Goal: Task Accomplishment & Management: Use online tool/utility

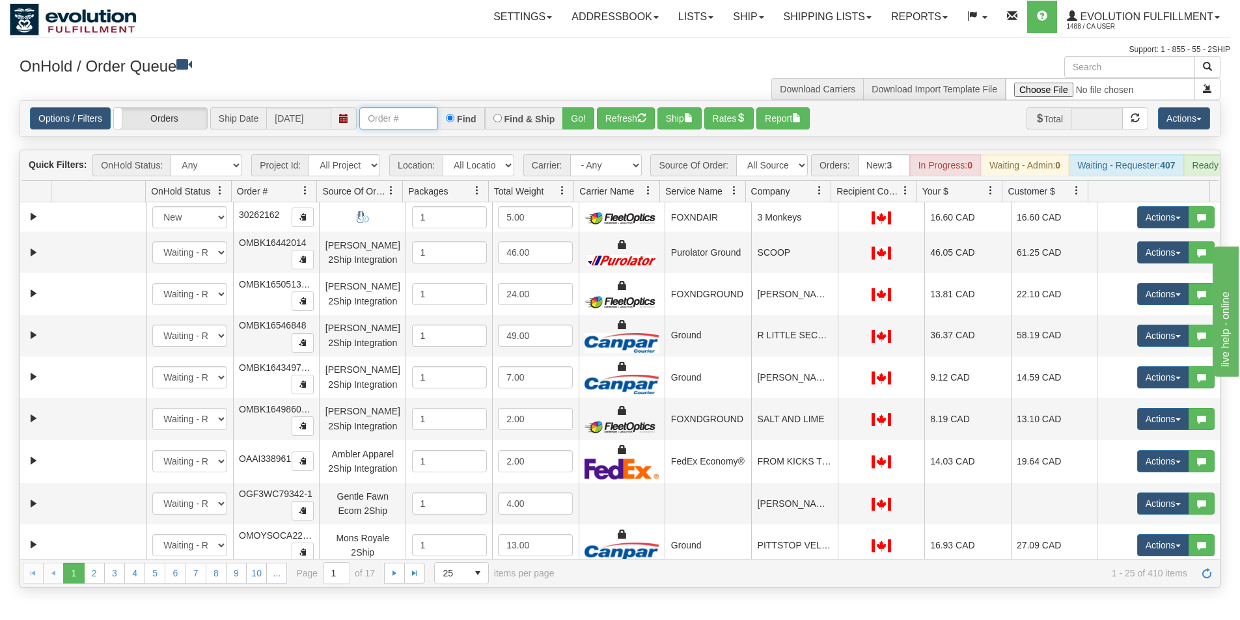
click at [371, 117] on input "text" at bounding box center [398, 118] width 78 height 22
click at [584, 122] on button "Go!" at bounding box center [578, 118] width 32 height 22
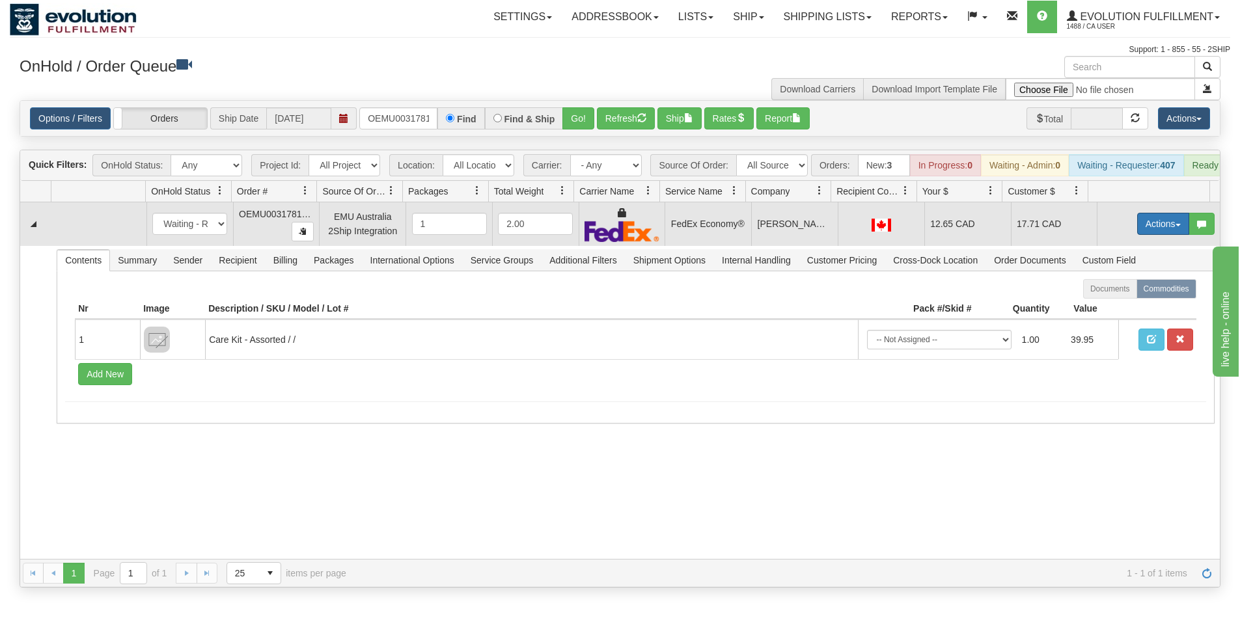
click at [1147, 234] on button "Actions" at bounding box center [1163, 224] width 52 height 22
click at [1115, 308] on link "Ship" at bounding box center [1137, 299] width 104 height 17
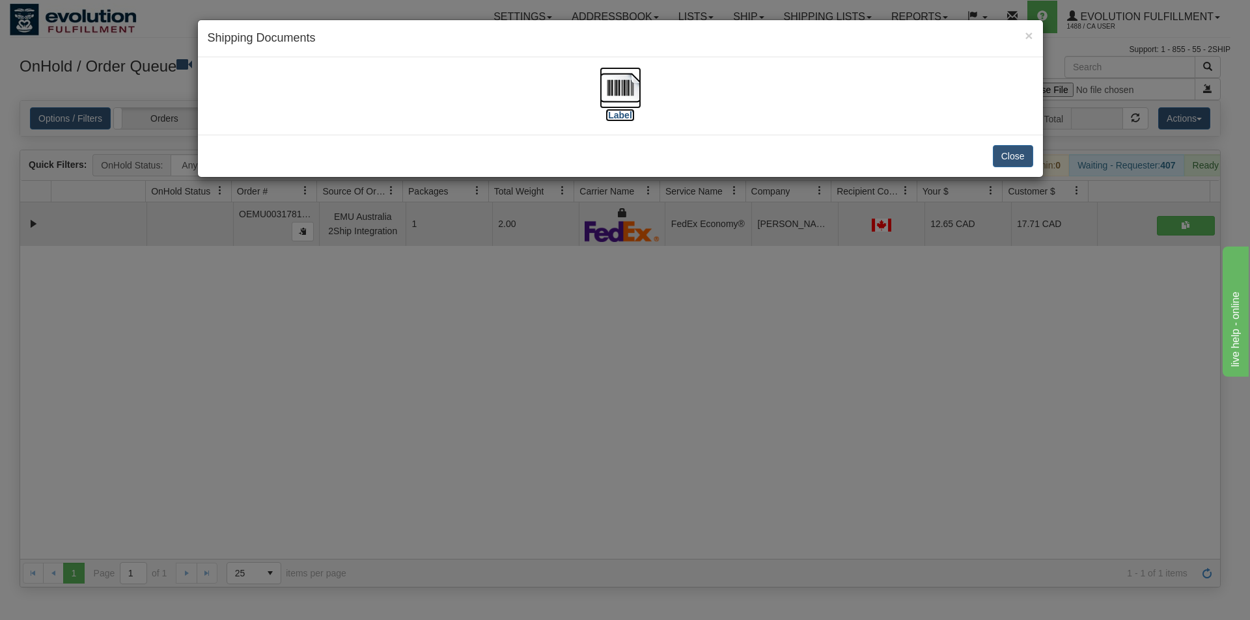
click at [607, 95] on img at bounding box center [621, 88] width 42 height 42
click at [473, 320] on div "× Shipping Documents [Label] Close" at bounding box center [625, 310] width 1250 height 620
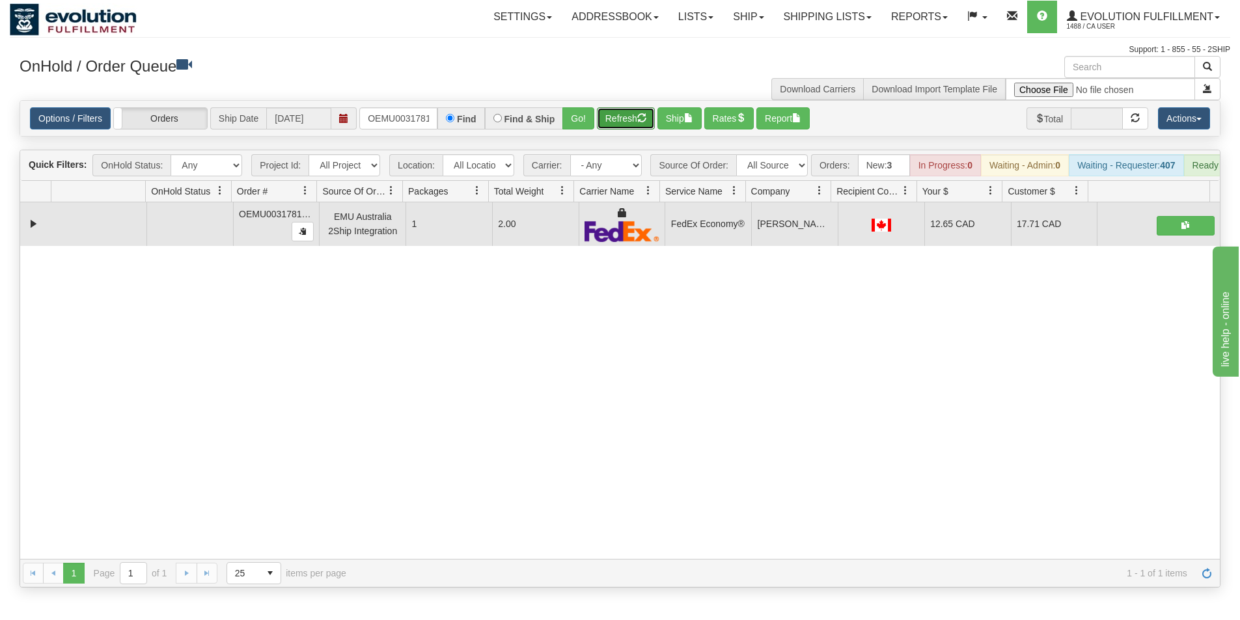
click at [623, 122] on button "Refresh" at bounding box center [626, 118] width 58 height 22
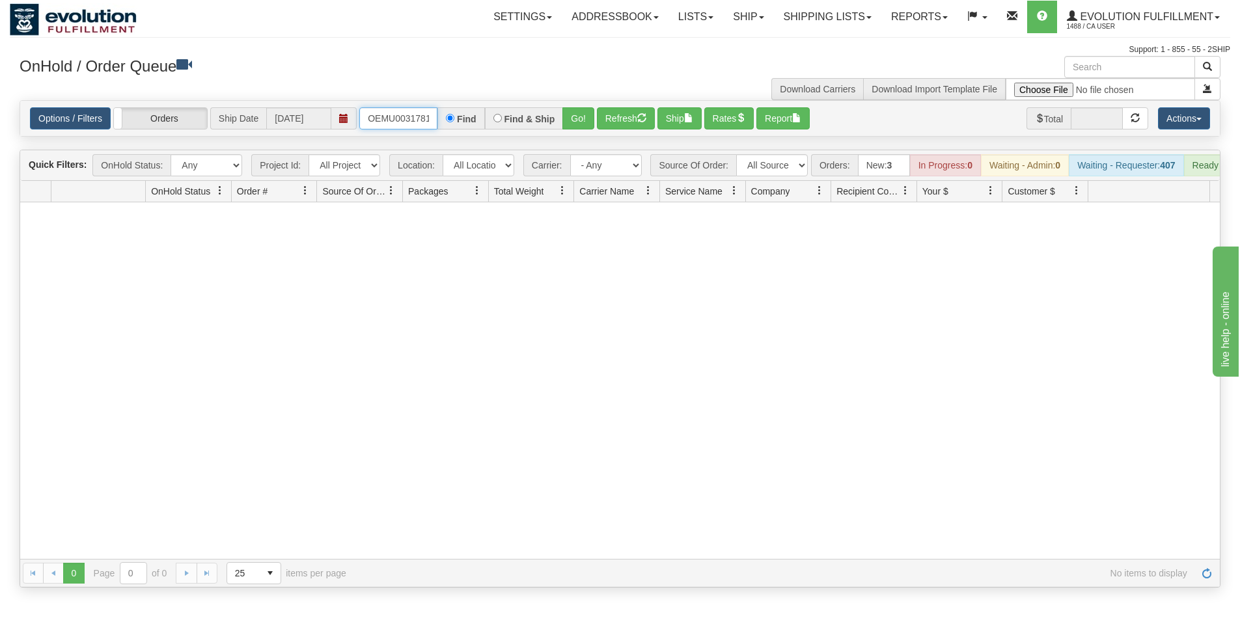
scroll to position [0, 17]
drag, startPoint x: 363, startPoint y: 113, endPoint x: 448, endPoint y: 118, distance: 84.8
click at [448, 118] on div "OEMU0031781001 Find Find & Ship Go!" at bounding box center [476, 118] width 235 height 22
click at [569, 121] on button "Go!" at bounding box center [578, 118] width 32 height 22
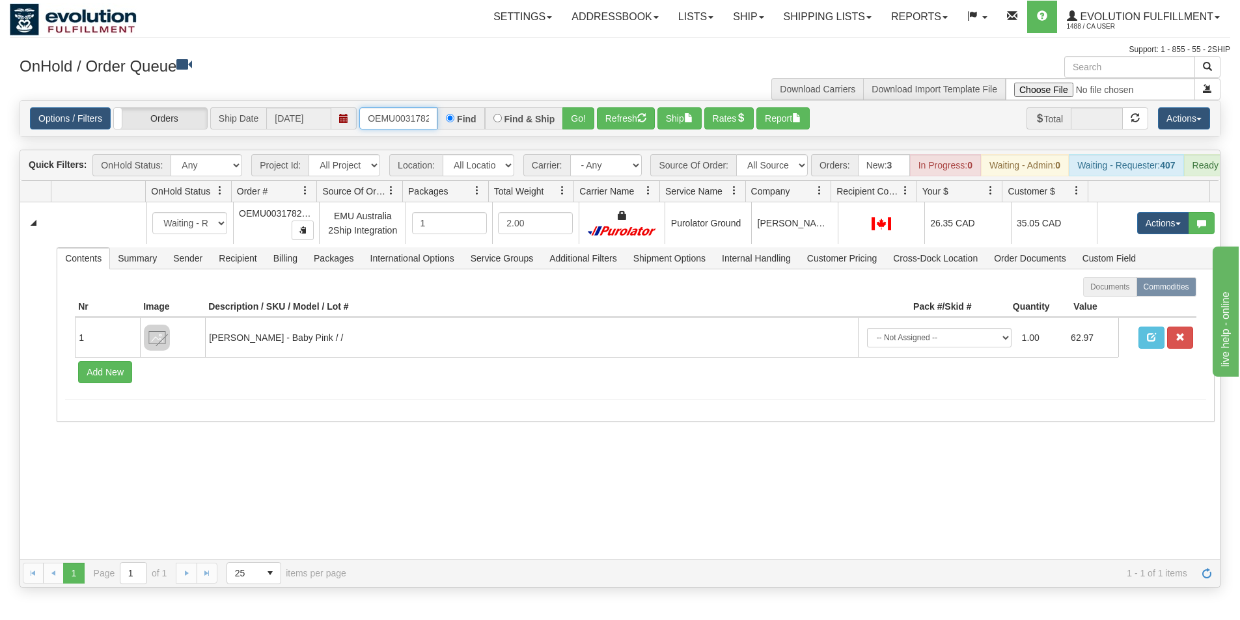
scroll to position [0, 17]
drag, startPoint x: 370, startPoint y: 119, endPoint x: 454, endPoint y: 118, distance: 83.3
click at [454, 118] on div "OEMU0031782001 Find Find & Ship Go!" at bounding box center [476, 118] width 235 height 22
click at [570, 119] on button "Go!" at bounding box center [578, 118] width 32 height 22
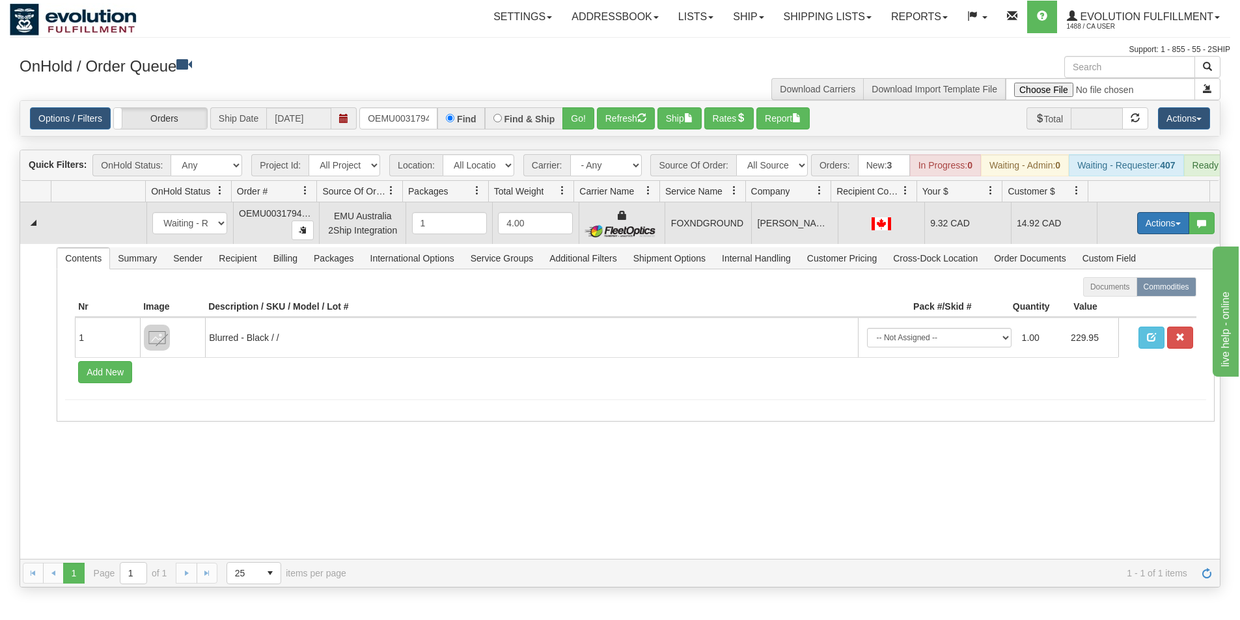
click at [1141, 232] on button "Actions" at bounding box center [1163, 223] width 52 height 22
click at [1128, 307] on link "Ship" at bounding box center [1137, 298] width 104 height 17
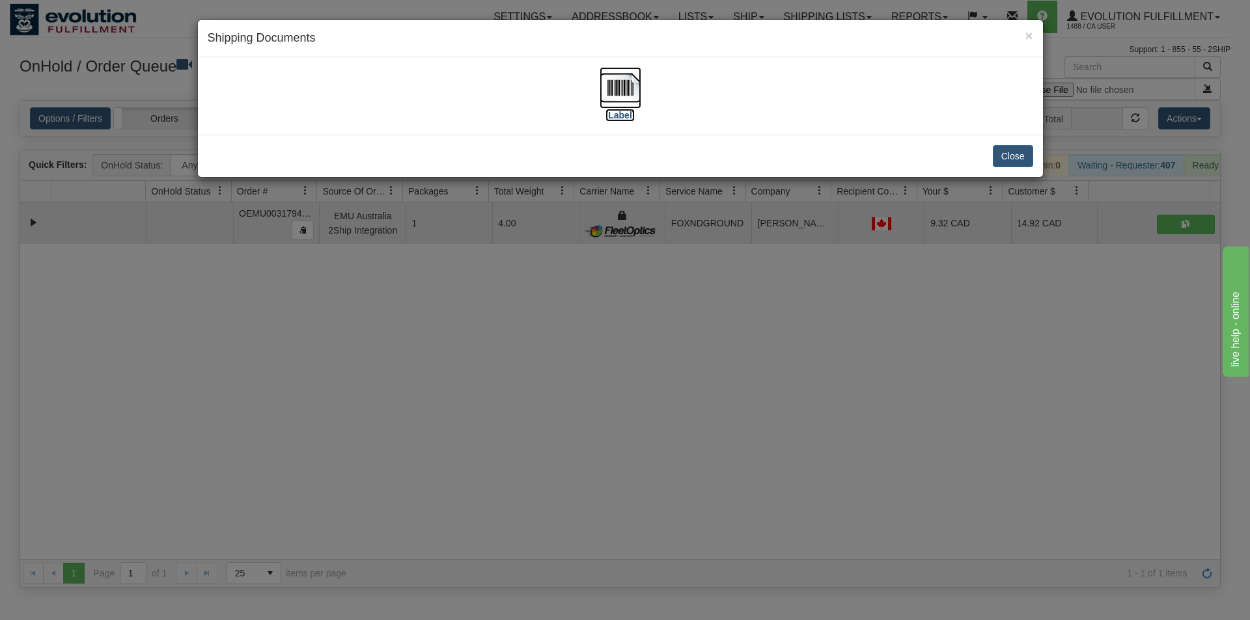
click at [625, 98] on img at bounding box center [621, 88] width 42 height 42
click at [495, 443] on div "× Shipping Documents [Label] Close" at bounding box center [625, 310] width 1250 height 620
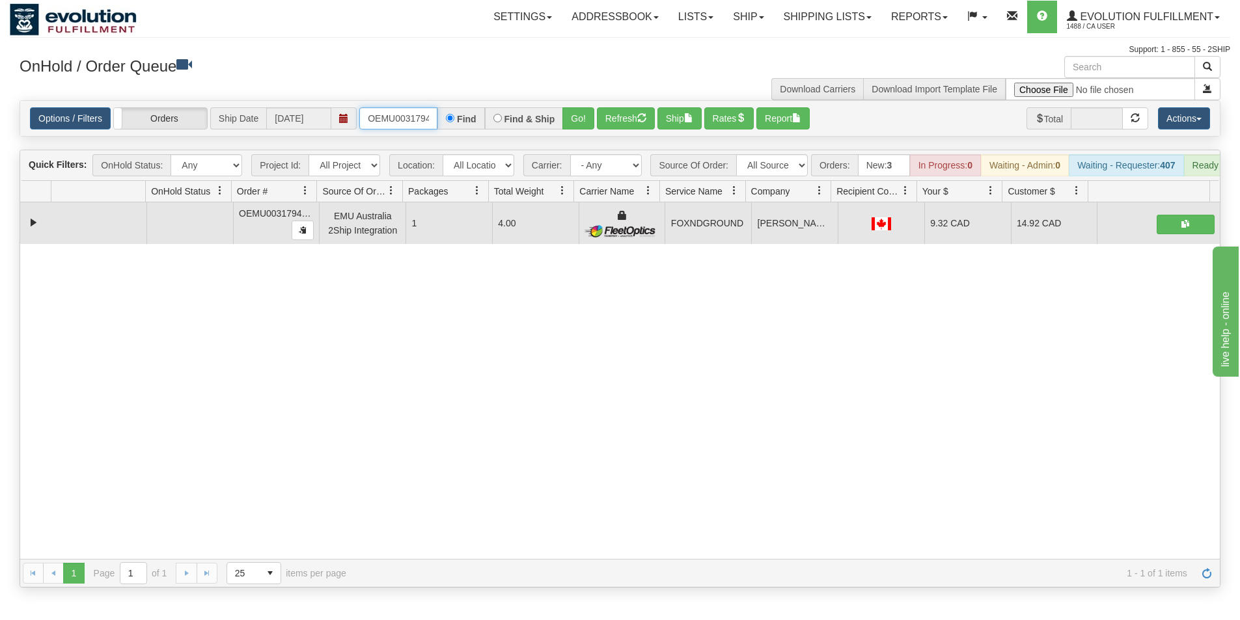
scroll to position [0, 17]
drag, startPoint x: 367, startPoint y: 113, endPoint x: 447, endPoint y: 113, distance: 80.1
click at [447, 113] on div "OEMU0031794001 Find Find & Ship Go!" at bounding box center [476, 118] width 235 height 22
click at [570, 124] on button "Go!" at bounding box center [578, 118] width 32 height 22
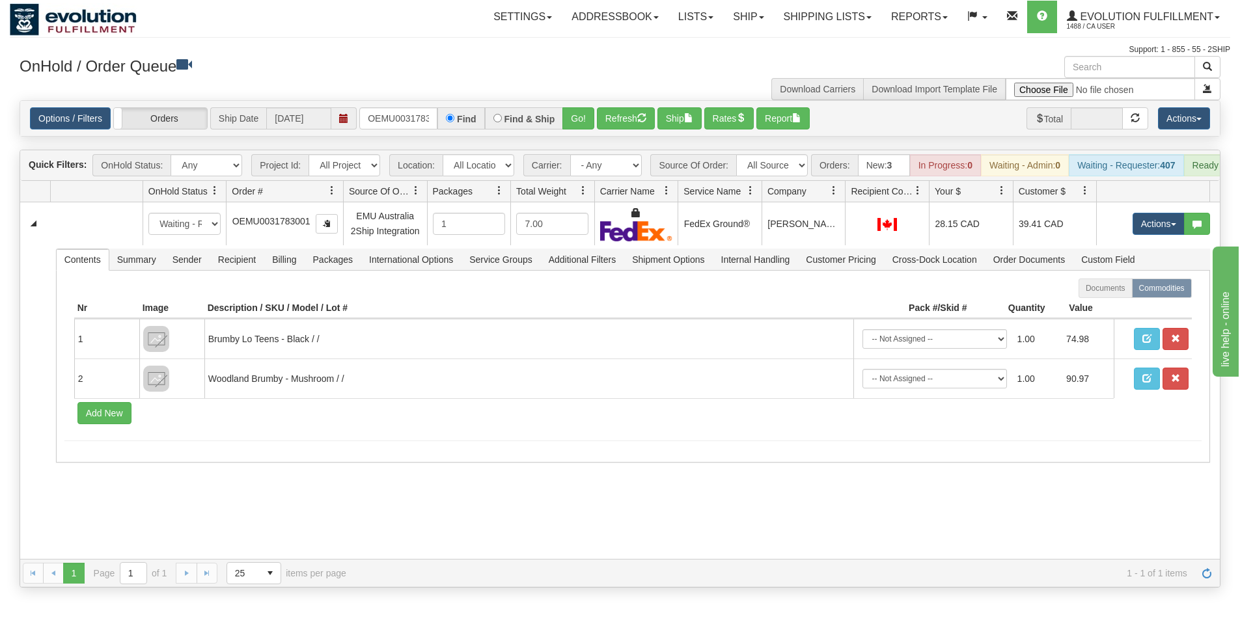
drag, startPoint x: 315, startPoint y: 197, endPoint x: 322, endPoint y: 194, distance: 7.0
click at [322, 194] on div "Id Location Request Id Reply Id OnHold Status Order # Source Of Order Packages …" at bounding box center [615, 191] width 1190 height 21
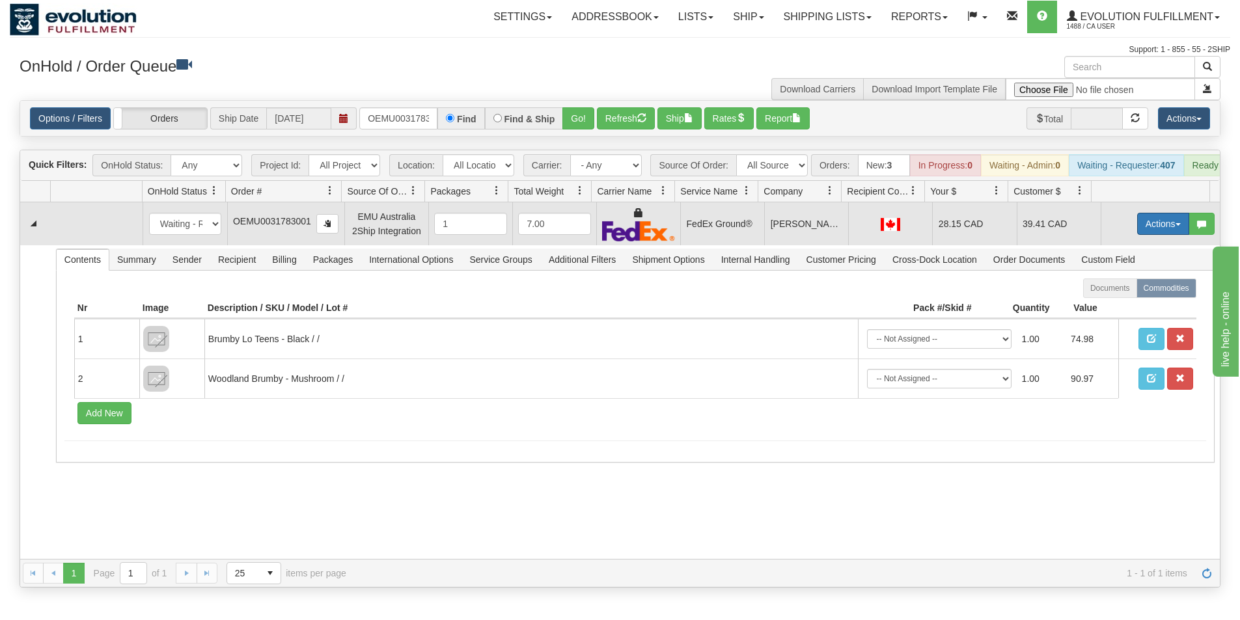
click at [1158, 235] on button "Actions" at bounding box center [1163, 224] width 52 height 22
click at [1105, 305] on span "Ship" at bounding box center [1111, 299] width 27 height 10
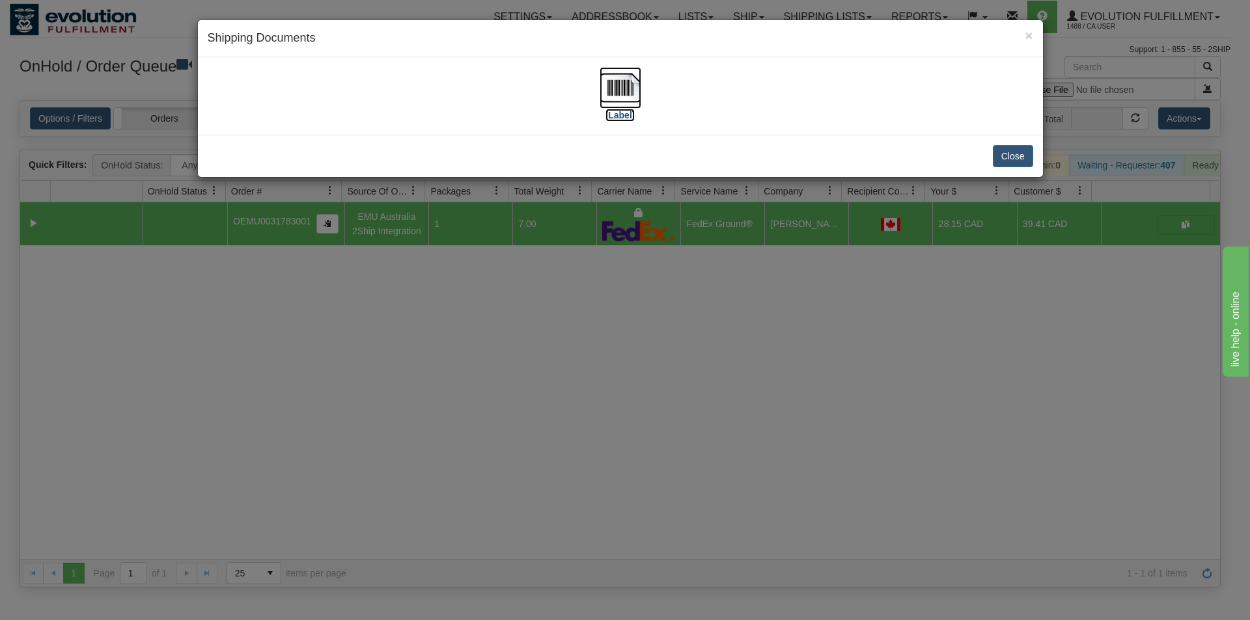
click at [624, 97] on img at bounding box center [621, 88] width 42 height 42
click at [624, 88] on img at bounding box center [621, 88] width 42 height 42
click at [723, 437] on div "× Shipping Documents [Label] Close" at bounding box center [625, 310] width 1250 height 620
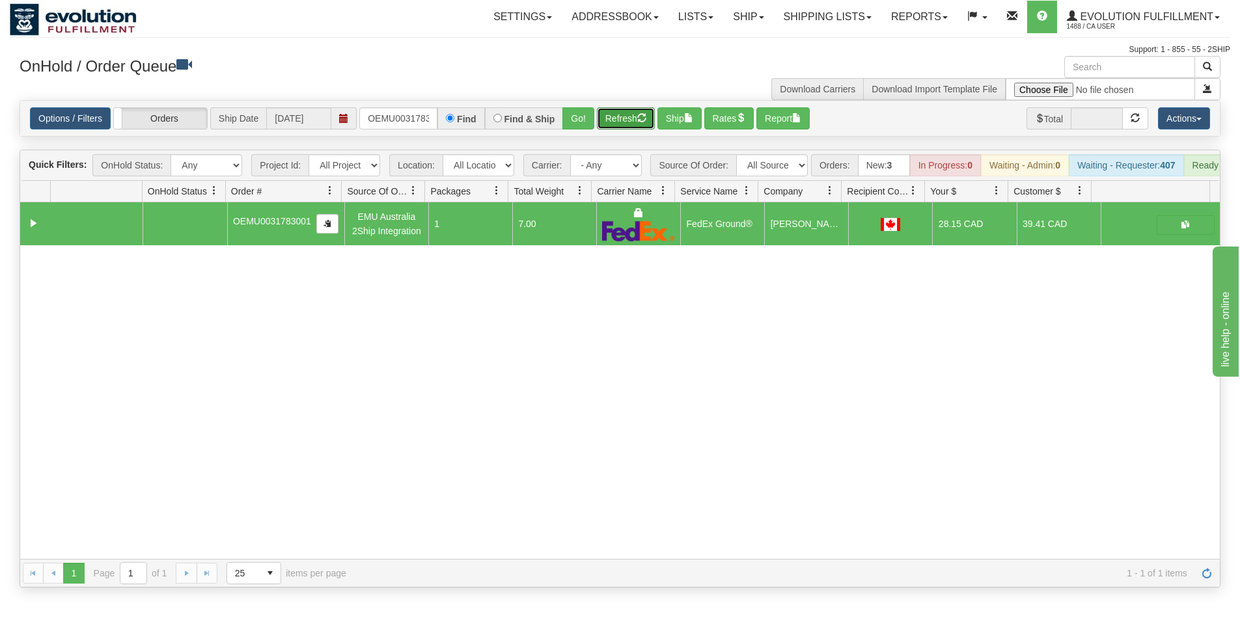
click at [636, 121] on button "Refresh" at bounding box center [626, 118] width 58 height 22
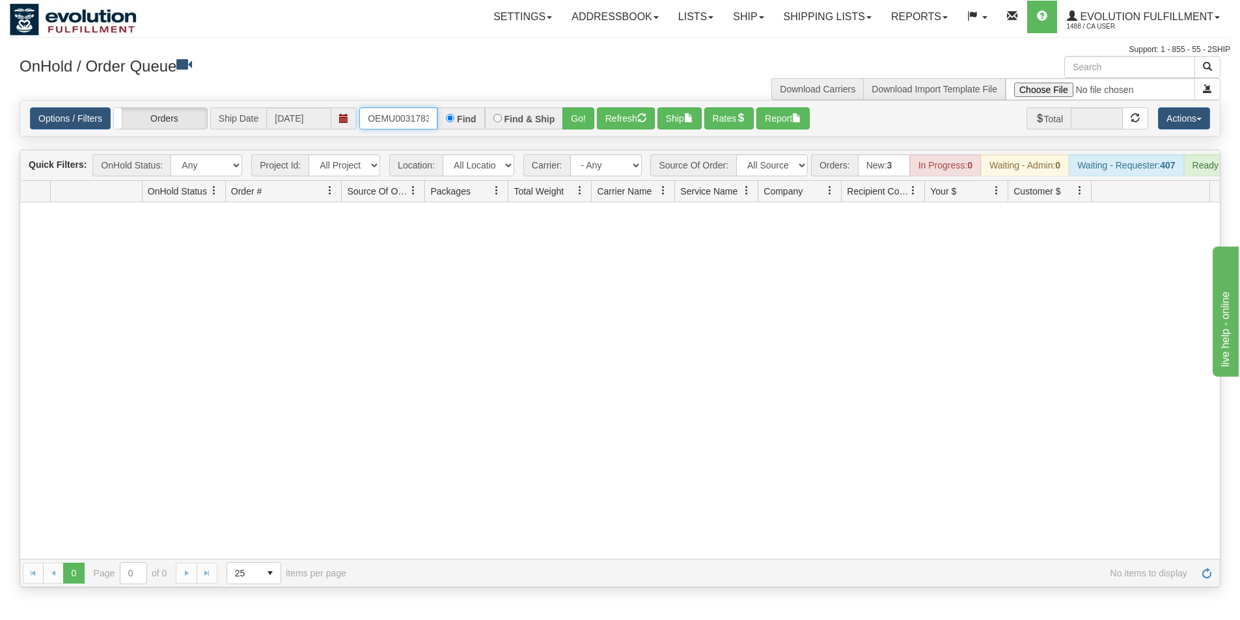
scroll to position [0, 17]
drag, startPoint x: 367, startPoint y: 114, endPoint x: 451, endPoint y: 130, distance: 85.5
click at [451, 130] on div "Options / Filters Group Shipments Orders Ship Date 09/26/2025 OEMU0031783001 Fi…" at bounding box center [620, 118] width 1200 height 35
click at [570, 122] on button "Go!" at bounding box center [578, 118] width 32 height 22
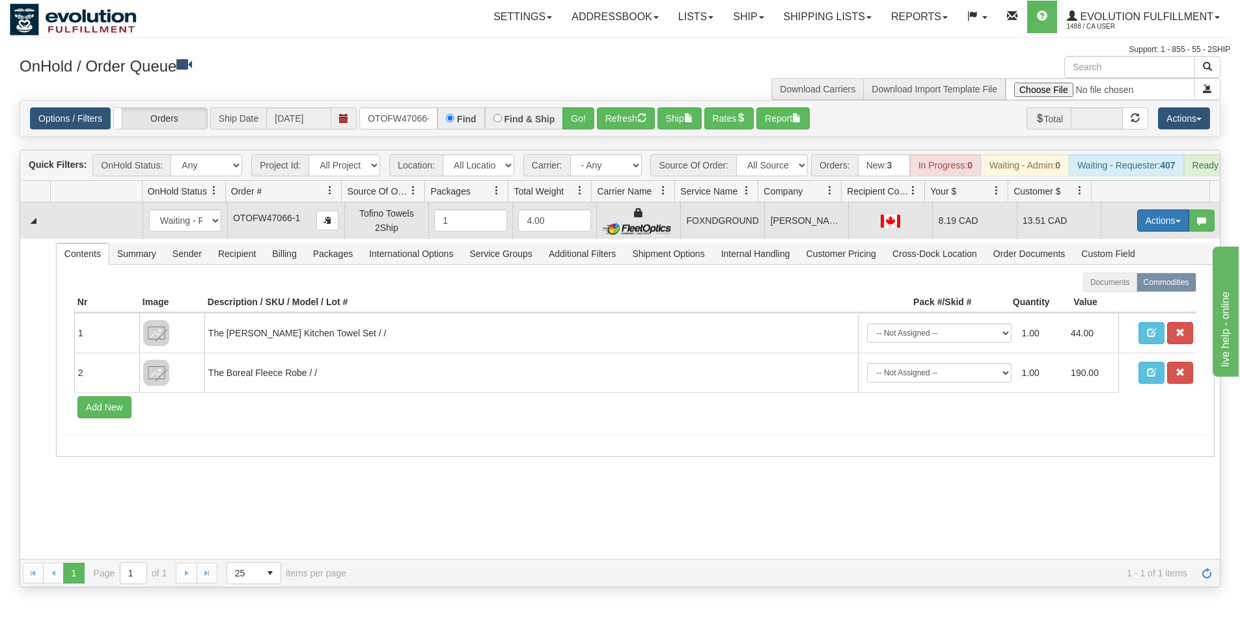
click at [1153, 230] on button "Actions" at bounding box center [1163, 221] width 52 height 22
click at [1105, 301] on span "Ship" at bounding box center [1111, 296] width 27 height 10
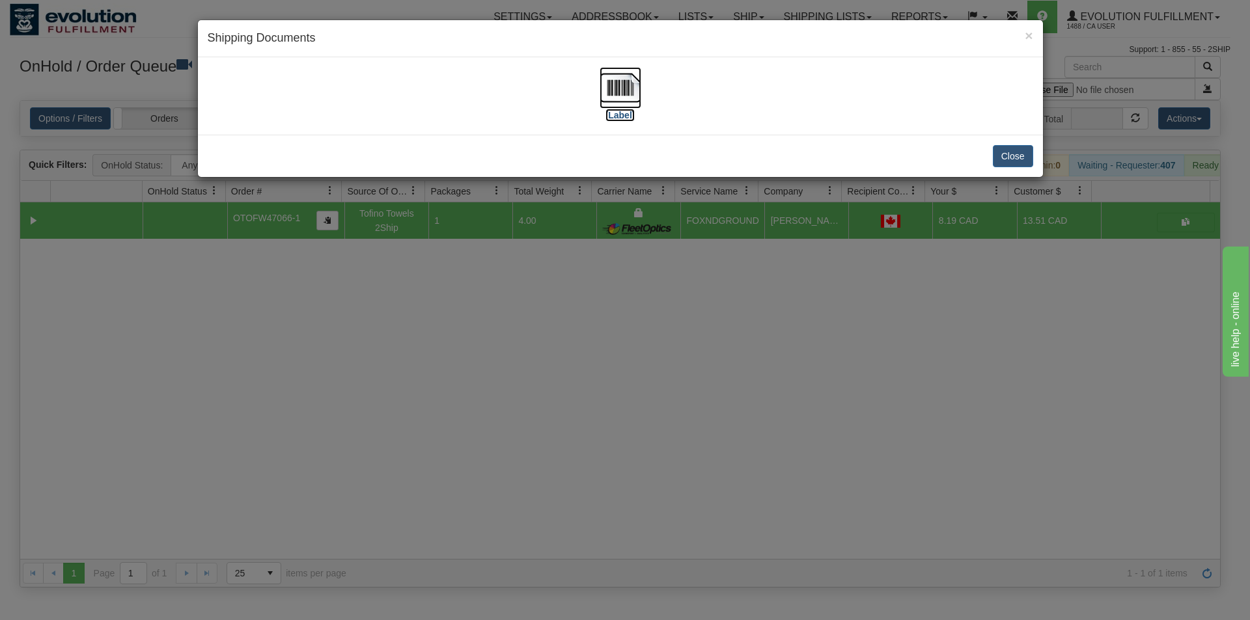
click at [622, 103] on img at bounding box center [621, 88] width 42 height 42
click at [484, 378] on div "× Shipping Documents [Label] Close" at bounding box center [625, 310] width 1250 height 620
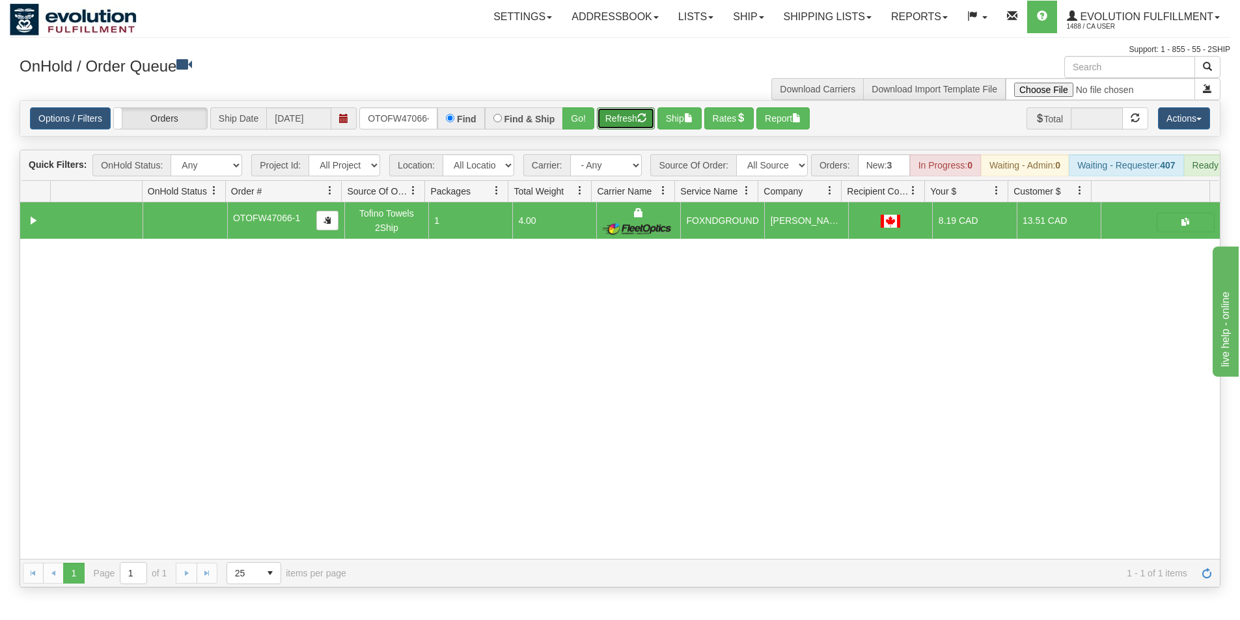
click at [617, 114] on button "Refresh" at bounding box center [626, 118] width 58 height 22
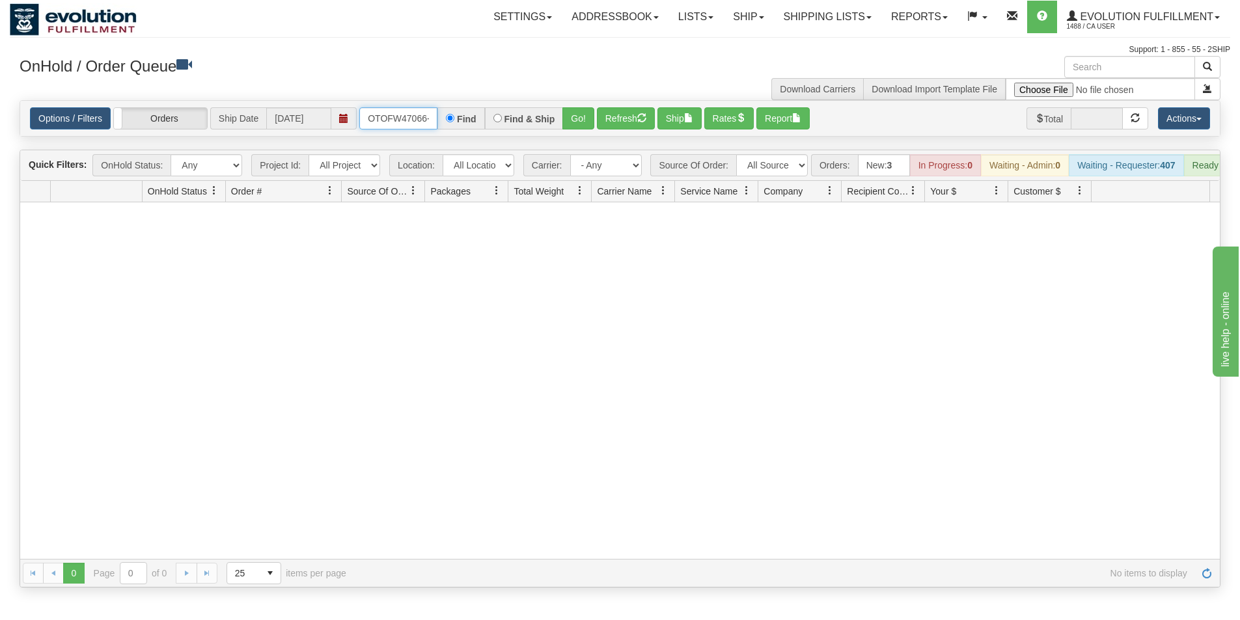
scroll to position [0, 6]
drag, startPoint x: 367, startPoint y: 115, endPoint x: 441, endPoint y: 122, distance: 74.0
click at [441, 122] on div "OTOFW47066-1 Find Find & Ship Go!" at bounding box center [476, 118] width 235 height 22
click at [572, 117] on button "Go!" at bounding box center [578, 118] width 32 height 22
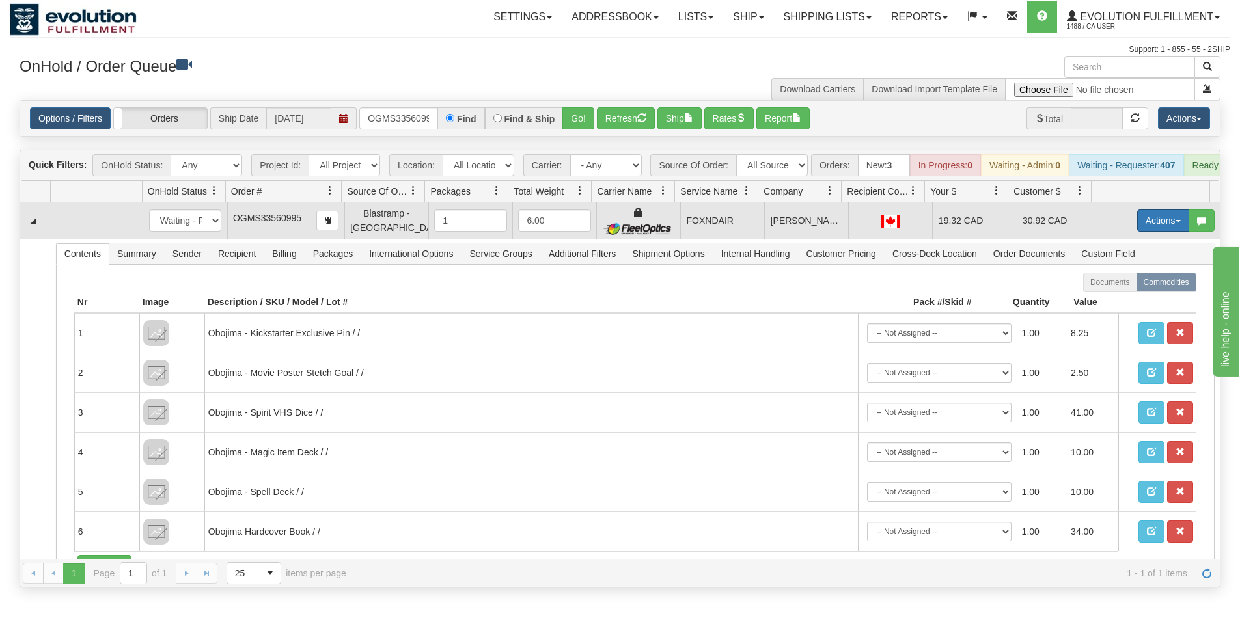
click at [1151, 232] on button "Actions" at bounding box center [1163, 221] width 52 height 22
click at [1112, 301] on span "Ship" at bounding box center [1111, 296] width 27 height 10
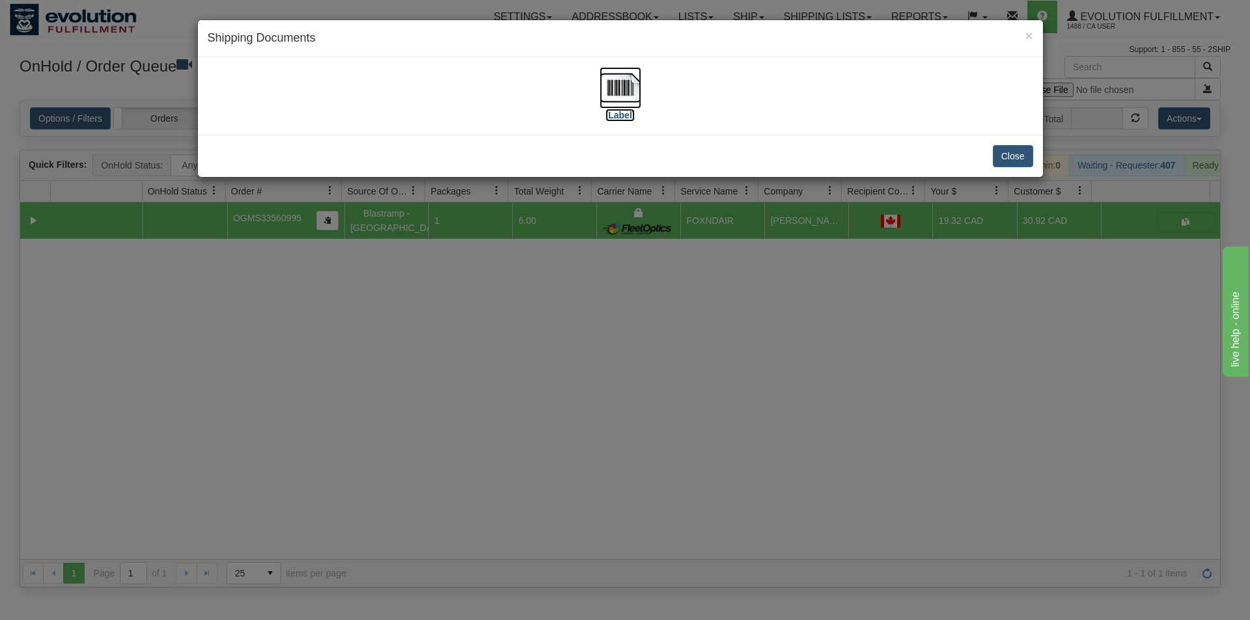
click at [626, 92] on img at bounding box center [621, 88] width 42 height 42
click at [511, 383] on div "× Shipping Documents [Label] Close" at bounding box center [625, 310] width 1250 height 620
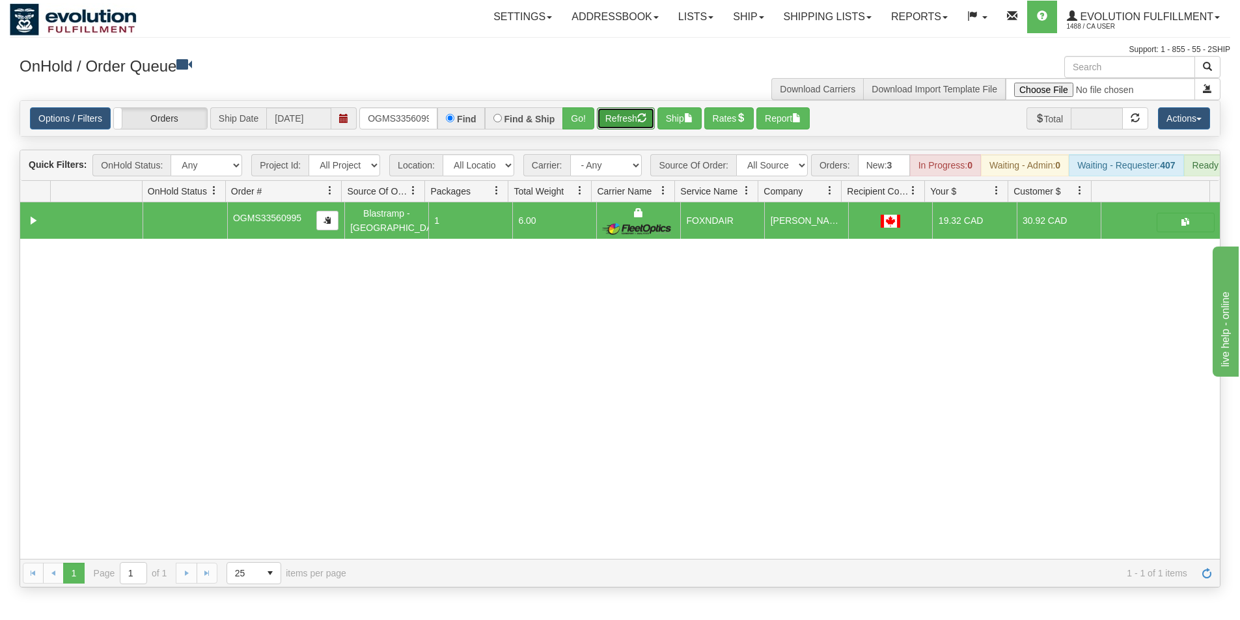
click at [618, 121] on button "Refresh" at bounding box center [626, 118] width 58 height 22
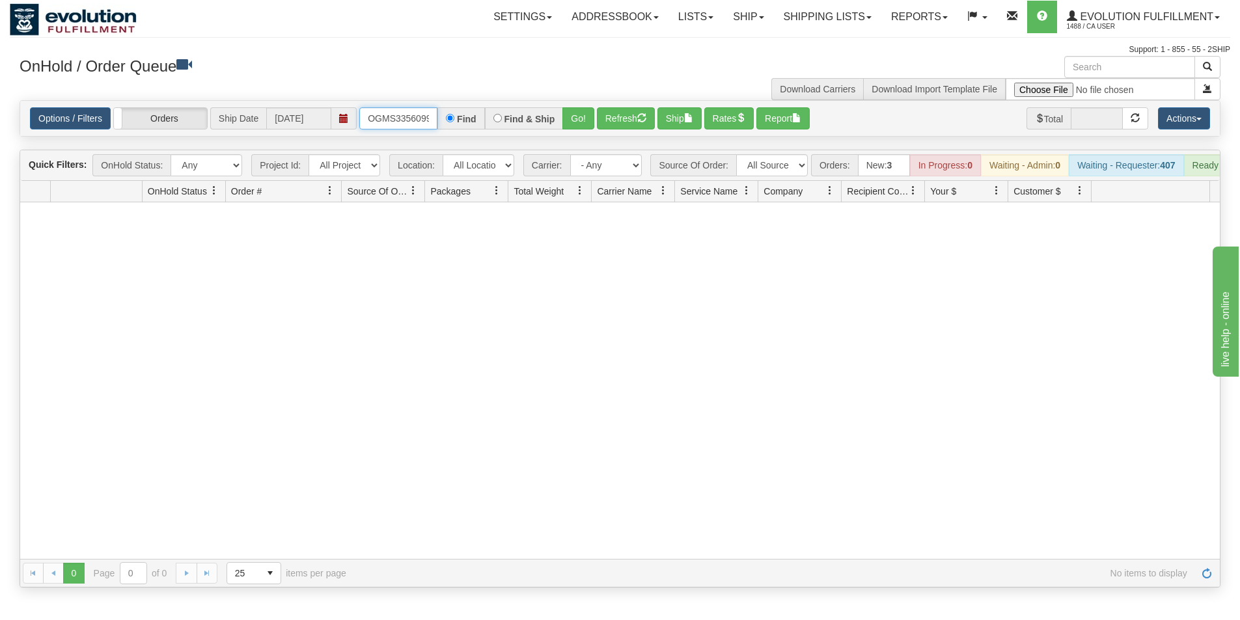
scroll to position [0, 7]
drag, startPoint x: 368, startPoint y: 118, endPoint x: 437, endPoint y: 123, distance: 69.8
click at [437, 123] on input "OGMS33560995" at bounding box center [398, 118] width 78 height 22
click at [565, 126] on button "Go!" at bounding box center [578, 118] width 32 height 22
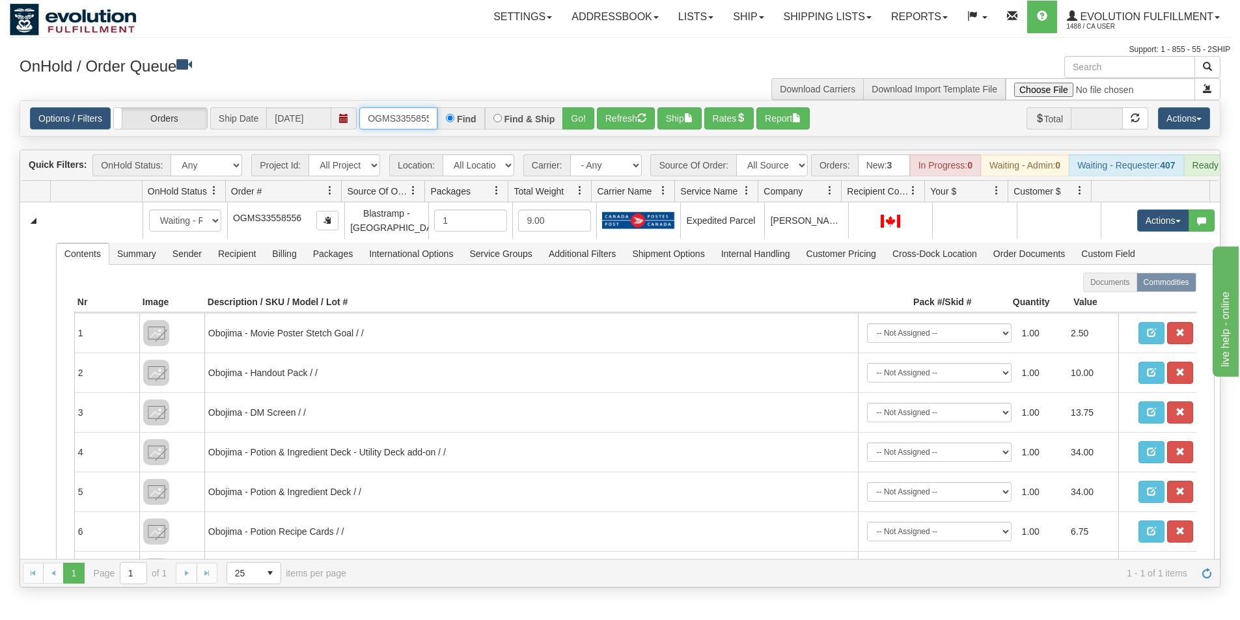
scroll to position [0, 7]
drag, startPoint x: 364, startPoint y: 119, endPoint x: 438, endPoint y: 120, distance: 74.2
click at [438, 120] on div "OGMS33558556 Find Find & Ship Go!" at bounding box center [476, 118] width 235 height 22
click at [577, 119] on button "Go!" at bounding box center [578, 118] width 32 height 22
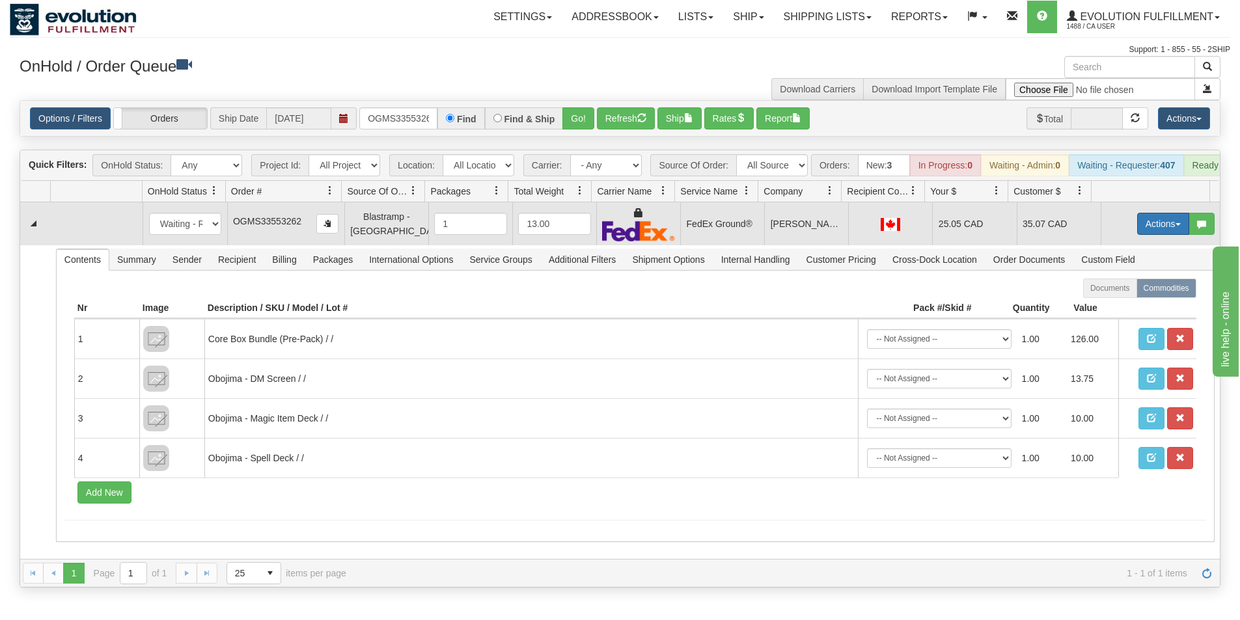
click at [1153, 229] on button "Actions" at bounding box center [1163, 224] width 52 height 22
click at [1109, 305] on span "Ship" at bounding box center [1111, 299] width 27 height 10
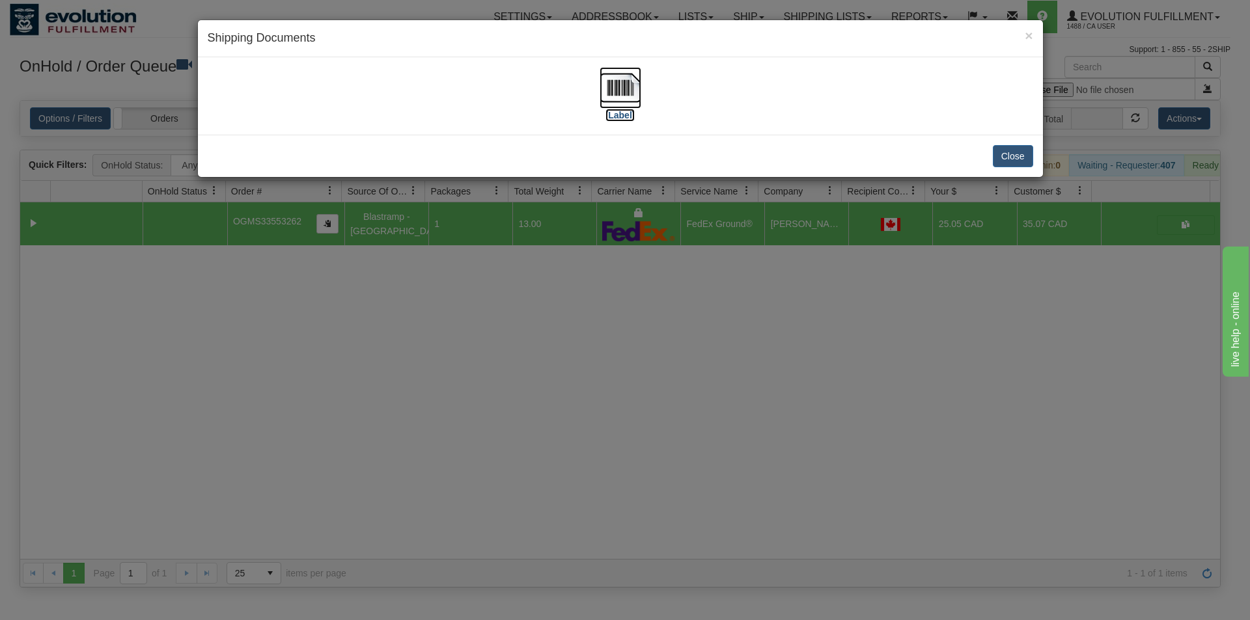
click at [615, 91] on img at bounding box center [621, 88] width 42 height 42
click at [724, 404] on div "× Shipping Documents [Label] Close" at bounding box center [625, 310] width 1250 height 620
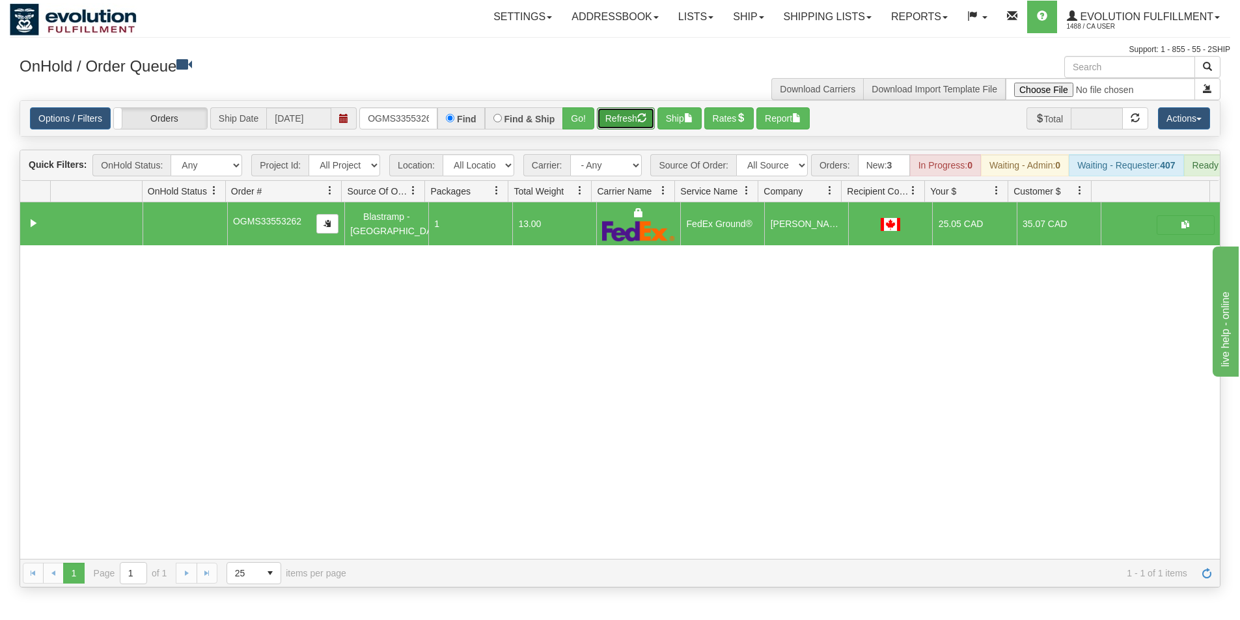
click at [637, 111] on button "Refresh" at bounding box center [626, 118] width 58 height 22
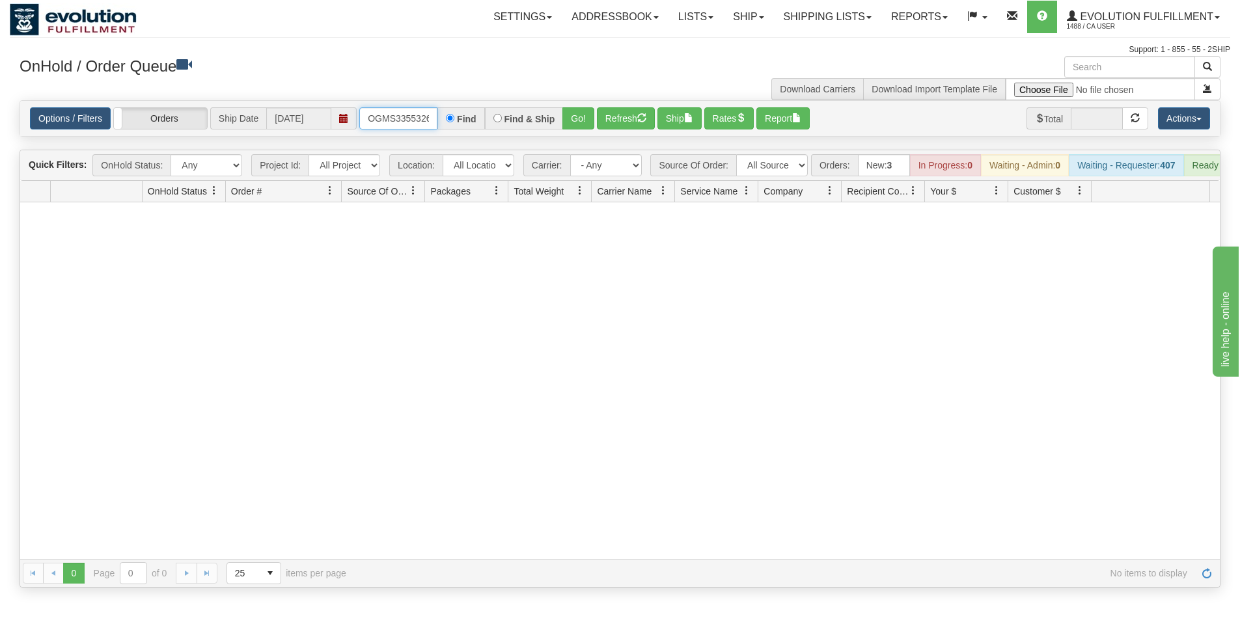
scroll to position [0, 7]
drag, startPoint x: 364, startPoint y: 115, endPoint x: 454, endPoint y: 138, distance: 92.7
click at [454, 138] on div "Is equal to Is not equal to Contains Does not contains CAD USD EUR ZAR RON ANG …" at bounding box center [620, 344] width 1221 height 488
type input "OGF317428248"
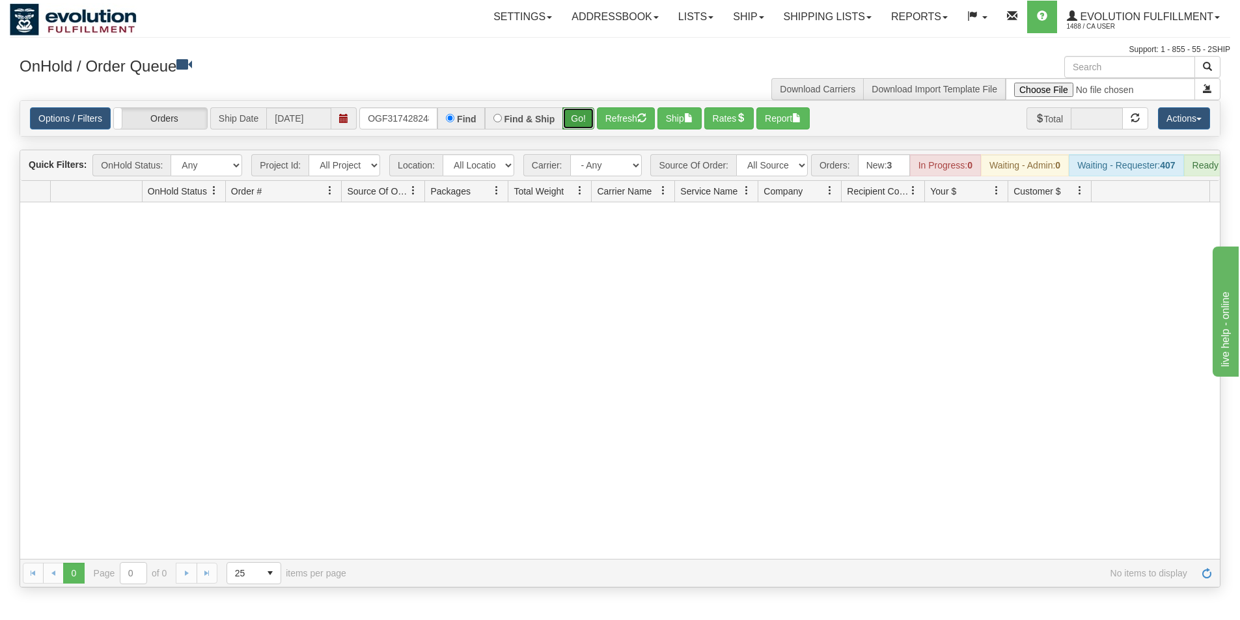
click at [581, 124] on button "Go!" at bounding box center [578, 118] width 32 height 22
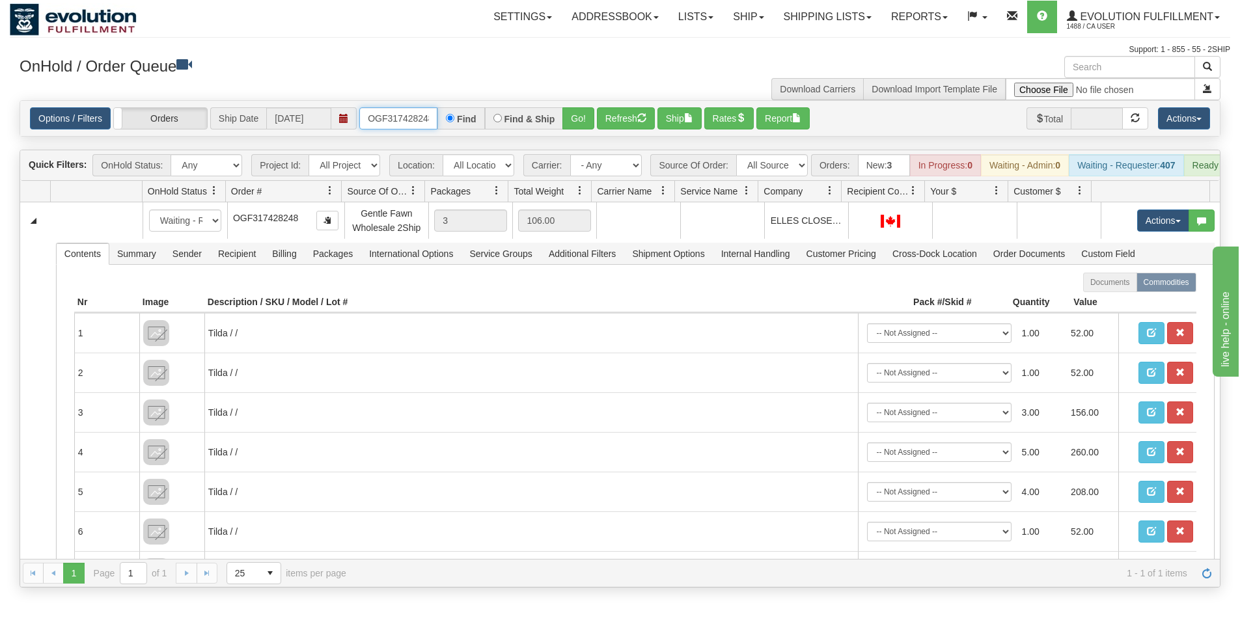
scroll to position [0, 4]
drag, startPoint x: 367, startPoint y: 117, endPoint x: 428, endPoint y: 120, distance: 61.3
click at [428, 120] on input "OGF317428248" at bounding box center [398, 118] width 78 height 22
click at [611, 112] on button "Refresh" at bounding box center [626, 118] width 58 height 22
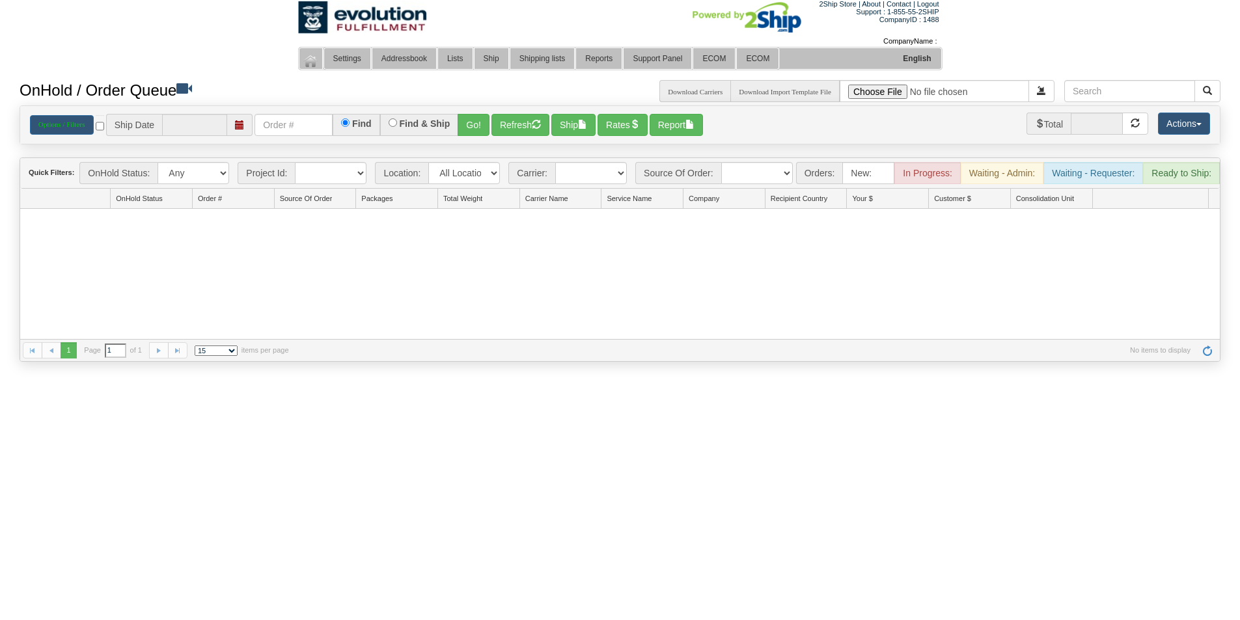
type input "[DATE]"
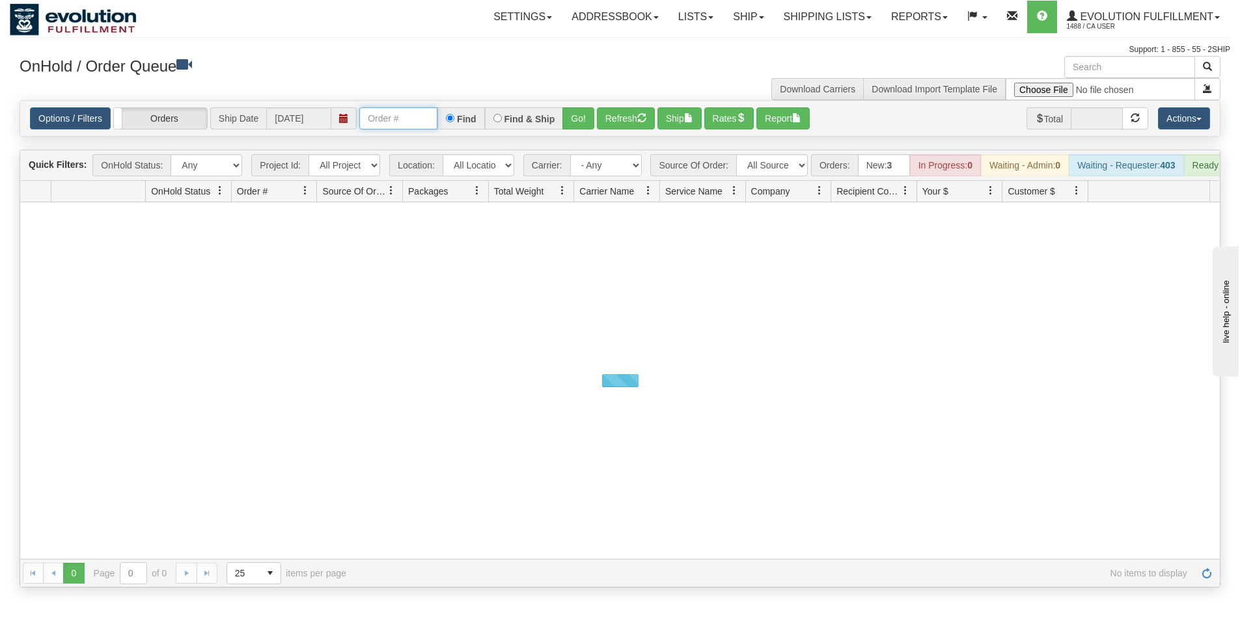
click at [426, 120] on input "text" at bounding box center [398, 118] width 78 height 22
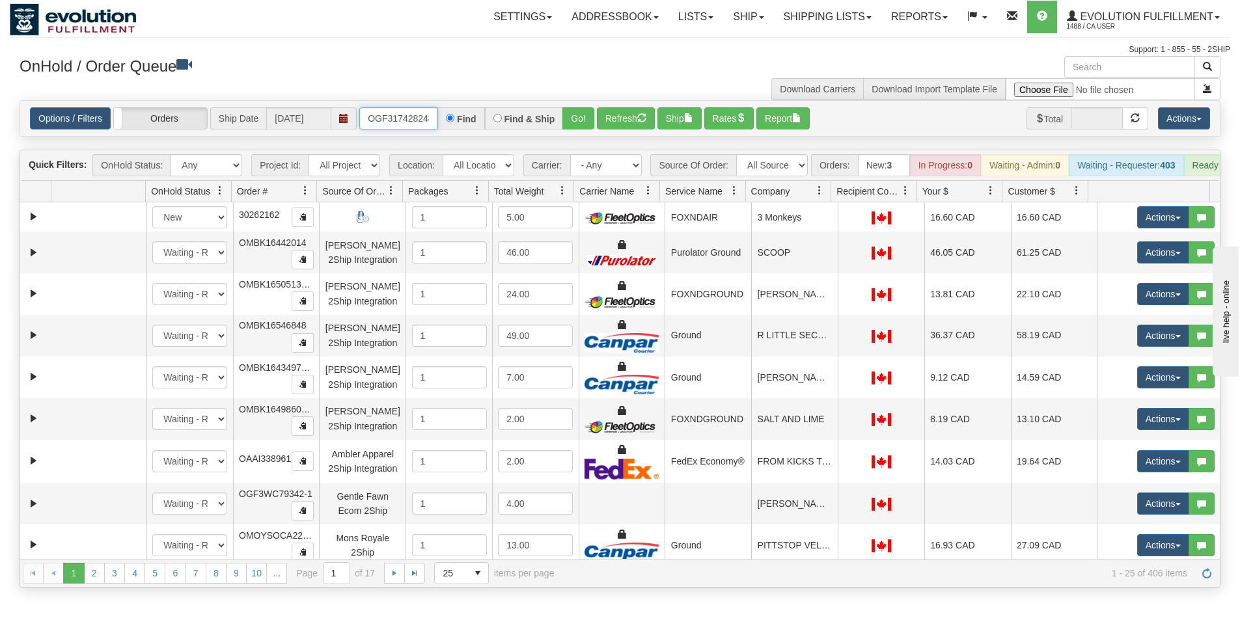
type input "OGF317428248"
click at [574, 118] on button "Go!" at bounding box center [578, 118] width 32 height 22
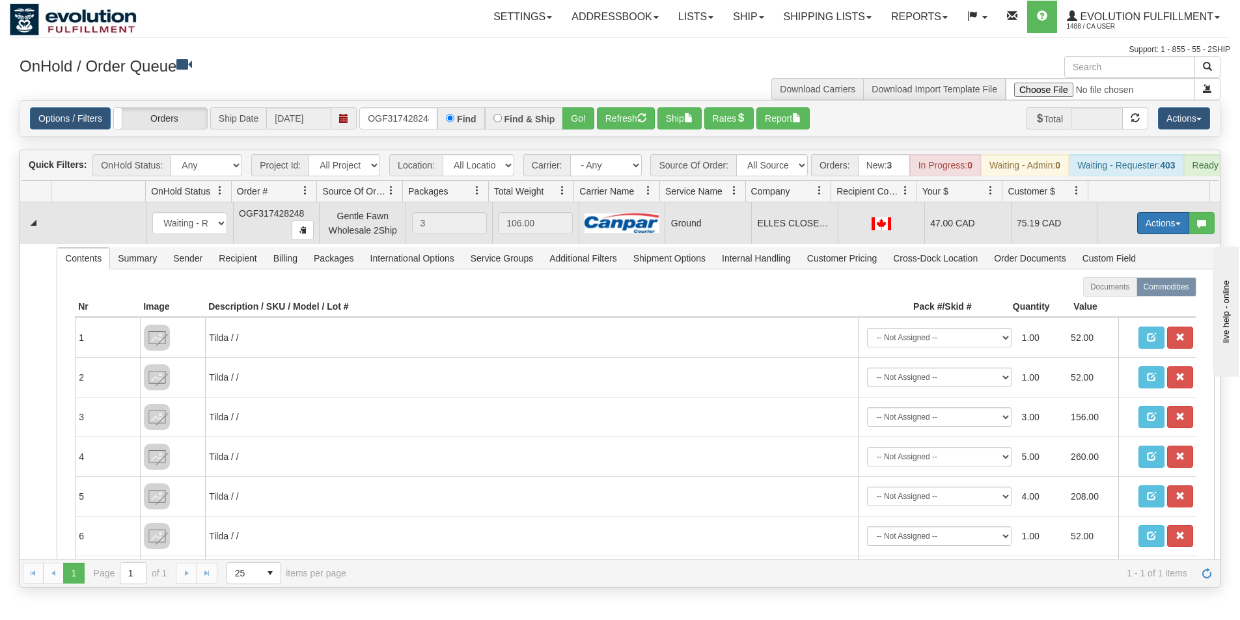
click at [1152, 229] on button "Actions" at bounding box center [1163, 223] width 52 height 22
click at [1111, 304] on span "Ship" at bounding box center [1111, 299] width 27 height 10
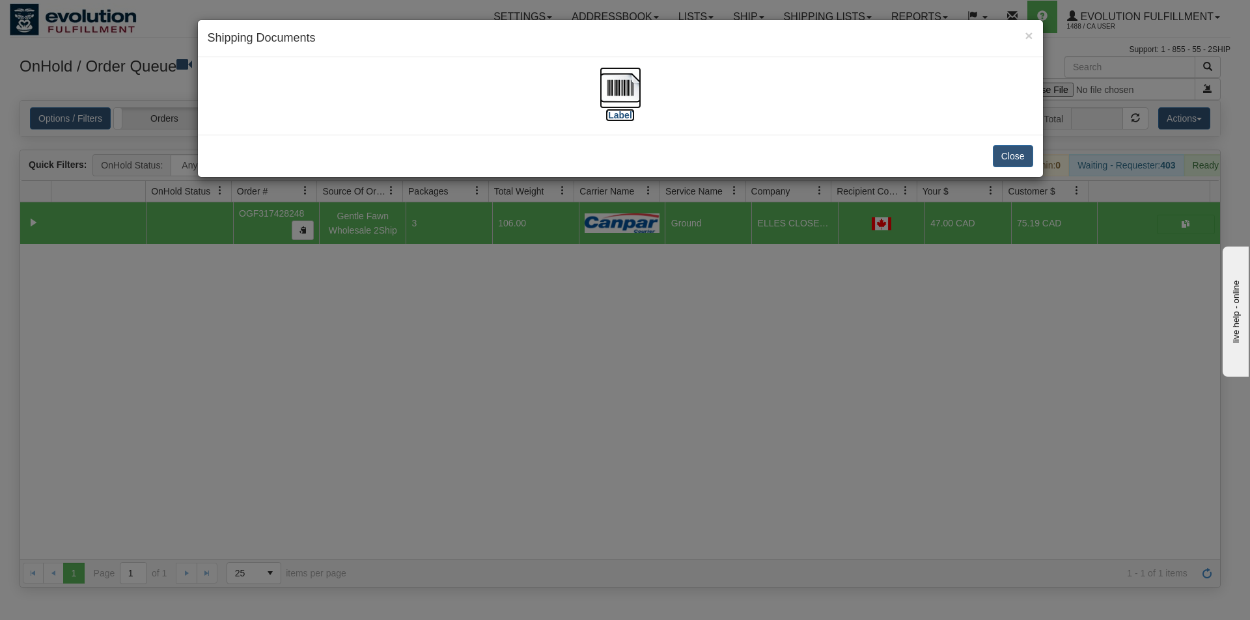
click at [613, 72] on img at bounding box center [621, 88] width 42 height 42
click at [960, 339] on div "× Shipping Documents [Label] Close" at bounding box center [625, 310] width 1250 height 620
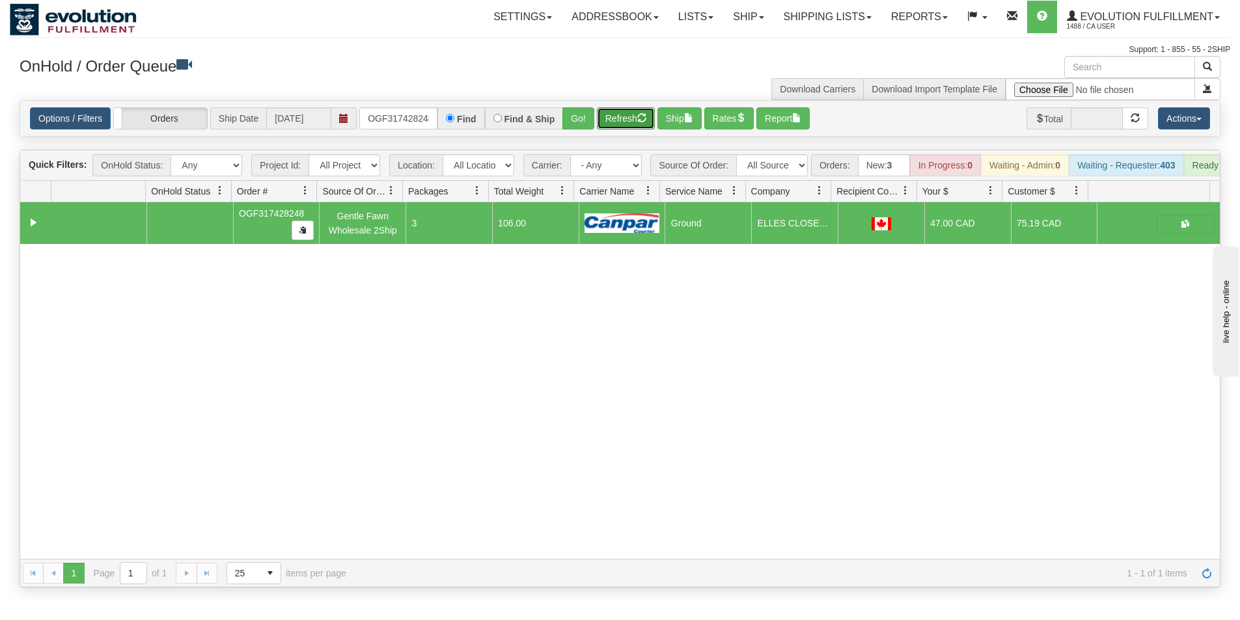
click at [626, 126] on button "Refresh" at bounding box center [626, 118] width 58 height 22
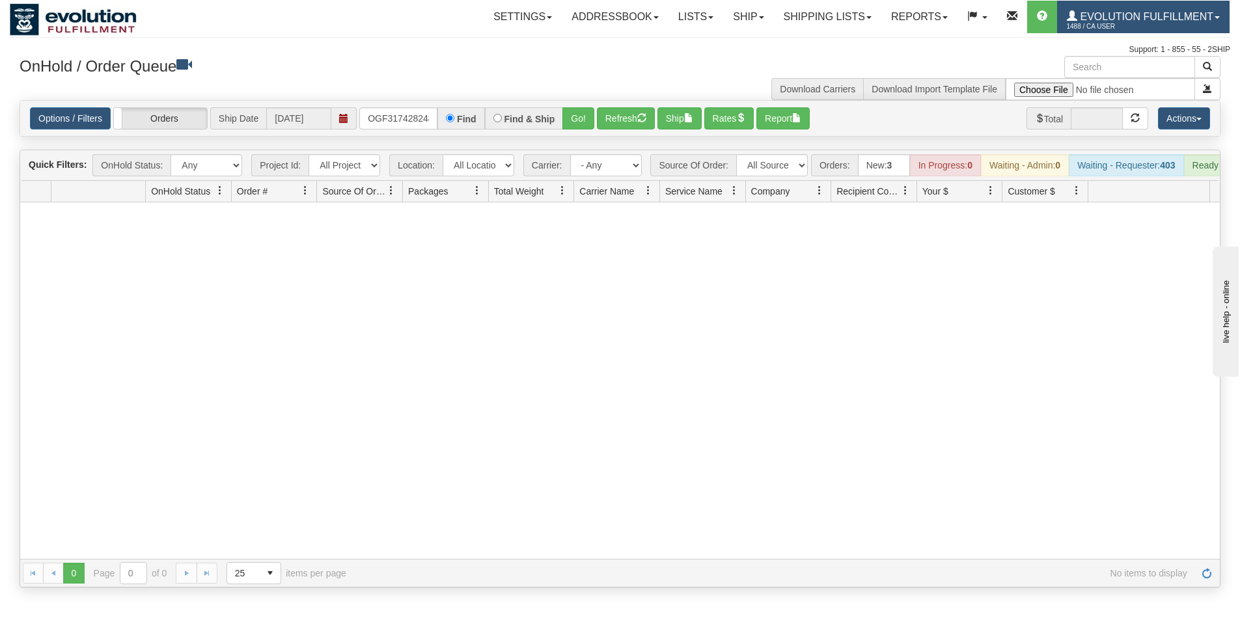
click at [1177, 19] on span "Evolution Fulfillment" at bounding box center [1145, 16] width 136 height 11
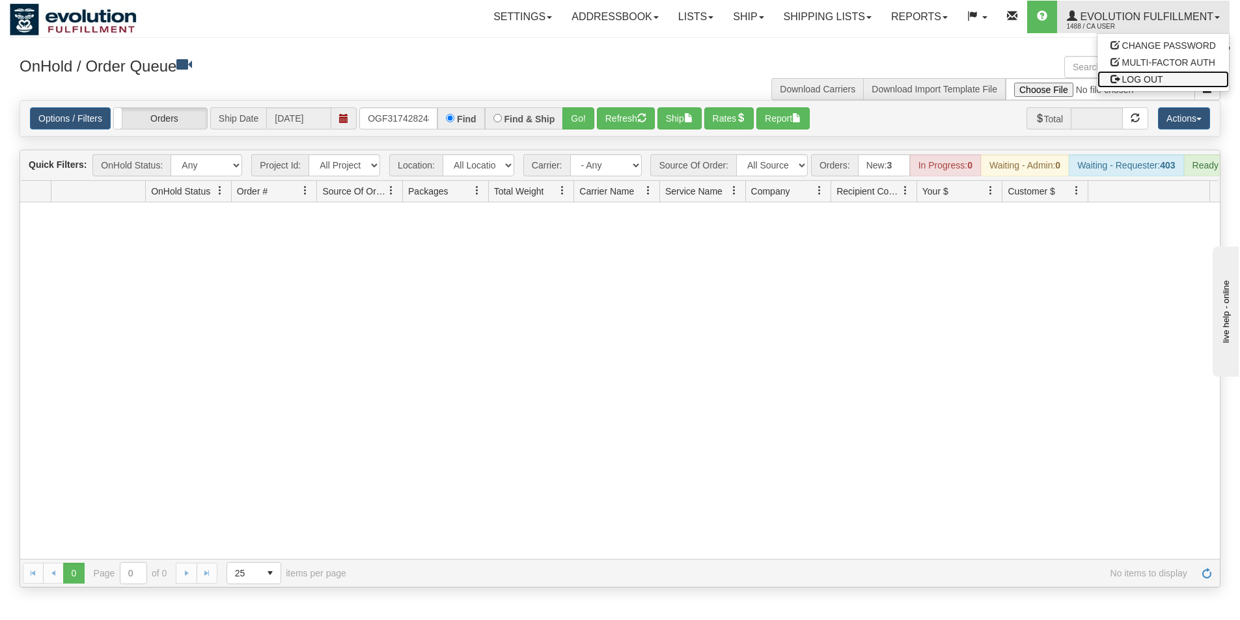
click at [1164, 74] on link "LOG OUT" at bounding box center [1164, 79] width 132 height 17
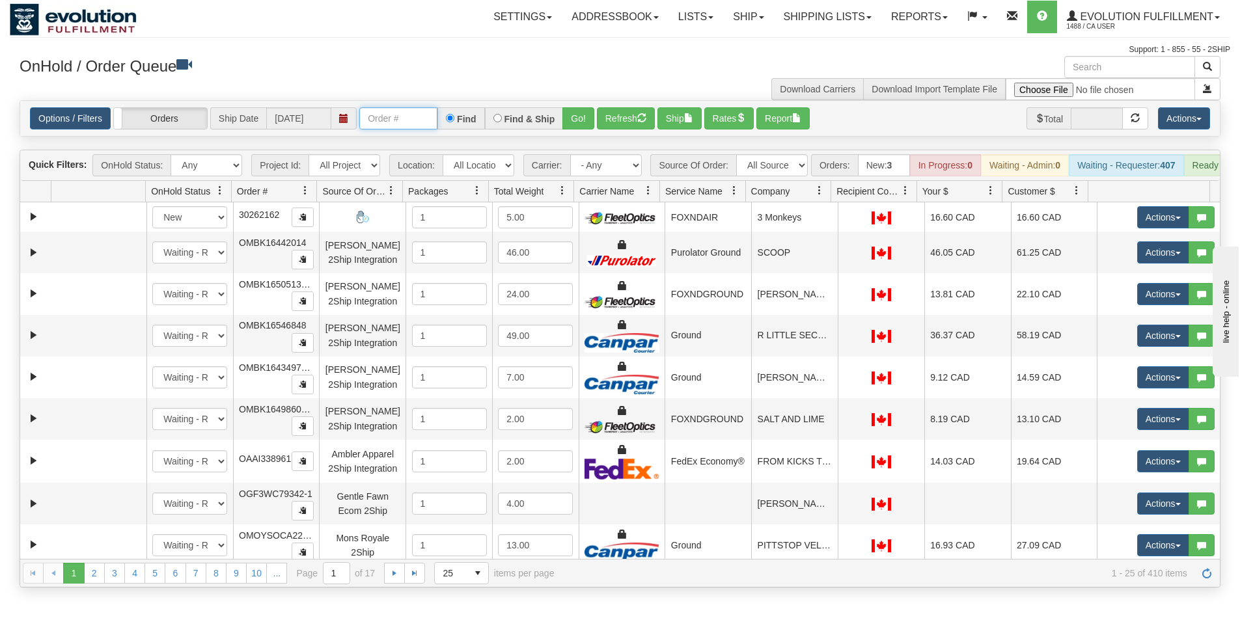
click at [383, 112] on input "text" at bounding box center [398, 118] width 78 height 22
type input "OGMS33553951-B"
click at [583, 119] on button "Go!" at bounding box center [578, 118] width 32 height 22
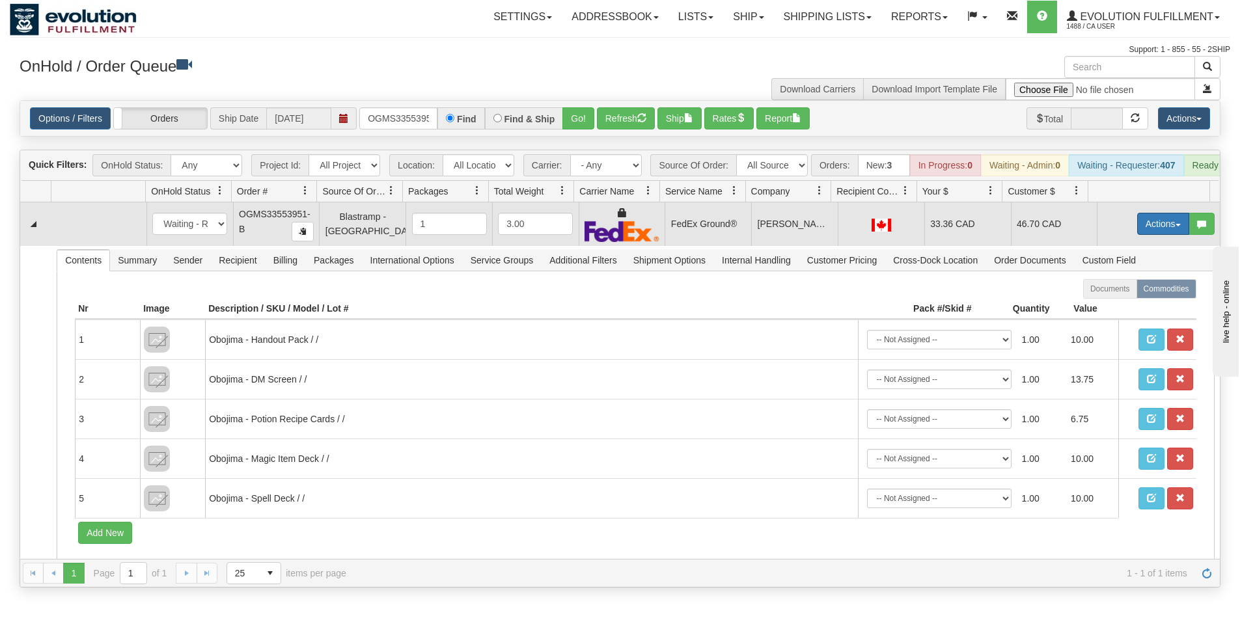
click at [1142, 235] on button "Actions" at bounding box center [1163, 224] width 52 height 22
click at [1113, 288] on span "Rate All Services" at bounding box center [1137, 282] width 78 height 10
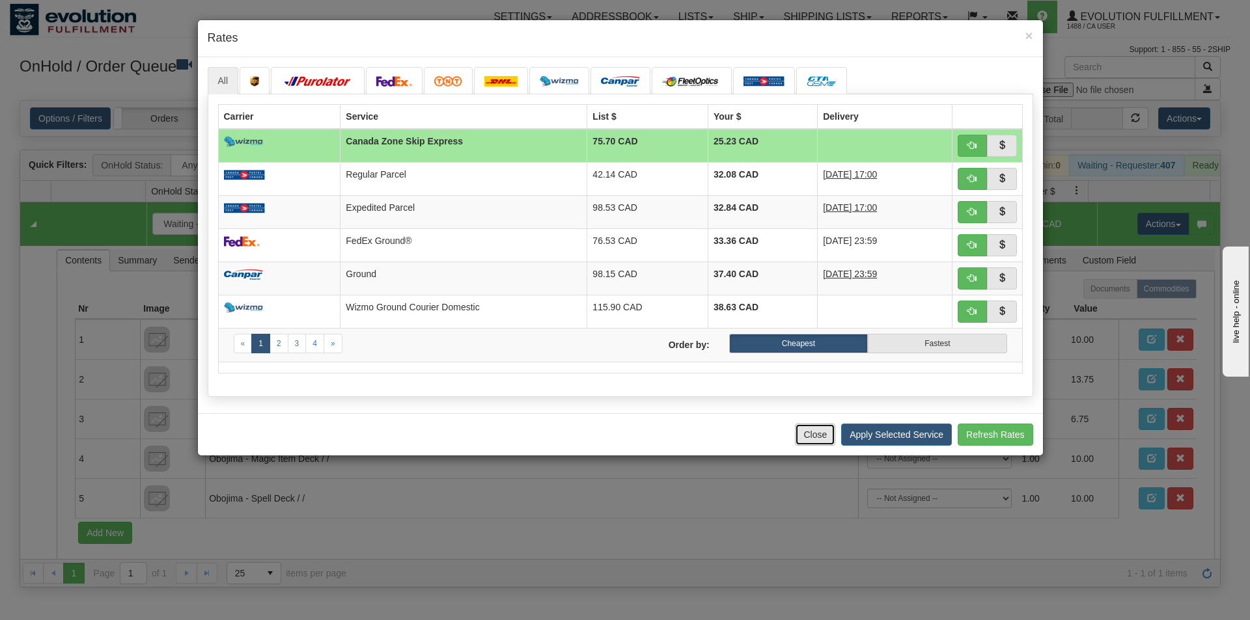
click at [806, 436] on button "Close" at bounding box center [815, 435] width 40 height 22
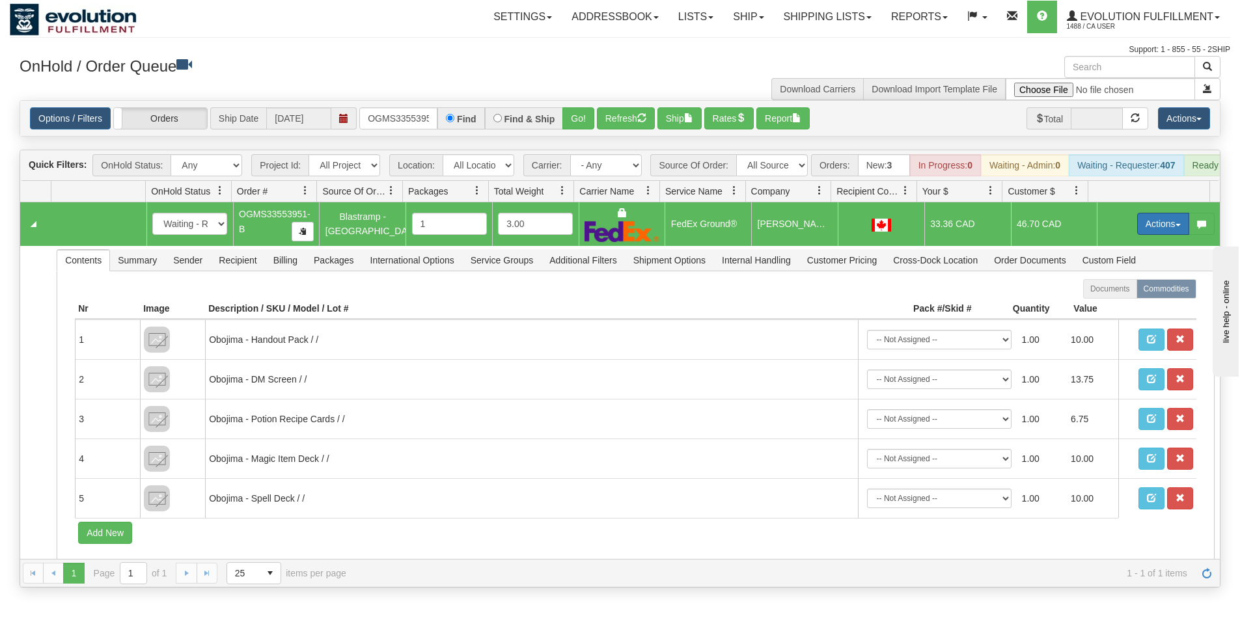
click at [1144, 234] on button "Actions" at bounding box center [1163, 224] width 52 height 22
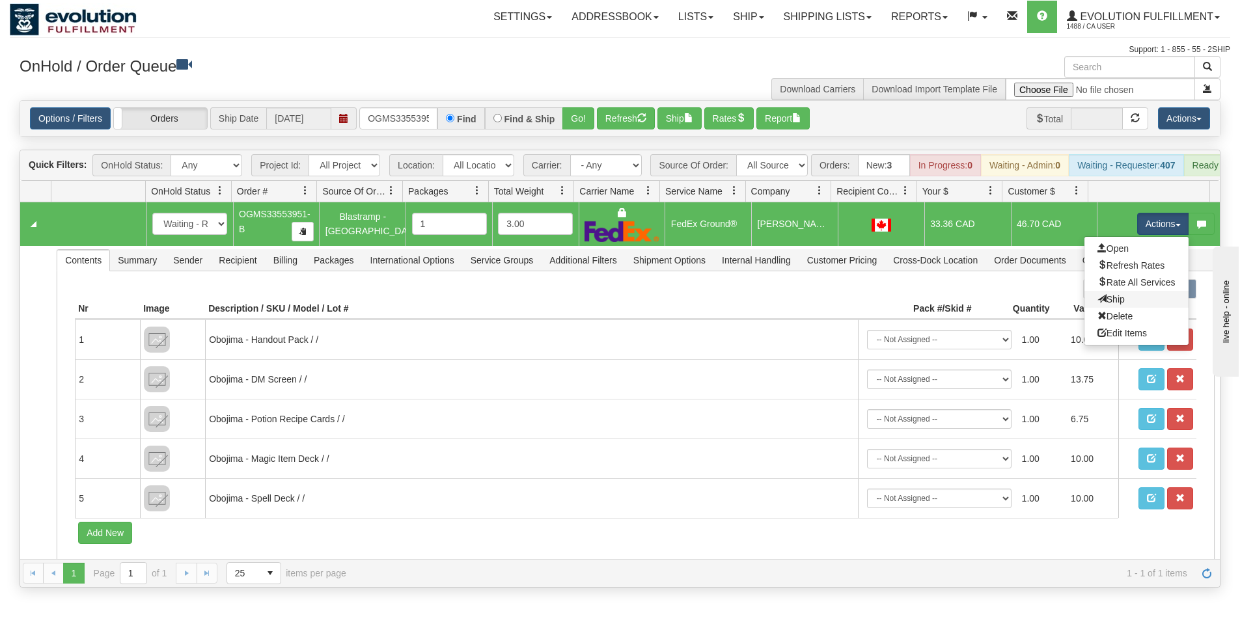
click at [1120, 308] on link "Ship" at bounding box center [1137, 299] width 104 height 17
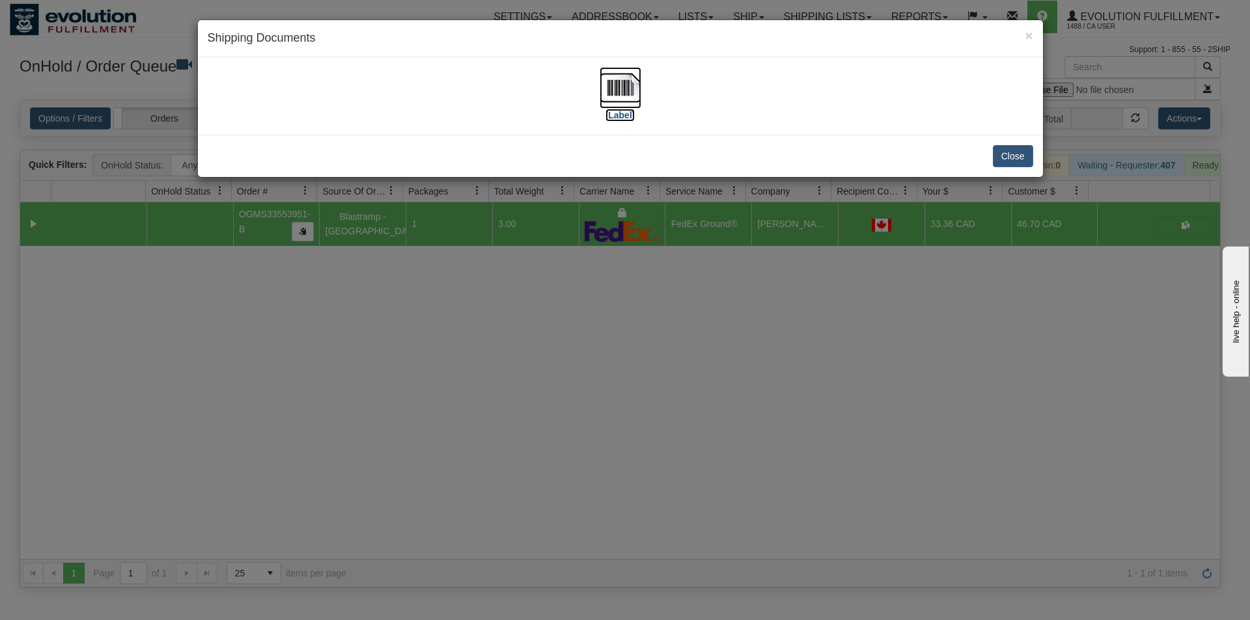
click at [602, 92] on img at bounding box center [621, 88] width 42 height 42
click at [705, 329] on div "× Shipping Documents [Label] Close" at bounding box center [625, 310] width 1250 height 620
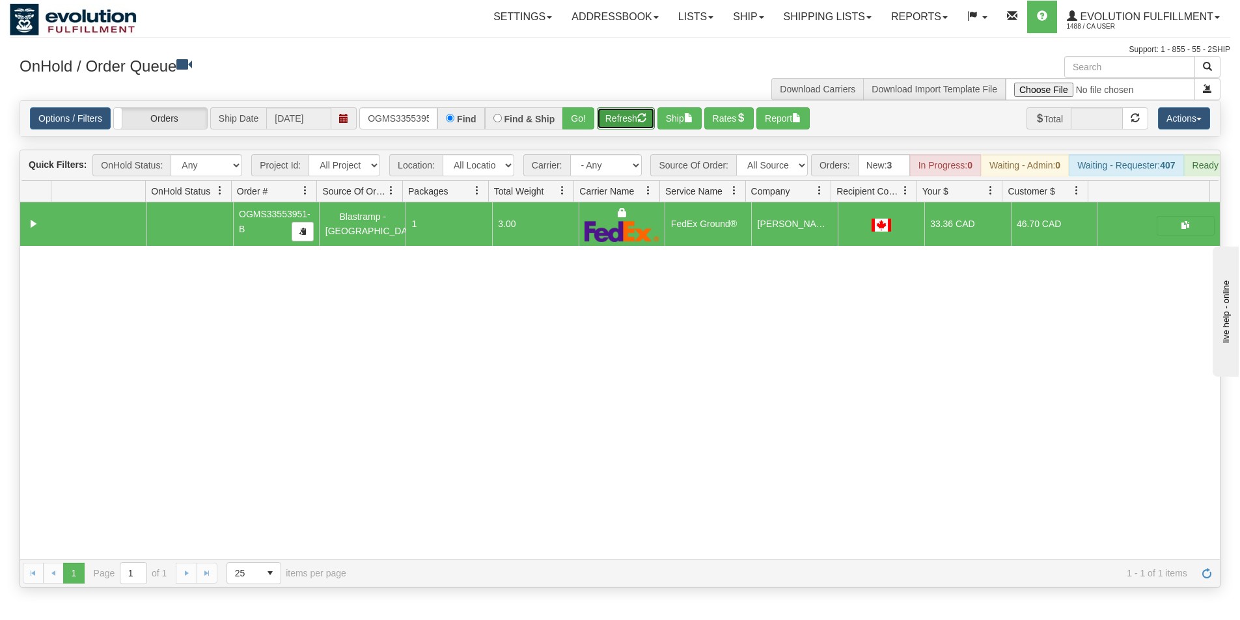
click at [628, 110] on button "Refresh" at bounding box center [626, 118] width 58 height 22
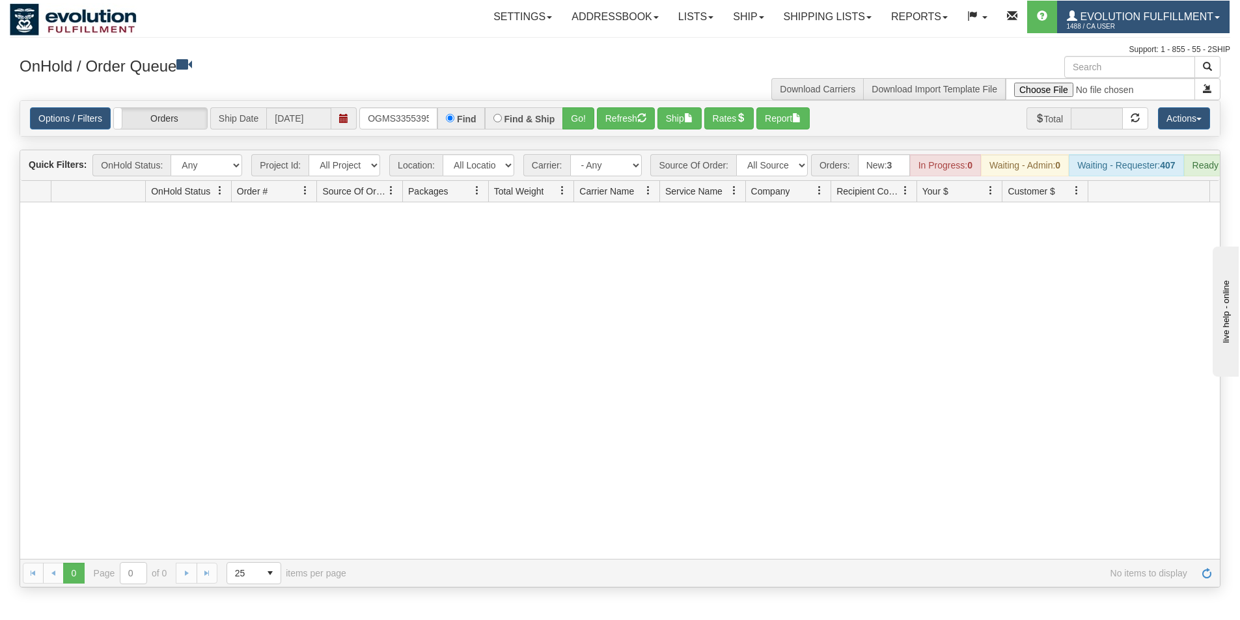
click at [1215, 20] on link "Evolution Fulfillment 1488 / CA User" at bounding box center [1143, 17] width 173 height 33
drag, startPoint x: 998, startPoint y: 49, endPoint x: 1079, endPoint y: 25, distance: 85.1
click at [999, 49] on div "Support: 1 - 855 - 55 - 2SHIP" at bounding box center [620, 49] width 1221 height 11
drag, startPoint x: 367, startPoint y: 112, endPoint x: 465, endPoint y: 125, distance: 98.5
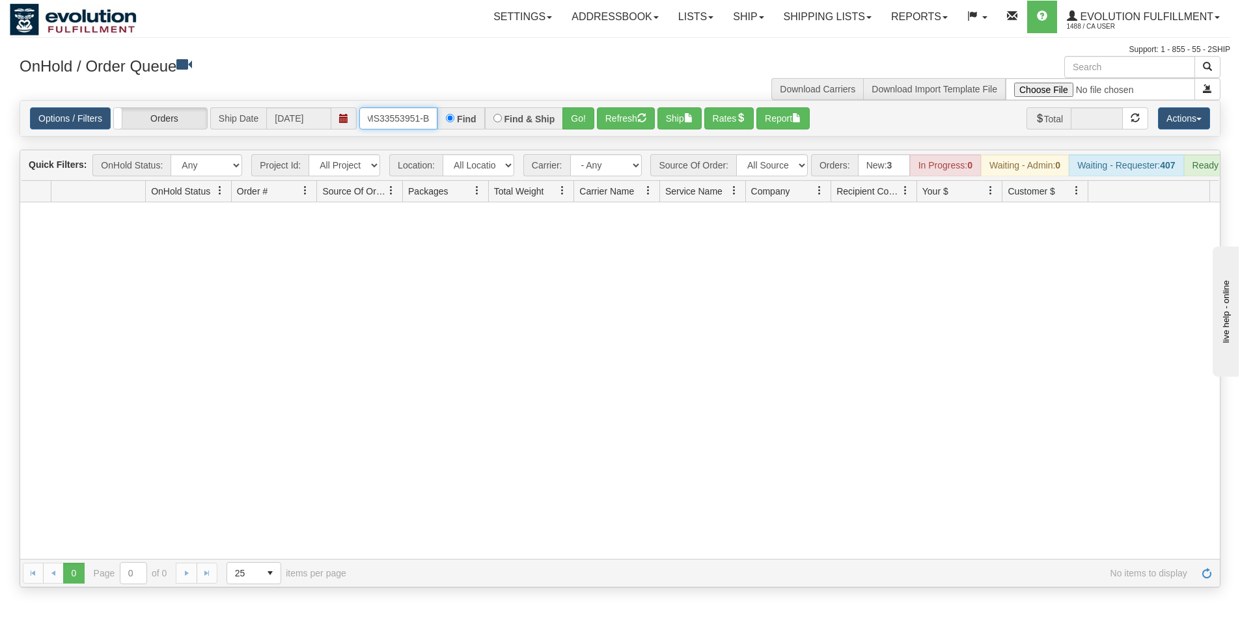
click at [465, 125] on div "OGMS33553951-B Find Find & Ship Go!" at bounding box center [476, 118] width 235 height 22
click at [385, 110] on input "text" at bounding box center [398, 118] width 78 height 22
click at [577, 121] on button "Go!" at bounding box center [578, 118] width 32 height 22
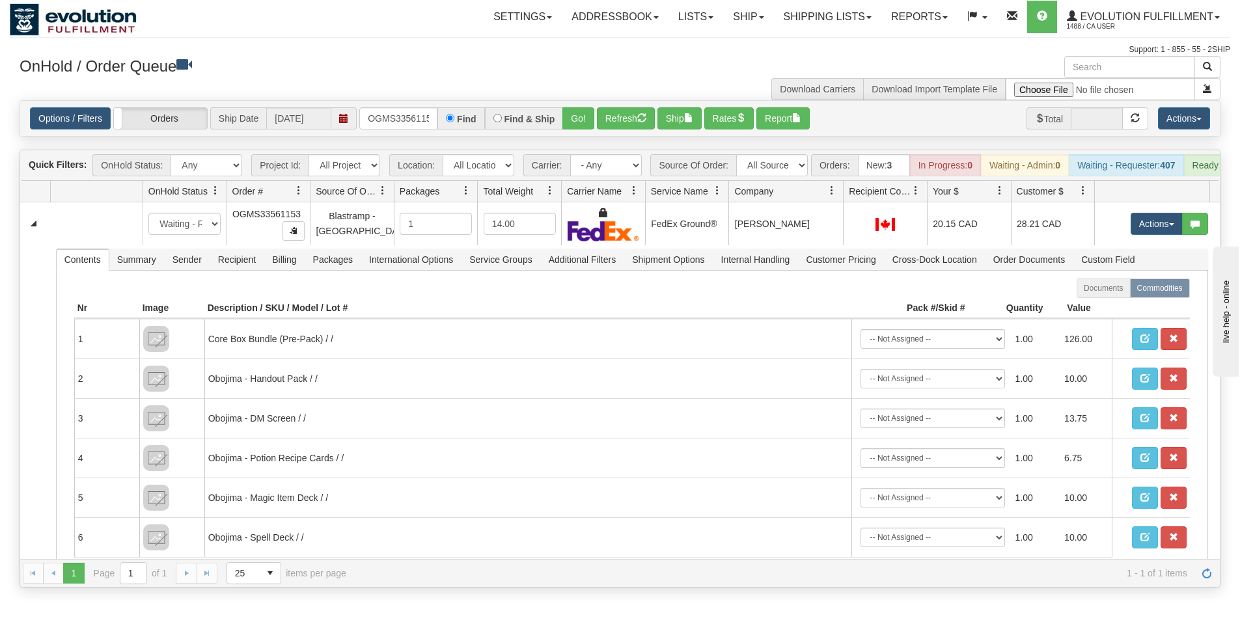
click at [835, 201] on div "Id Location Request Id Reply Id OnHold Status Order # Source Of Order Packages …" at bounding box center [615, 191] width 1190 height 21
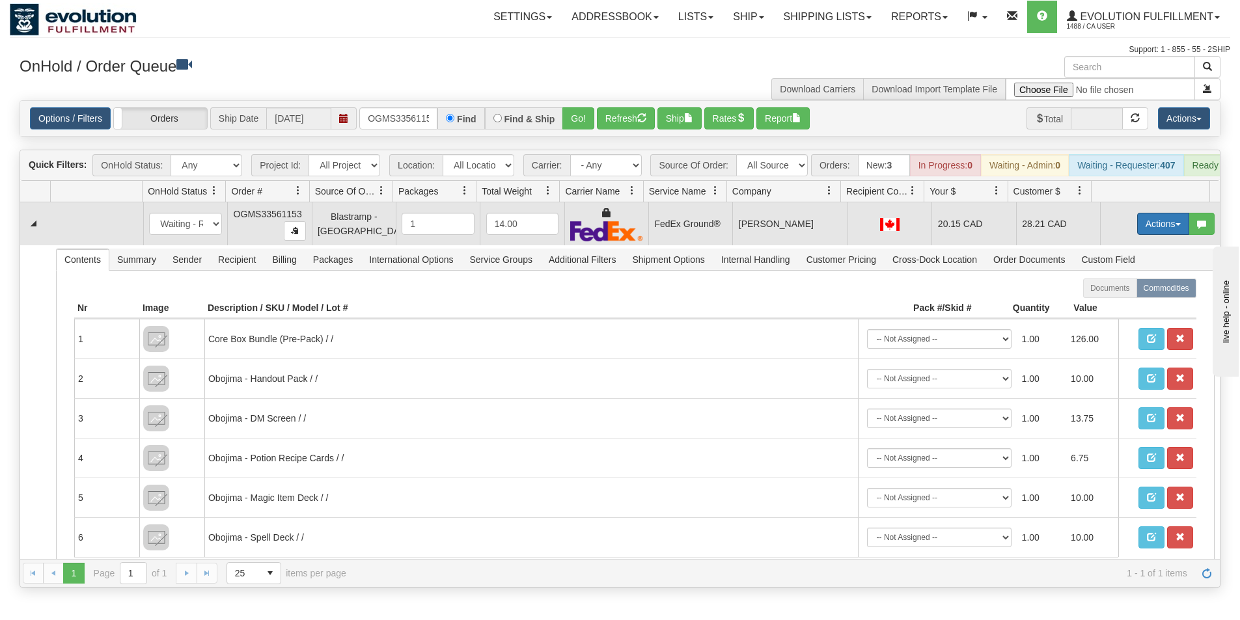
click at [1157, 235] on button "Actions" at bounding box center [1163, 224] width 52 height 22
click at [1099, 305] on span "Ship" at bounding box center [1111, 299] width 27 height 10
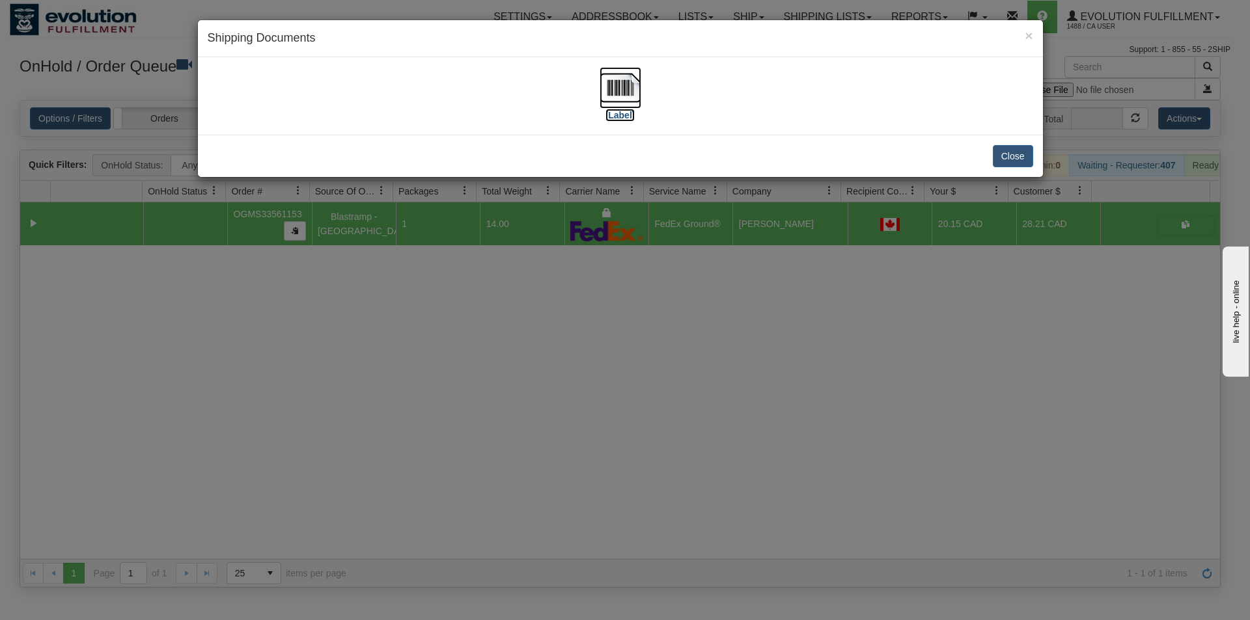
click at [633, 86] on img at bounding box center [621, 88] width 42 height 42
click at [659, 467] on div "× Shipping Documents [Label] Close" at bounding box center [625, 310] width 1250 height 620
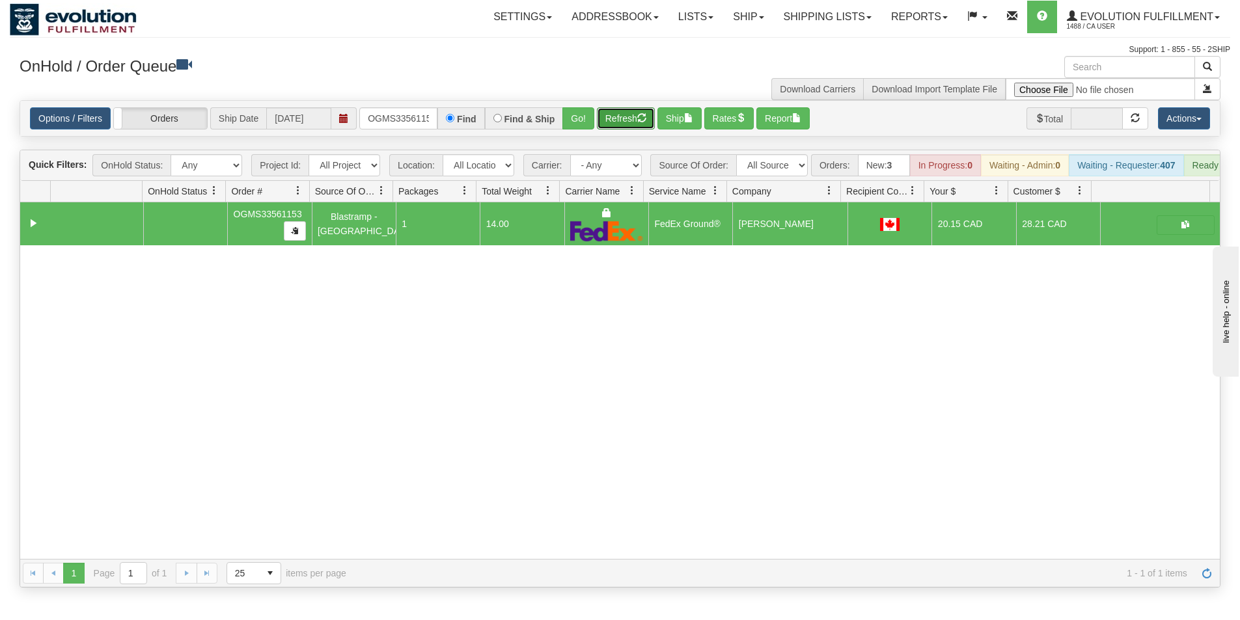
click at [633, 111] on button "Refresh" at bounding box center [626, 118] width 58 height 22
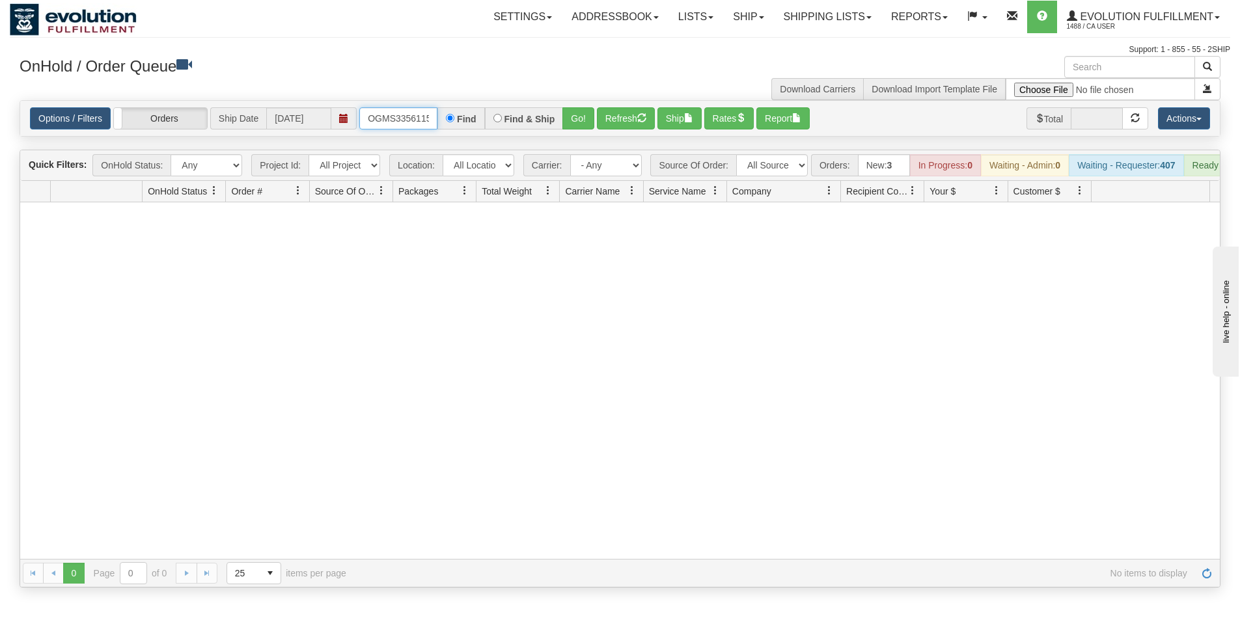
scroll to position [0, 7]
drag, startPoint x: 367, startPoint y: 115, endPoint x: 461, endPoint y: 118, distance: 93.8
click at [461, 118] on div "OGMS33561153 Find Find & Ship Go!" at bounding box center [476, 118] width 235 height 22
click at [576, 128] on button "Go!" at bounding box center [578, 118] width 32 height 22
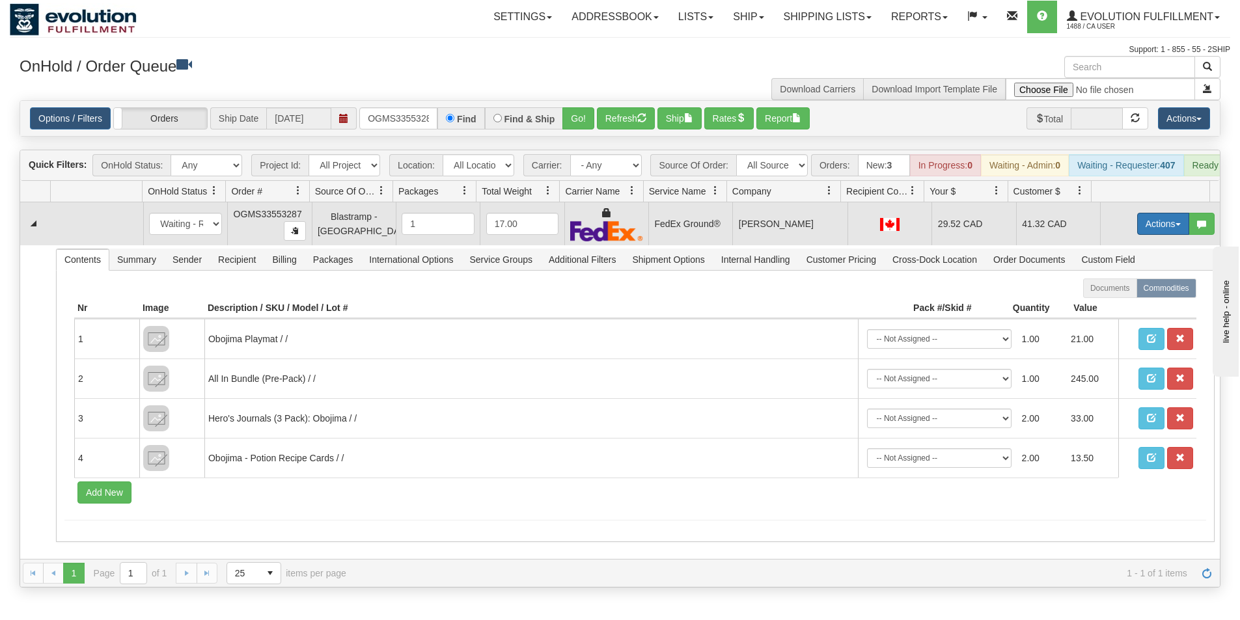
click at [1146, 235] on button "Actions" at bounding box center [1163, 224] width 52 height 22
click at [1116, 308] on link "Ship" at bounding box center [1137, 299] width 104 height 17
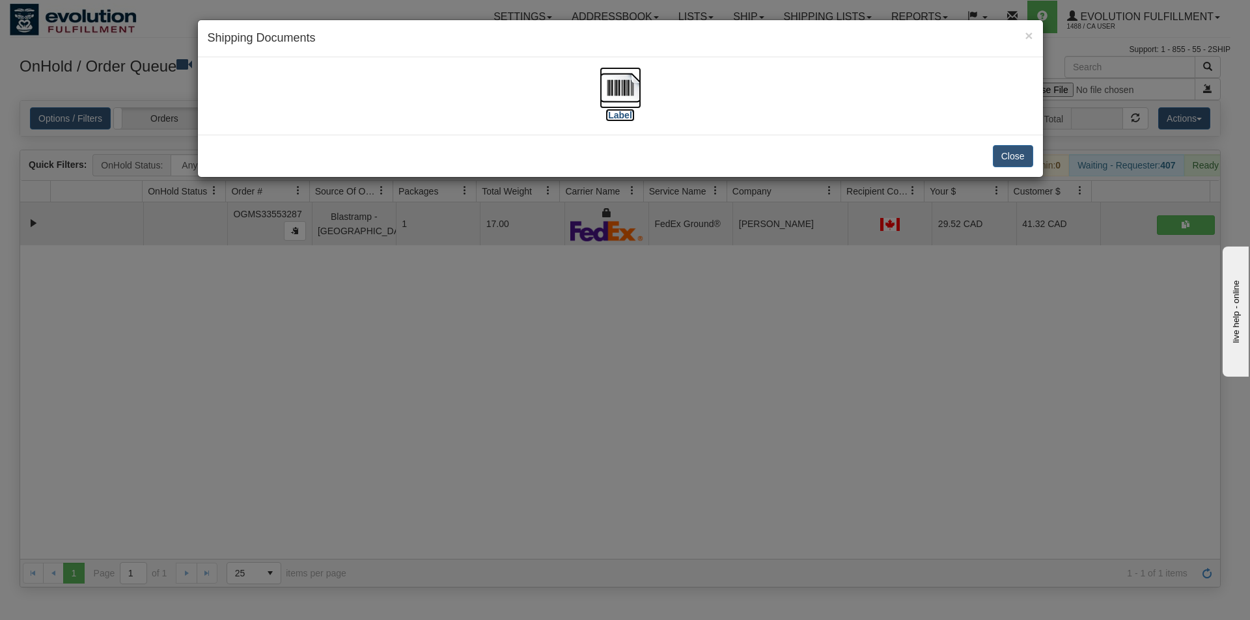
click at [627, 84] on img at bounding box center [621, 88] width 42 height 42
click at [538, 374] on div "× Shipping Documents [Label] Close" at bounding box center [625, 310] width 1250 height 620
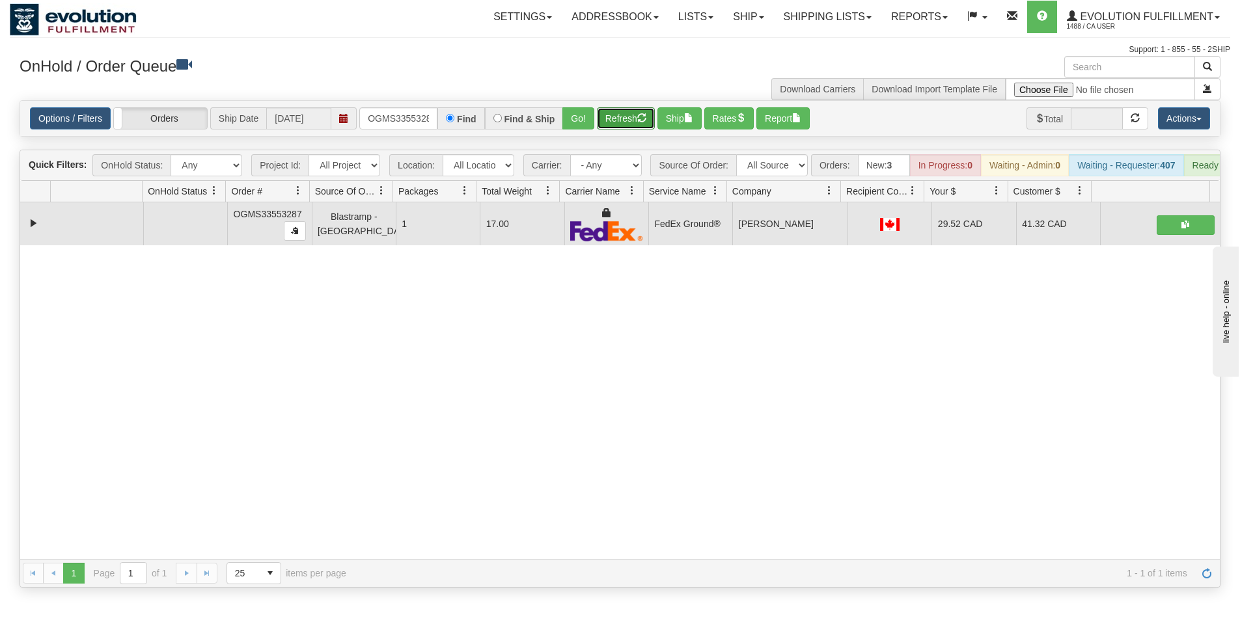
click at [611, 120] on button "Refresh" at bounding box center [626, 118] width 58 height 22
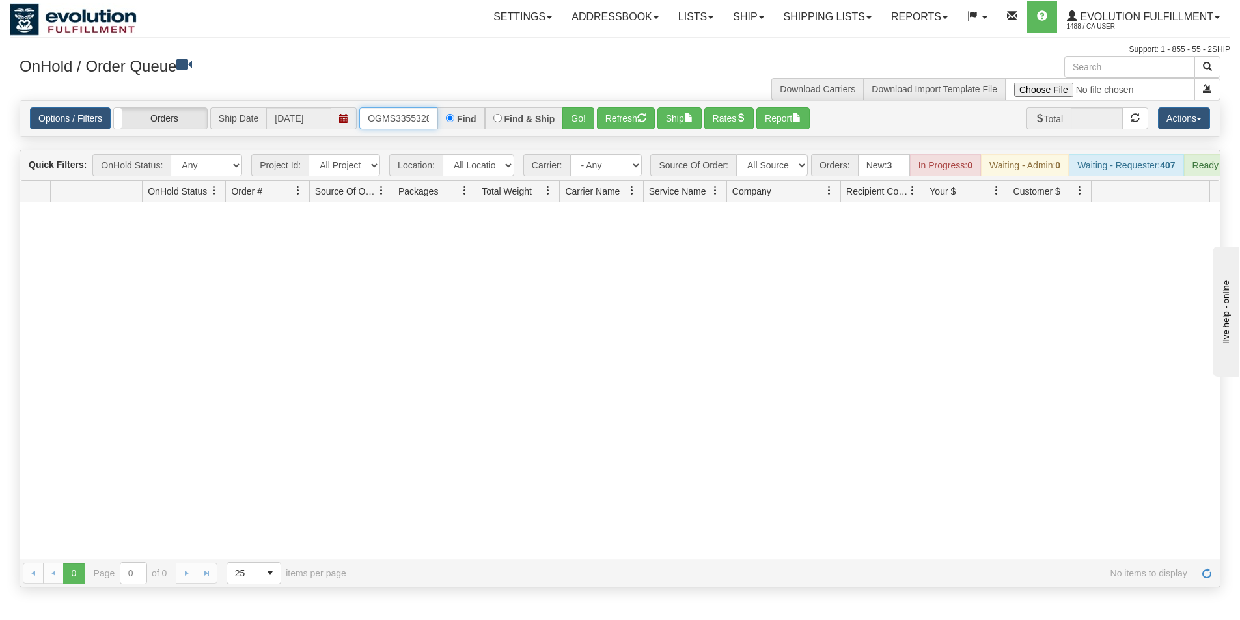
scroll to position [0, 7]
drag, startPoint x: 363, startPoint y: 118, endPoint x: 479, endPoint y: 132, distance: 116.6
click at [479, 132] on div "Options / Filters Group Shipments Orders Ship Date [DATE] OGMS33553287 Find Fin…" at bounding box center [620, 118] width 1200 height 35
click at [579, 126] on button "Go!" at bounding box center [578, 118] width 32 height 22
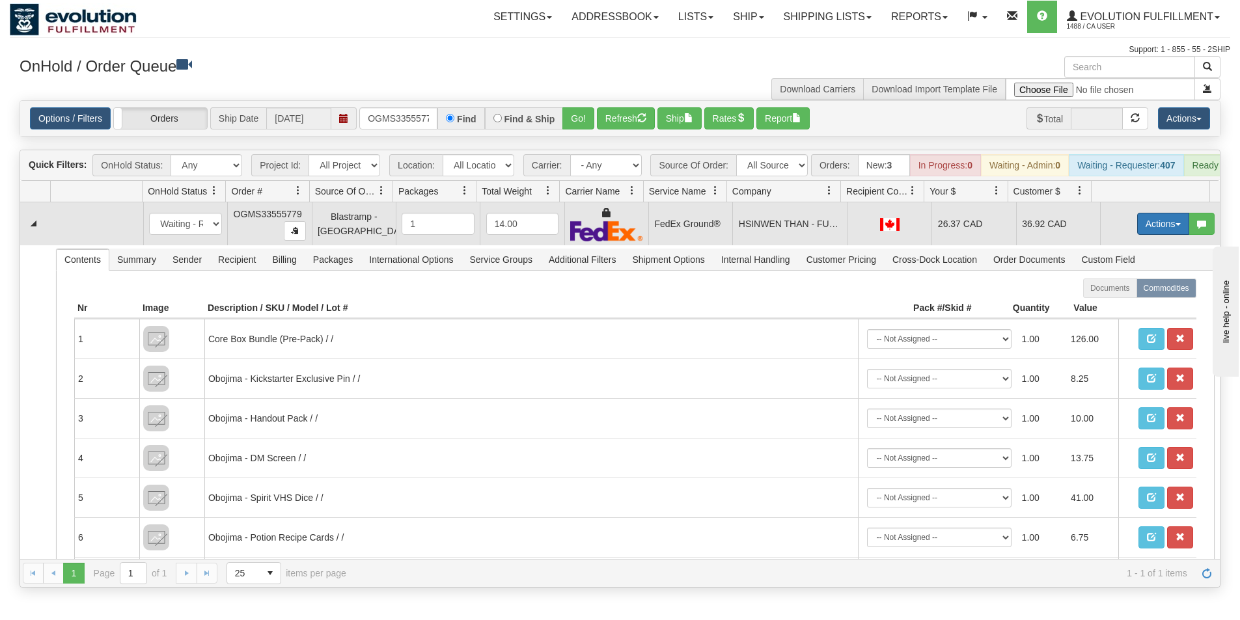
click at [1150, 233] on button "Actions" at bounding box center [1163, 224] width 52 height 22
click at [1105, 305] on span "Ship" at bounding box center [1111, 299] width 27 height 10
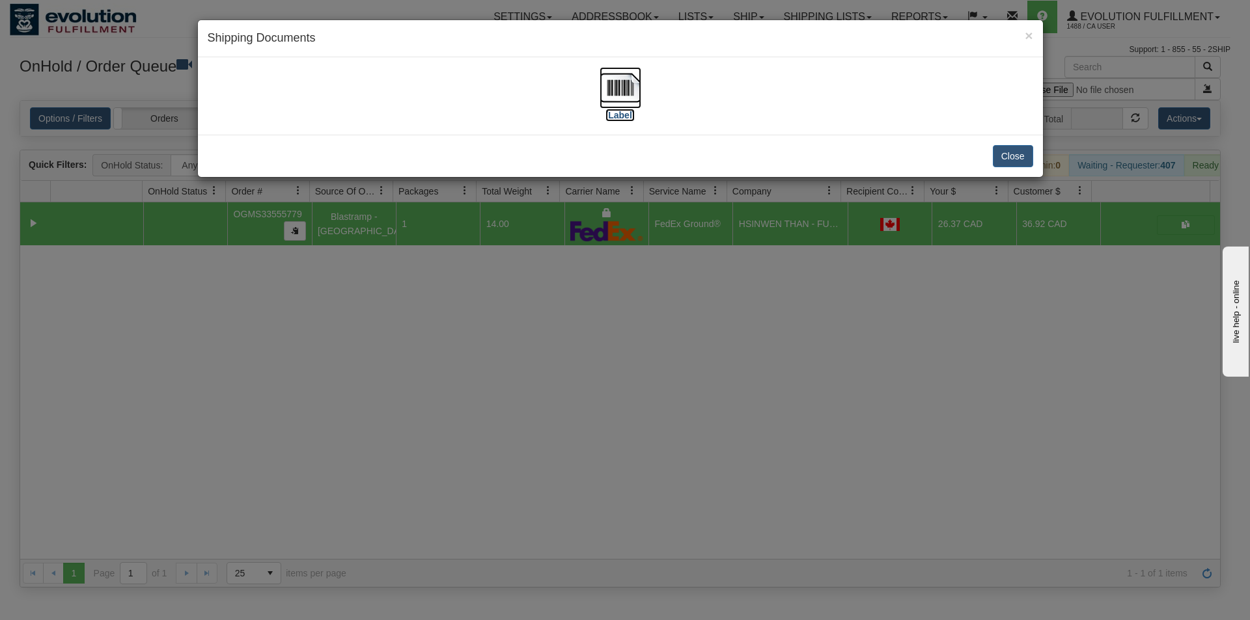
click at [635, 96] on img at bounding box center [621, 88] width 42 height 42
click at [730, 416] on div "× Shipping Documents [Label] Close" at bounding box center [625, 310] width 1250 height 620
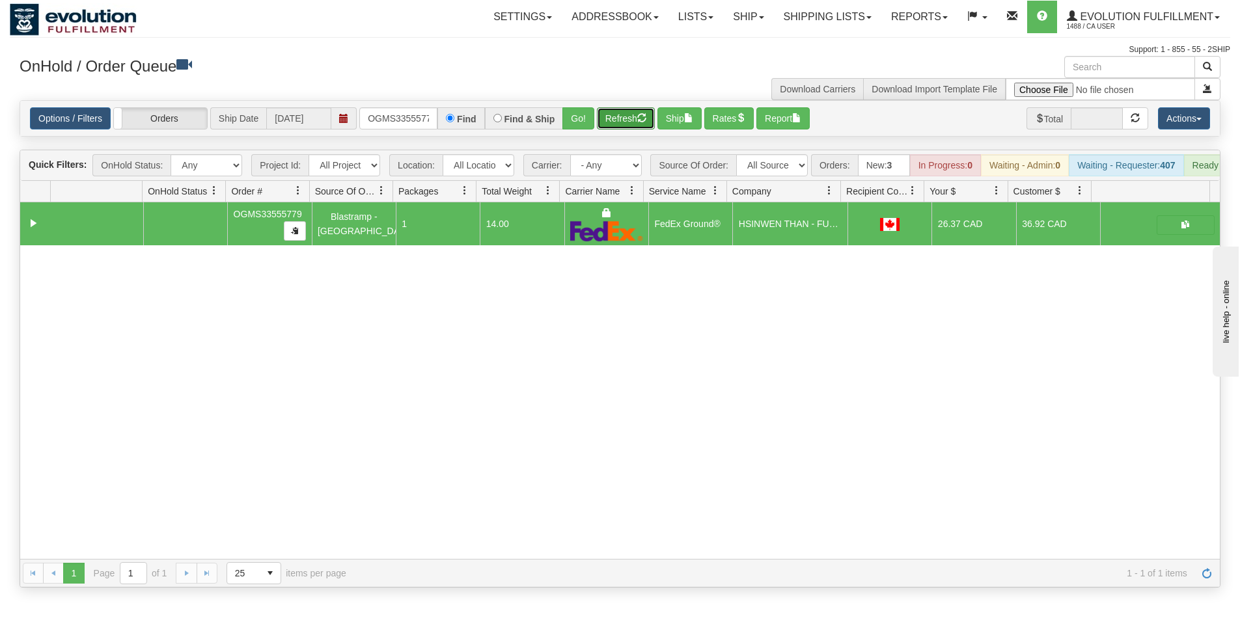
click at [637, 121] on button "Refresh" at bounding box center [626, 118] width 58 height 22
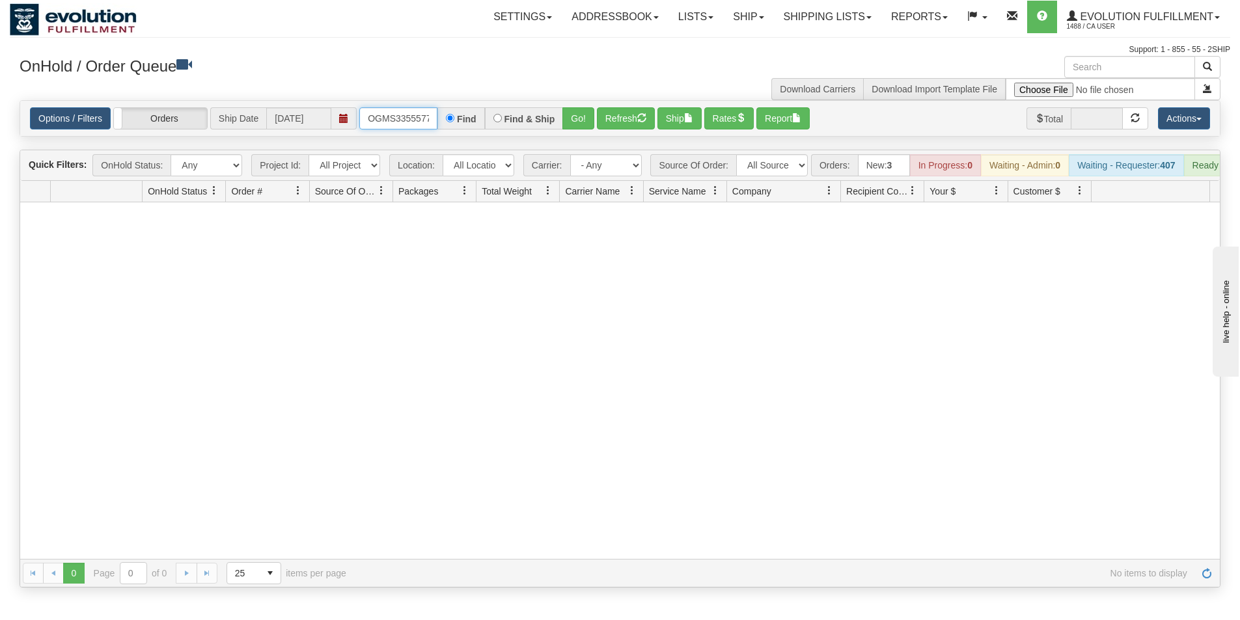
scroll to position [0, 7]
drag, startPoint x: 365, startPoint y: 120, endPoint x: 443, endPoint y: 120, distance: 78.8
click at [441, 120] on div "OGMS33555779 Find Find & Ship Go!" at bounding box center [476, 118] width 235 height 22
click at [566, 131] on div "Options / Filters Group Shipments Orders Ship Date [DATE] OGMS8242 Find Find & …" at bounding box center [620, 118] width 1200 height 35
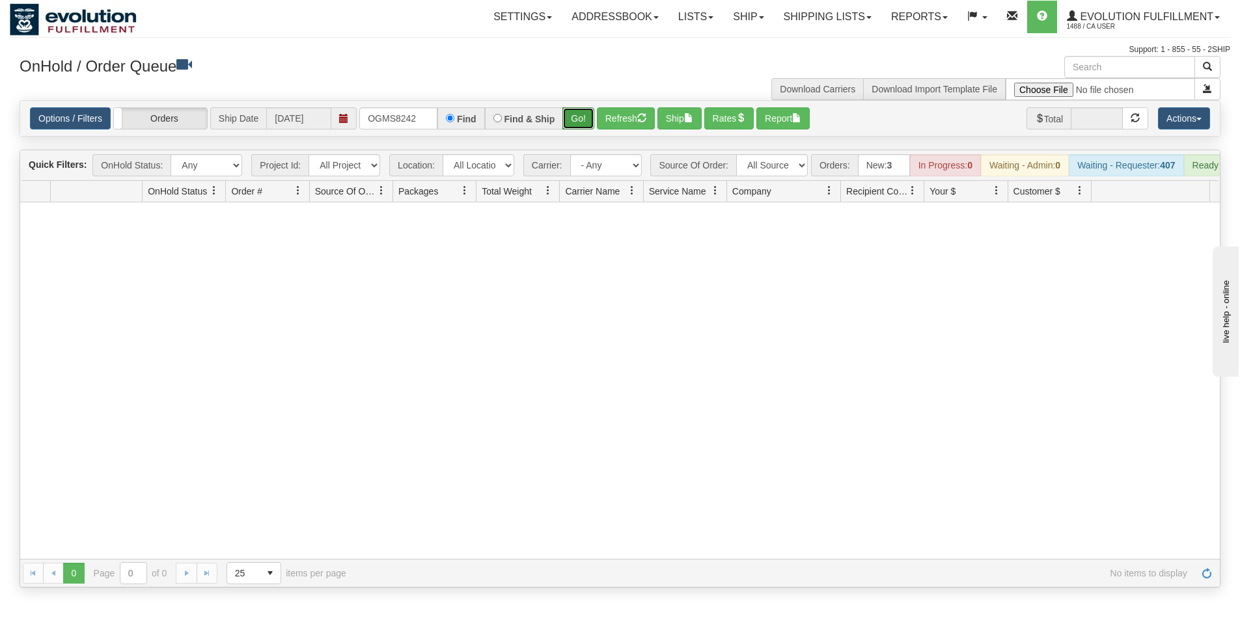
click at [572, 122] on button "Go!" at bounding box center [578, 118] width 32 height 22
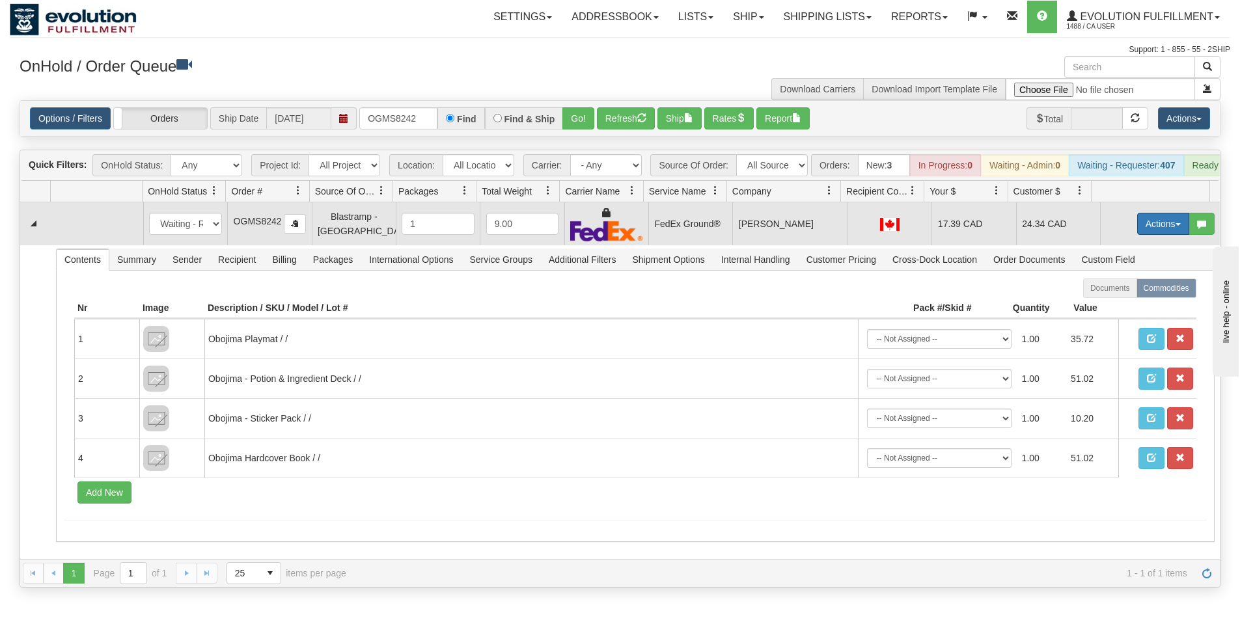
click at [1140, 235] on button "Actions" at bounding box center [1163, 224] width 52 height 22
click at [1114, 307] on link "Ship" at bounding box center [1137, 299] width 104 height 17
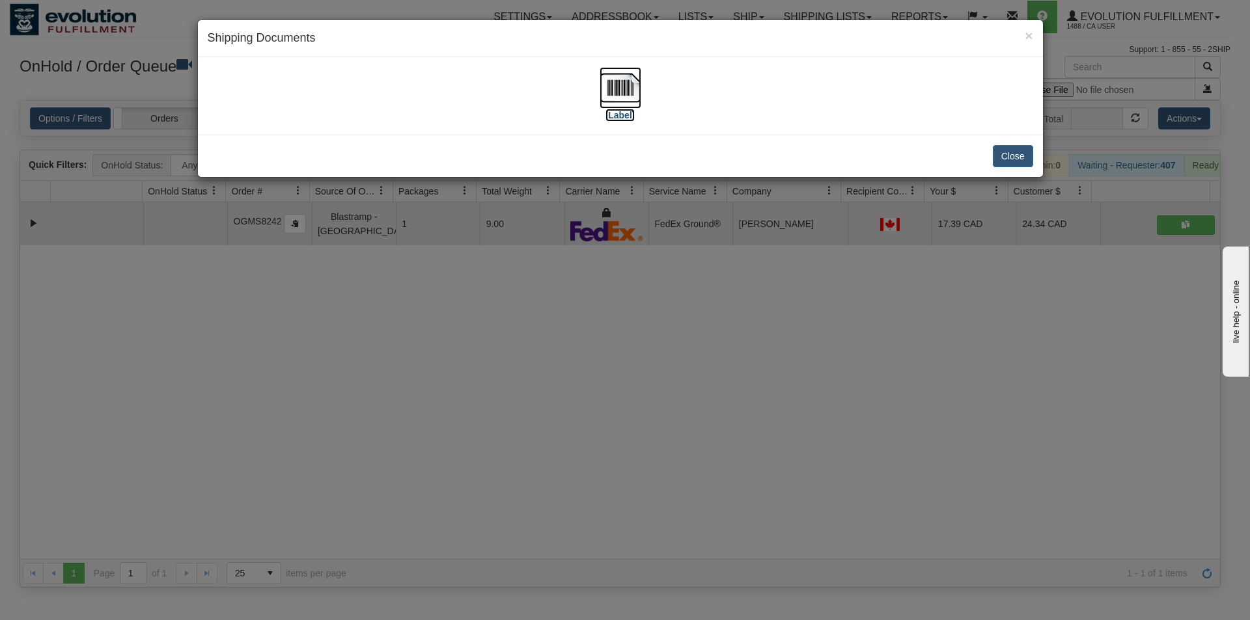
click at [623, 98] on img at bounding box center [621, 88] width 42 height 42
click at [582, 399] on div "× Shipping Documents [Label] Close" at bounding box center [625, 310] width 1250 height 620
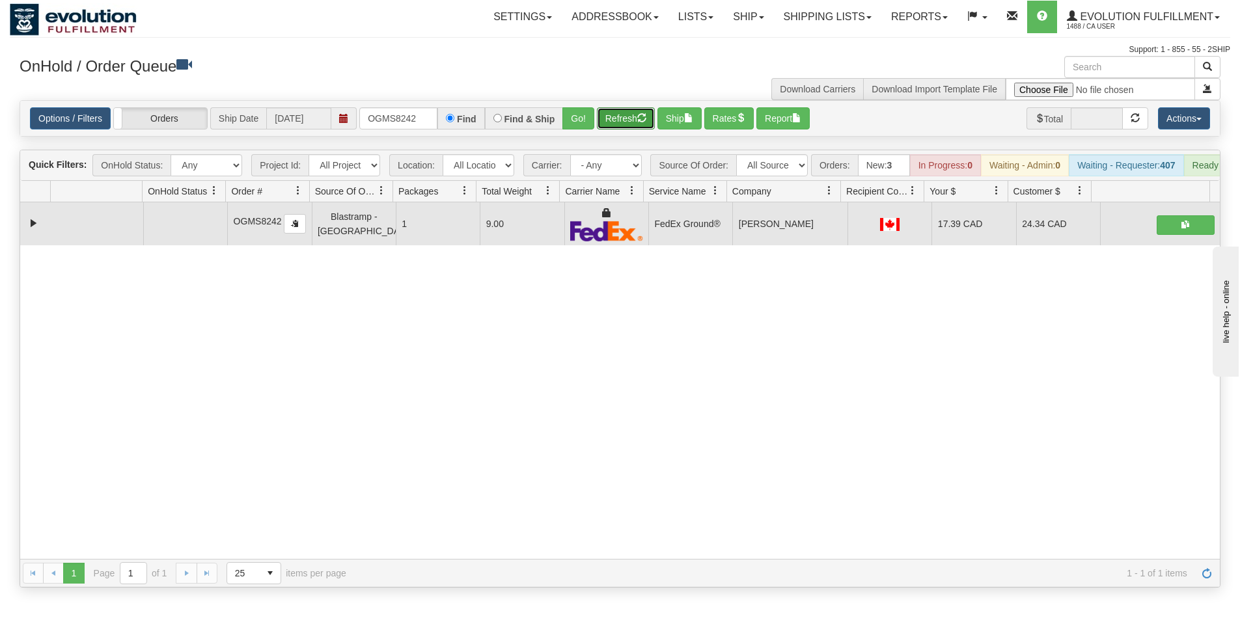
click at [627, 115] on button "Refresh" at bounding box center [626, 118] width 58 height 22
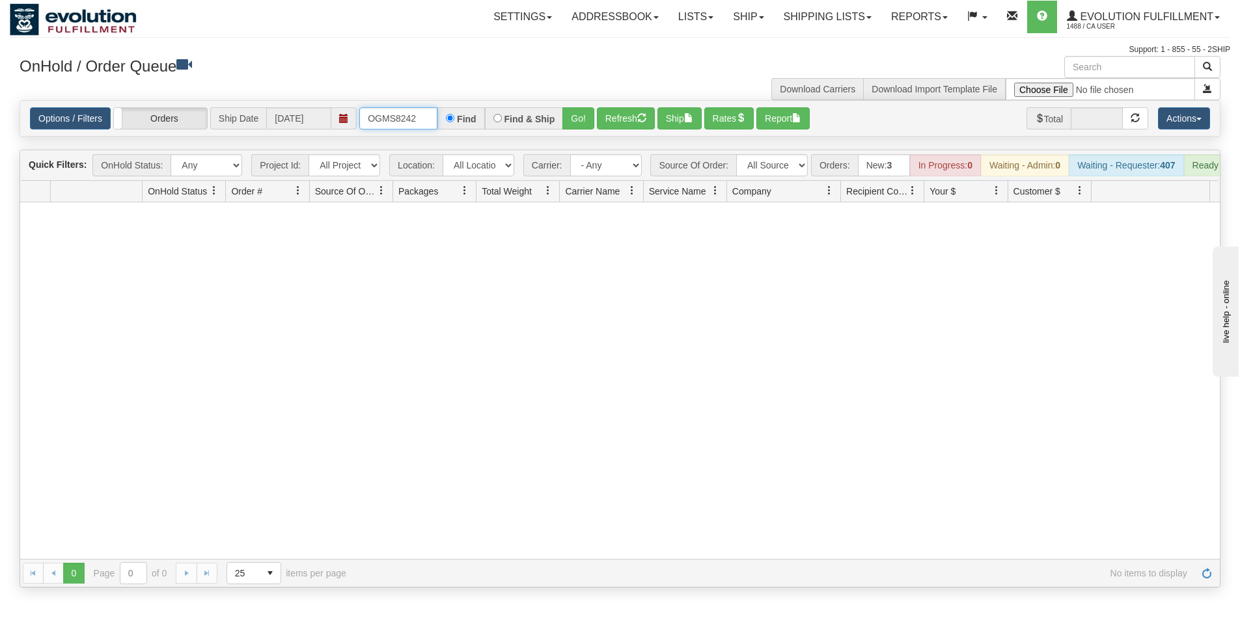
drag, startPoint x: 368, startPoint y: 115, endPoint x: 436, endPoint y: 115, distance: 67.7
click at [436, 115] on input "OGMS8242" at bounding box center [398, 118] width 78 height 22
click at [572, 120] on button "Go!" at bounding box center [578, 118] width 32 height 22
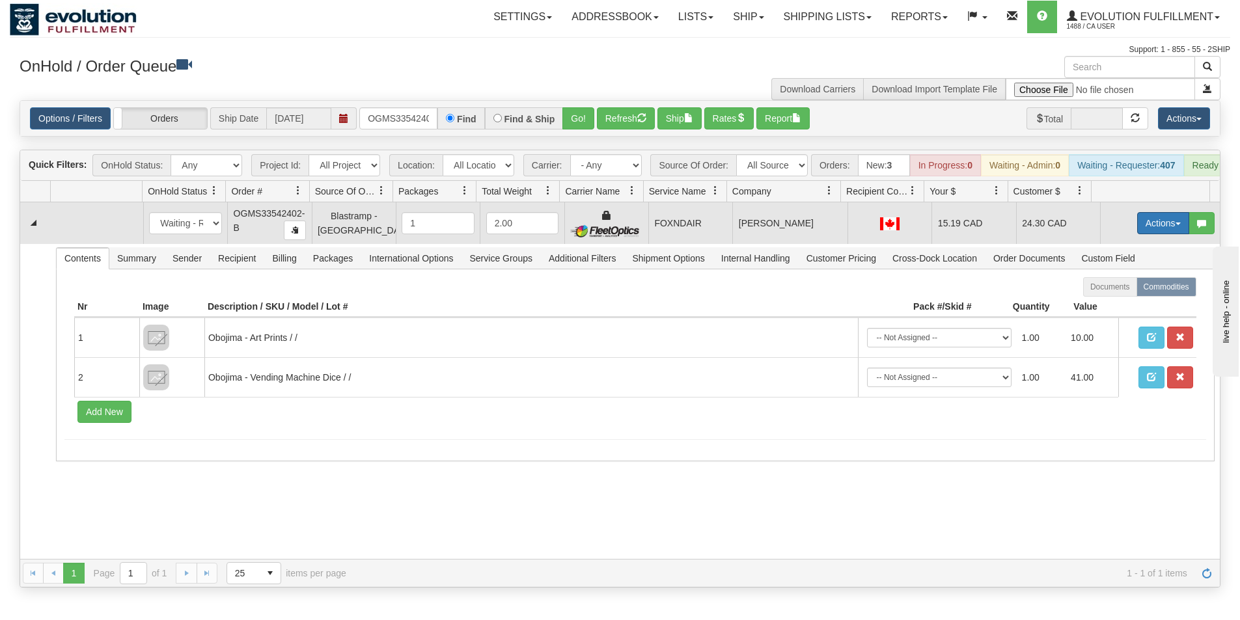
click at [1148, 234] on button "Actions" at bounding box center [1163, 223] width 52 height 22
click at [1109, 304] on span "Ship" at bounding box center [1111, 299] width 27 height 10
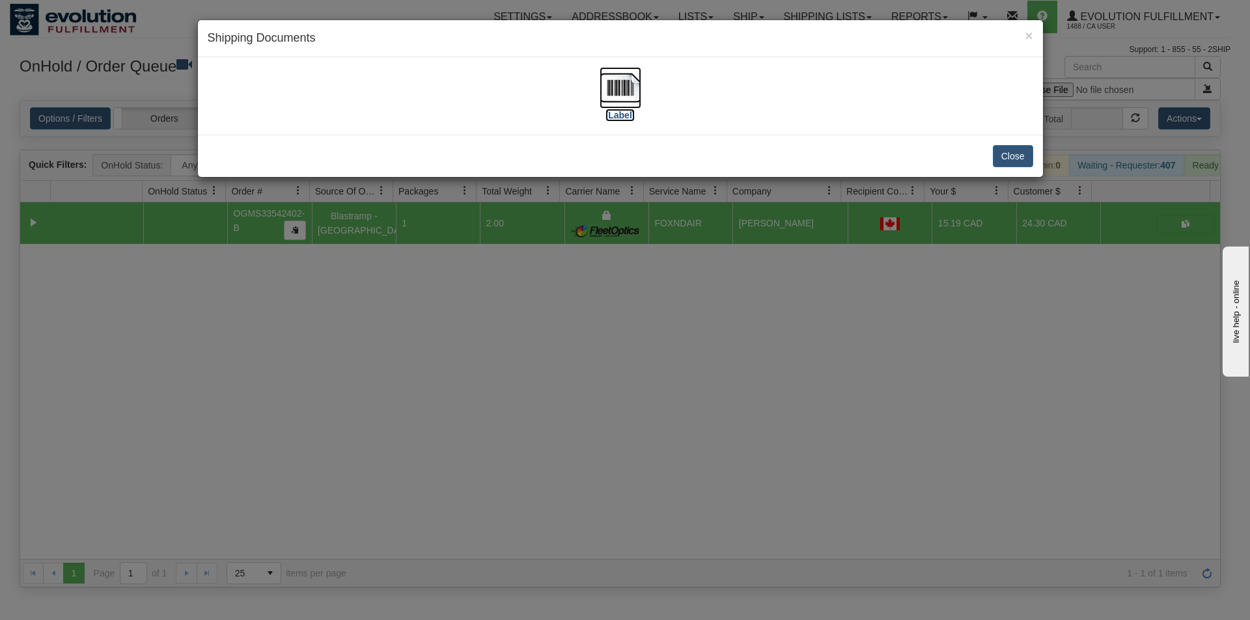
click at [631, 98] on img at bounding box center [621, 88] width 42 height 42
drag, startPoint x: 501, startPoint y: 334, endPoint x: 536, endPoint y: 178, distance: 160.2
click at [501, 334] on div "× Shipping Documents [Label] Close" at bounding box center [625, 310] width 1250 height 620
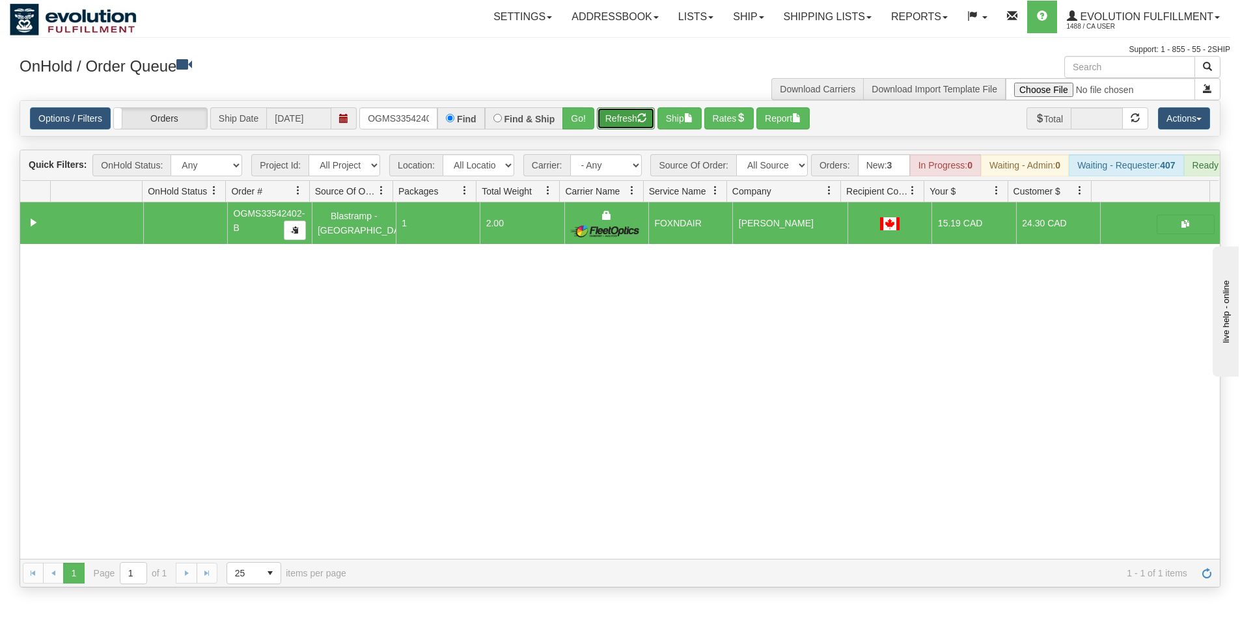
click at [632, 124] on button "Refresh" at bounding box center [626, 118] width 58 height 22
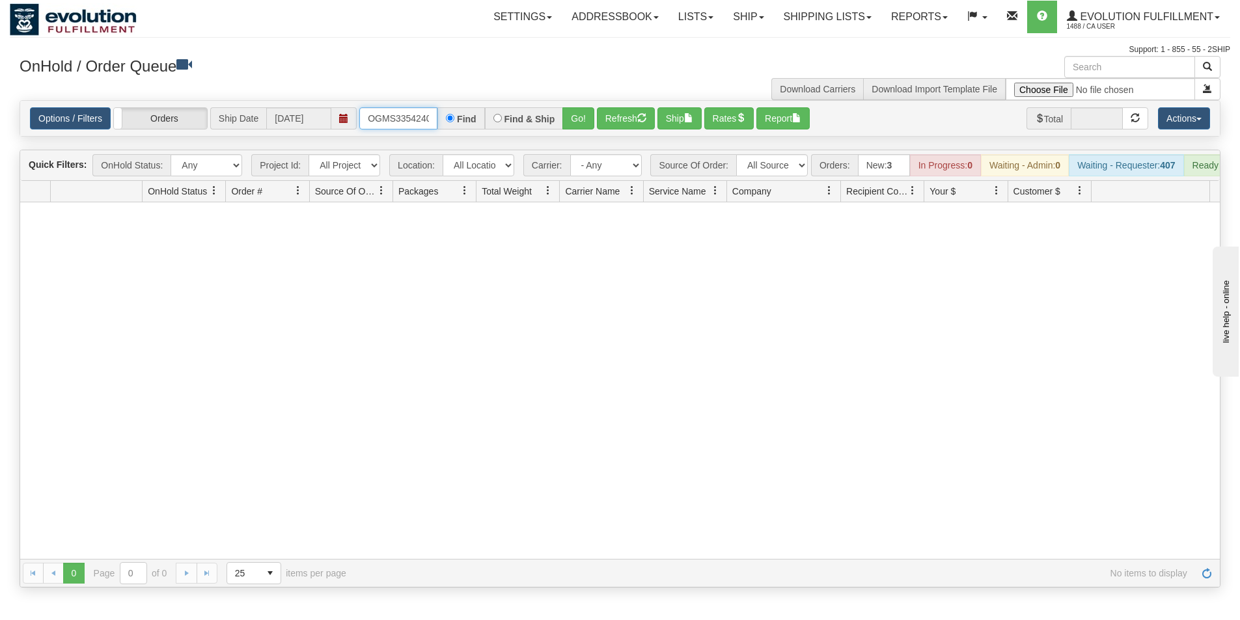
scroll to position [0, 16]
drag, startPoint x: 365, startPoint y: 122, endPoint x: 430, endPoint y: 135, distance: 66.3
click at [430, 135] on div "Options / Filters Group Shipments Orders Ship Date [DATE] OGMS33542402-B Find F…" at bounding box center [620, 118] width 1200 height 35
click at [569, 122] on button "Go!" at bounding box center [578, 118] width 32 height 22
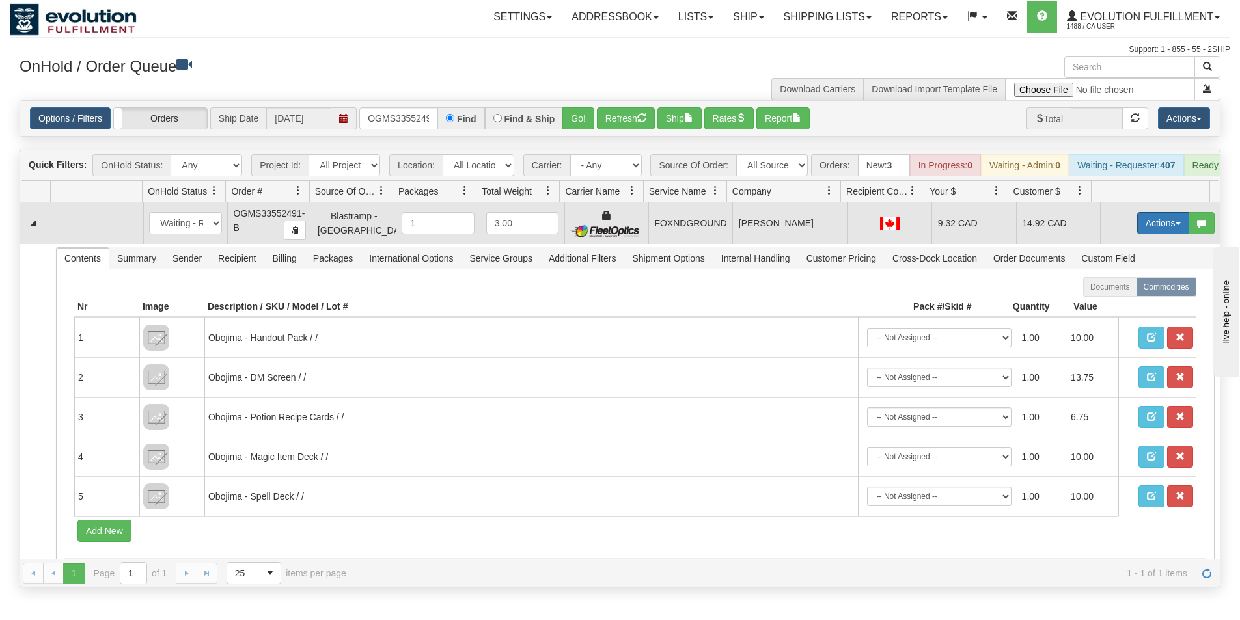
click at [1151, 234] on button "Actions" at bounding box center [1163, 223] width 52 height 22
click at [1111, 304] on span "Ship" at bounding box center [1111, 299] width 27 height 10
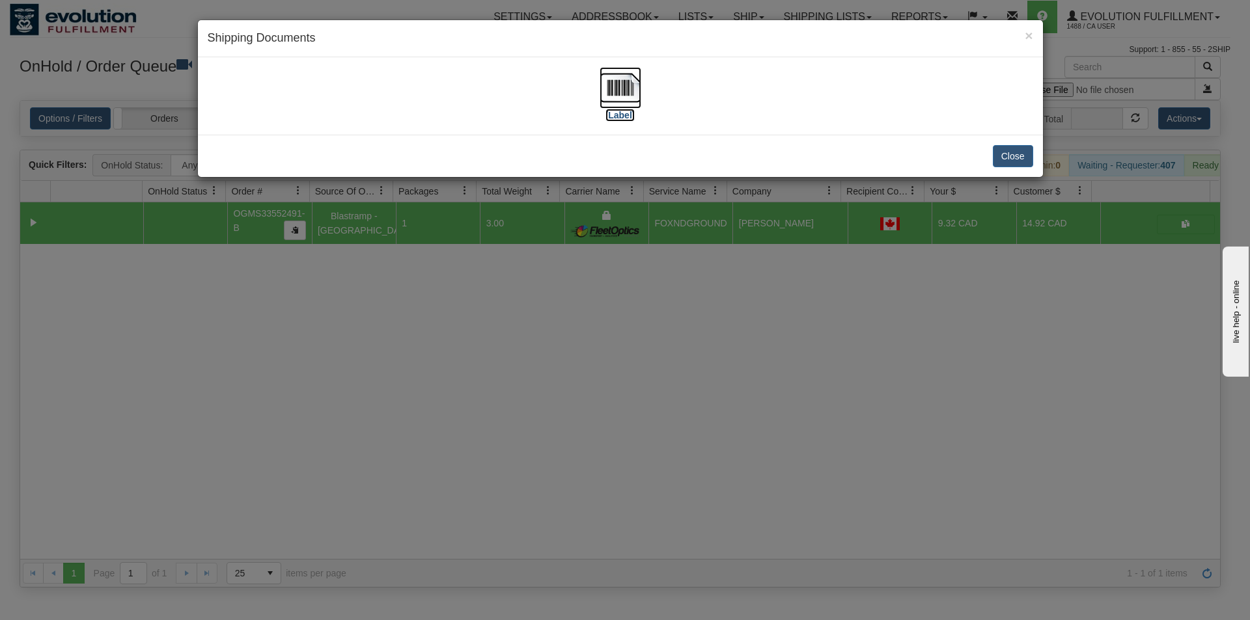
click at [626, 98] on img at bounding box center [621, 88] width 42 height 42
click at [568, 389] on div "× Shipping Documents [Label] Close" at bounding box center [625, 310] width 1250 height 620
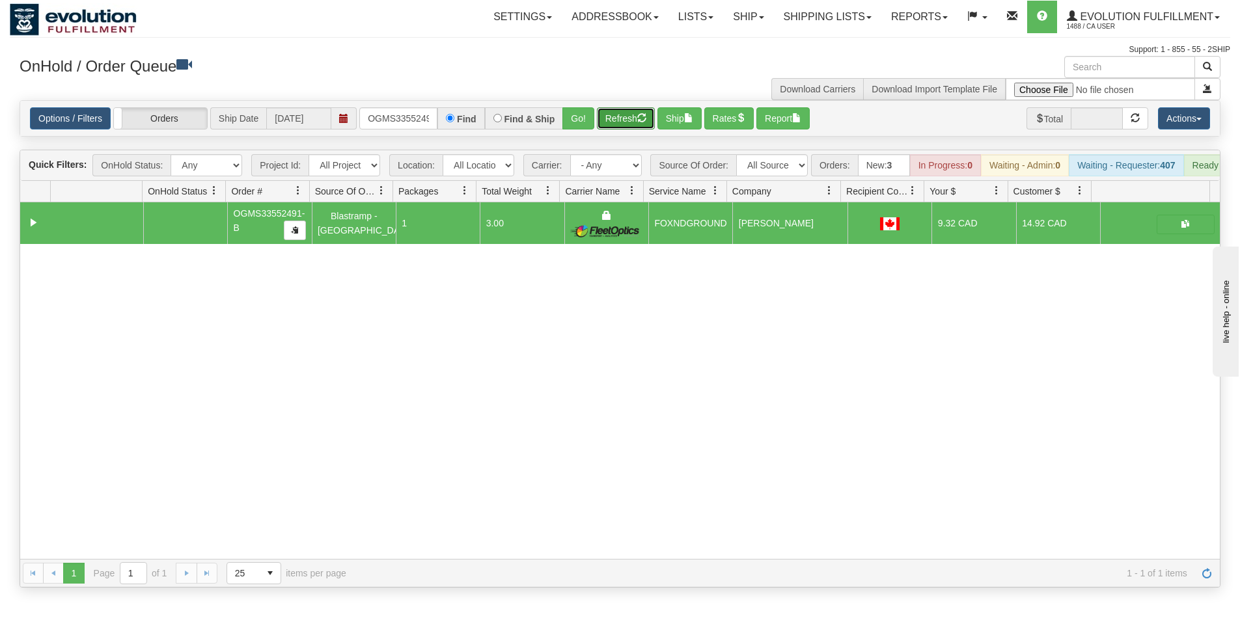
click at [623, 120] on button "Refresh" at bounding box center [626, 118] width 58 height 22
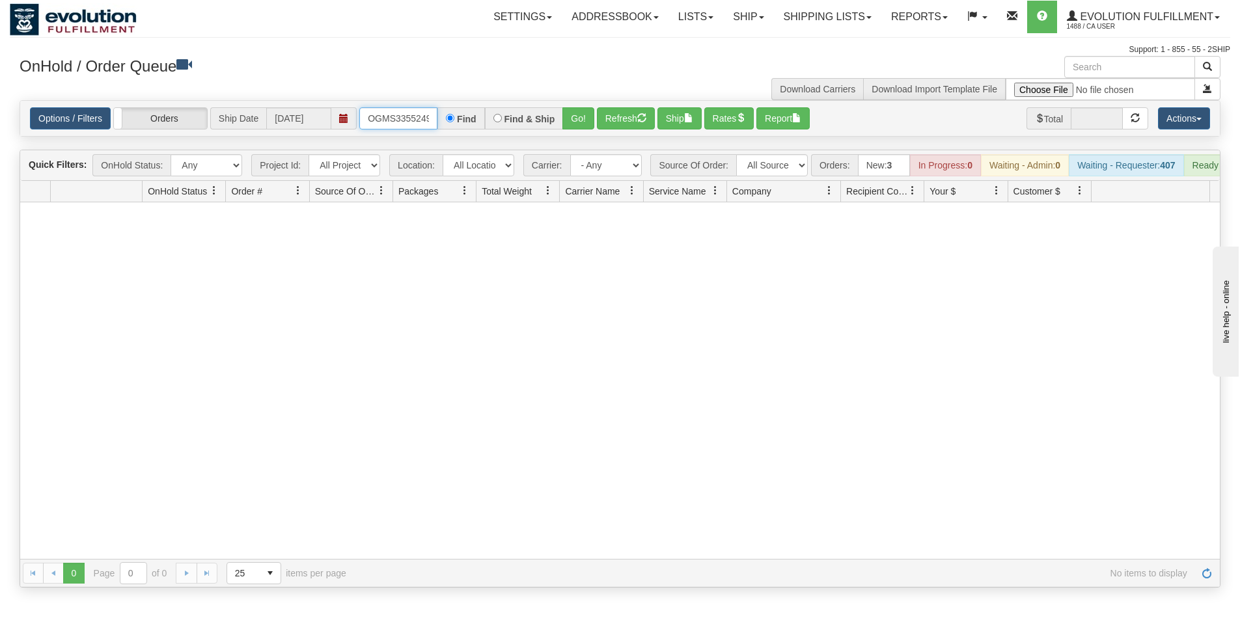
scroll to position [0, 16]
drag, startPoint x: 368, startPoint y: 122, endPoint x: 441, endPoint y: 123, distance: 72.3
click at [441, 123] on div "OGMS33552491-B Find Find & Ship Go!" at bounding box center [476, 118] width 235 height 22
click at [576, 126] on button "Go!" at bounding box center [578, 118] width 32 height 22
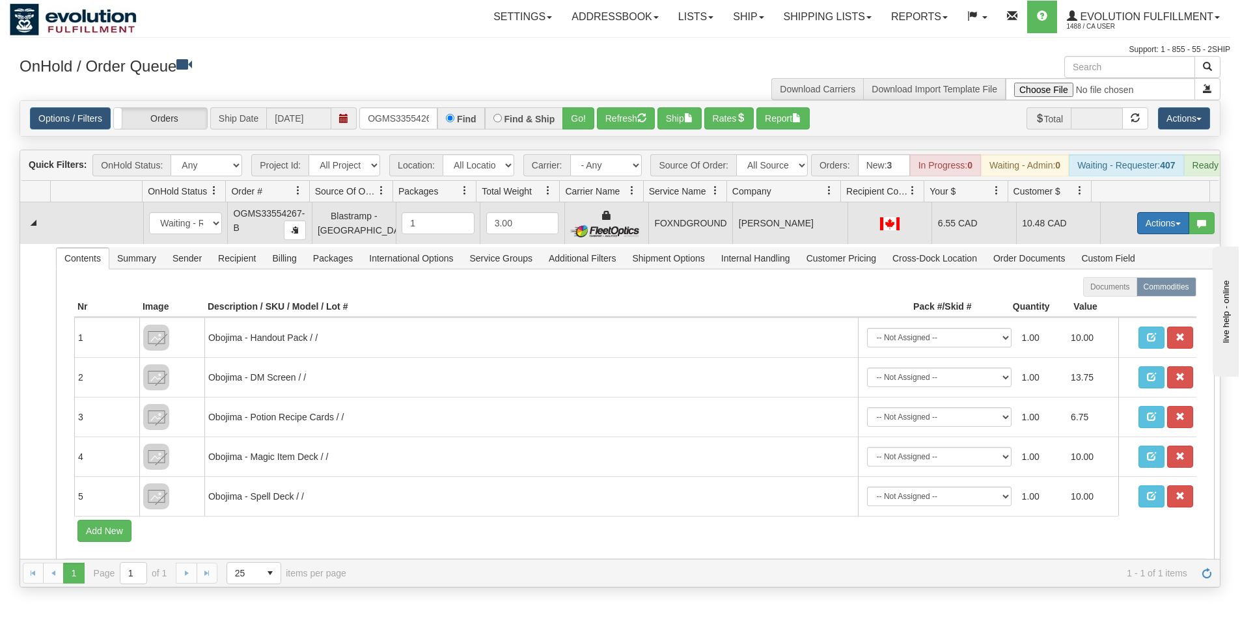
click at [1158, 234] on button "Actions" at bounding box center [1163, 223] width 52 height 22
click at [1109, 304] on span "Ship" at bounding box center [1111, 299] width 27 height 10
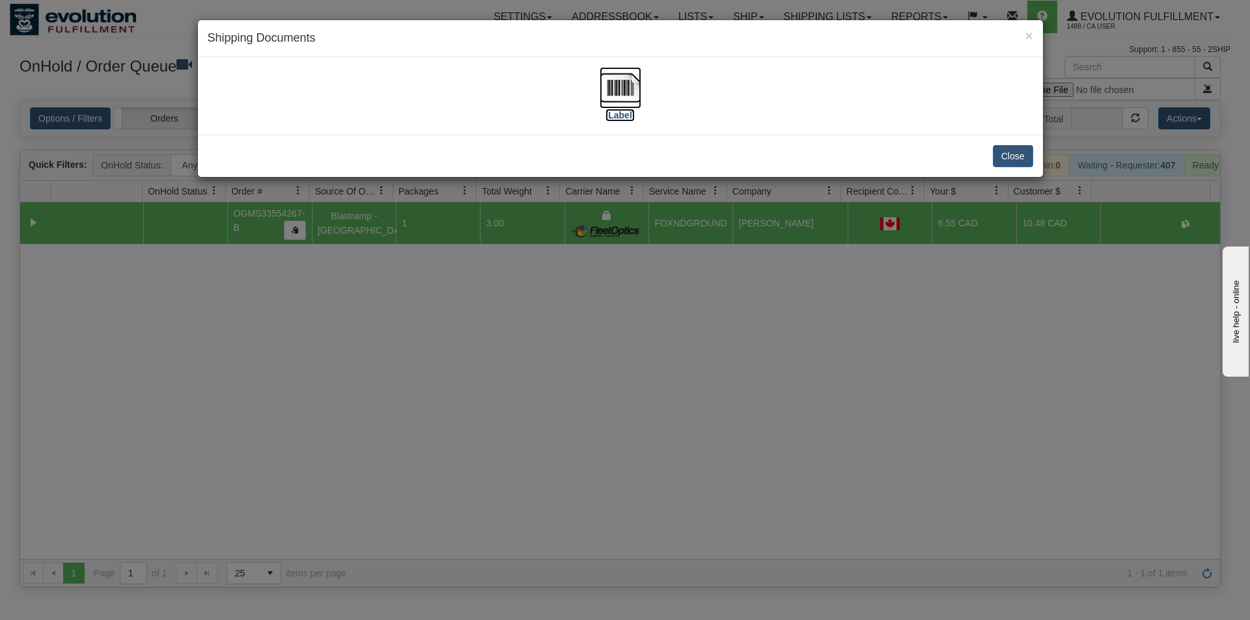
click at [630, 95] on img at bounding box center [621, 88] width 42 height 42
click at [729, 348] on div "× Shipping Documents [Label] Close" at bounding box center [625, 310] width 1250 height 620
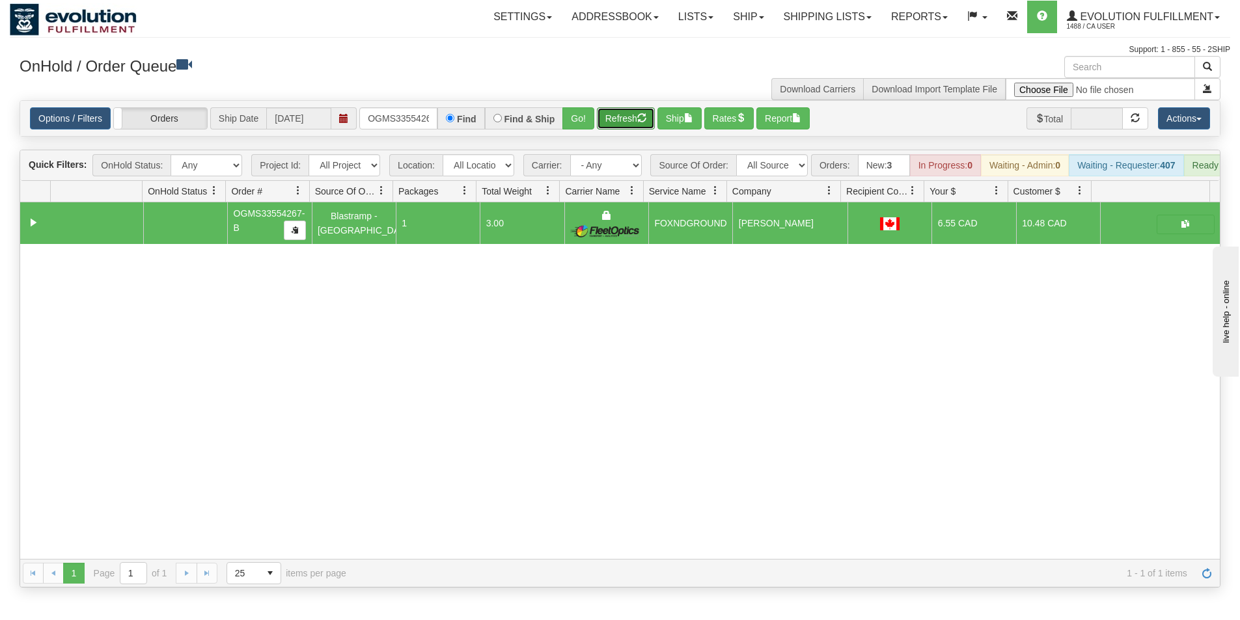
click at [645, 120] on span "button" at bounding box center [641, 117] width 9 height 9
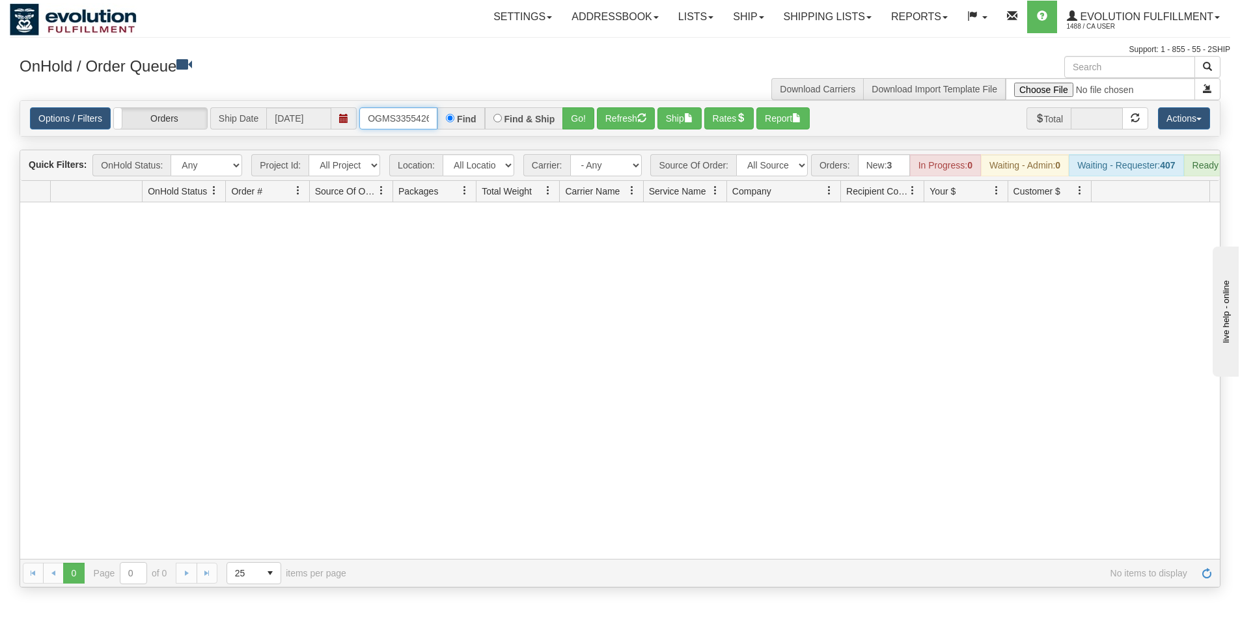
scroll to position [0, 16]
drag, startPoint x: 366, startPoint y: 122, endPoint x: 462, endPoint y: 126, distance: 96.4
click at [462, 126] on div "OGMS33554267-B Find Find & Ship Go!" at bounding box center [476, 118] width 235 height 22
click at [581, 119] on button "Go!" at bounding box center [578, 118] width 32 height 22
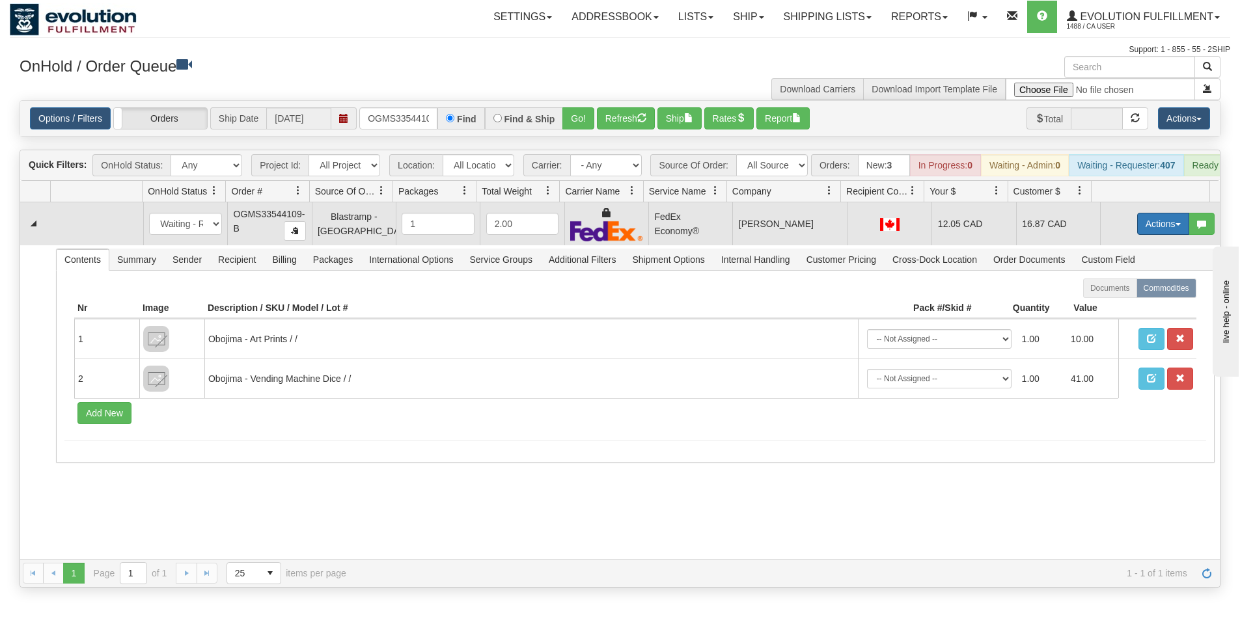
click at [1148, 232] on button "Actions" at bounding box center [1163, 224] width 52 height 22
click at [1116, 308] on link "Ship" at bounding box center [1137, 299] width 104 height 17
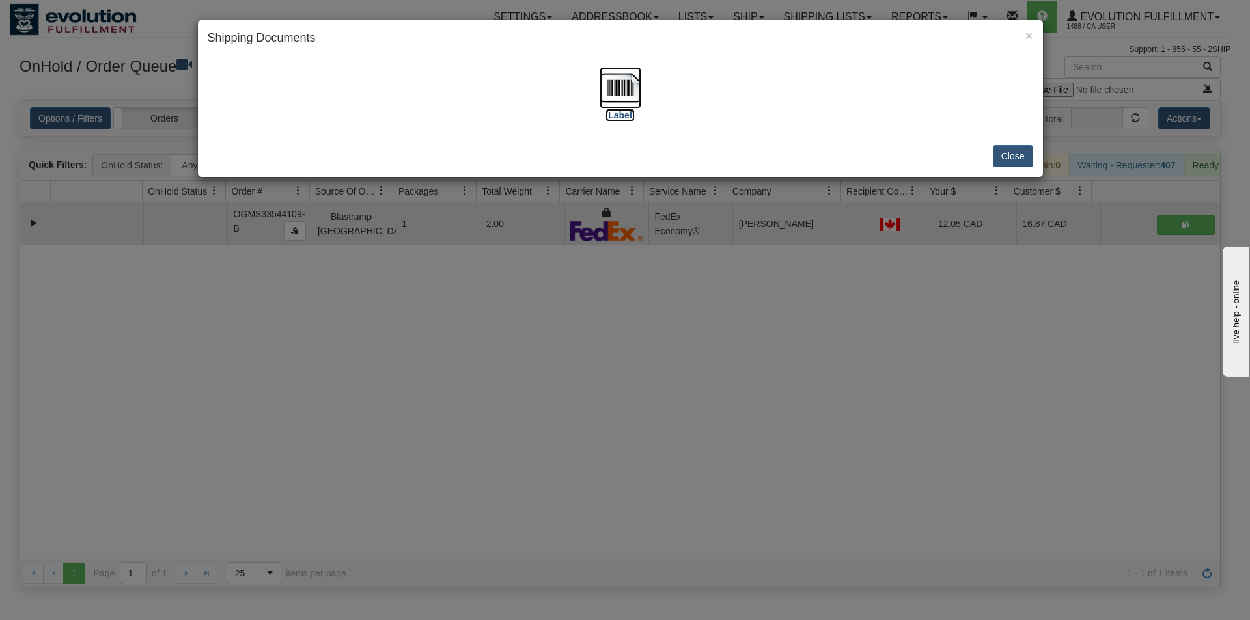
click at [631, 99] on img at bounding box center [621, 88] width 42 height 42
click at [568, 389] on div "× Shipping Documents [Label] Close" at bounding box center [625, 310] width 1250 height 620
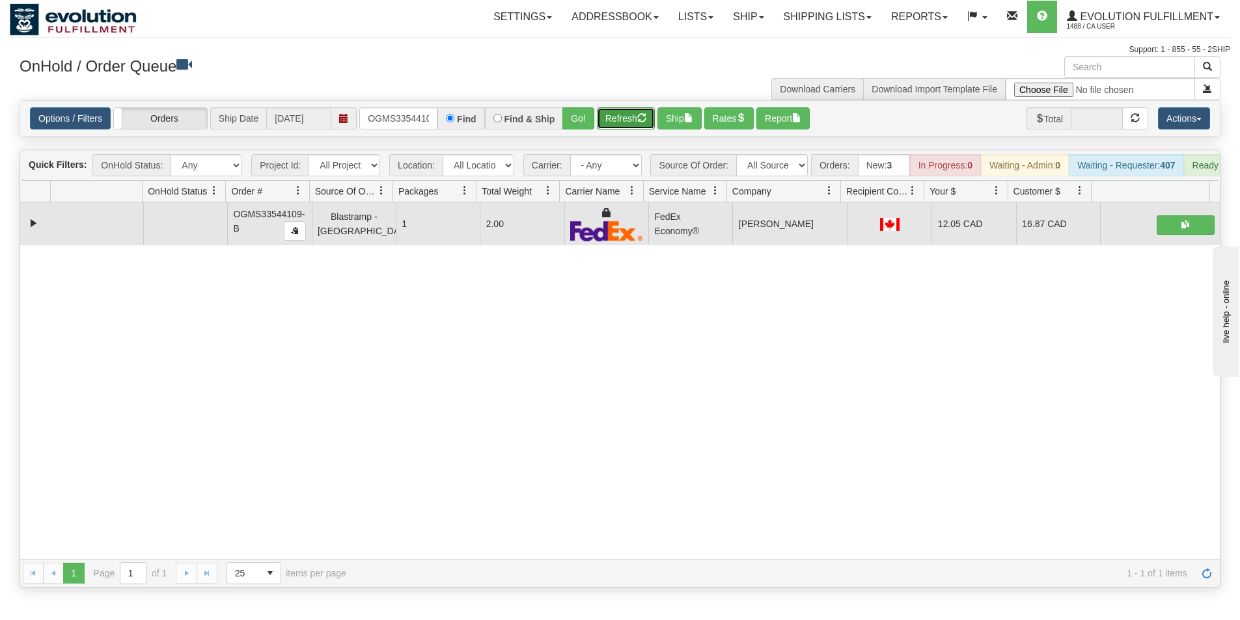
click at [621, 127] on button "Refresh" at bounding box center [626, 118] width 58 height 22
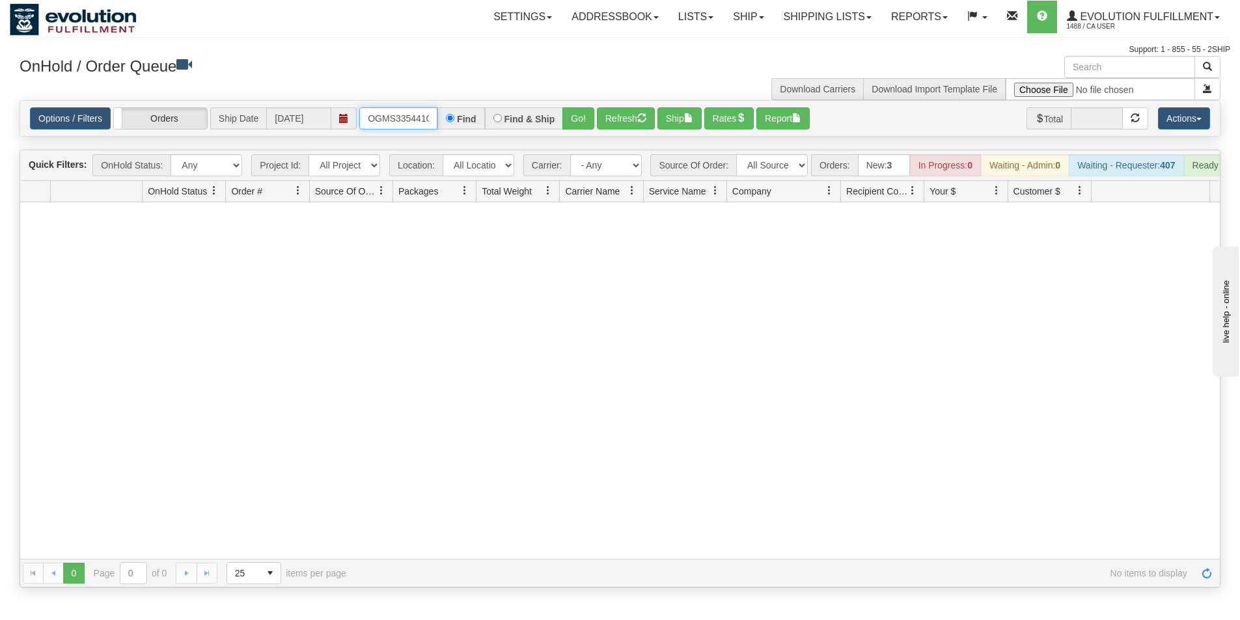
scroll to position [0, 16]
drag, startPoint x: 367, startPoint y: 122, endPoint x: 453, endPoint y: 122, distance: 85.9
click at [453, 122] on div "OGMS33544109-B Find Find & Ship Go!" at bounding box center [476, 118] width 235 height 22
click at [574, 117] on button "Go!" at bounding box center [578, 118] width 32 height 22
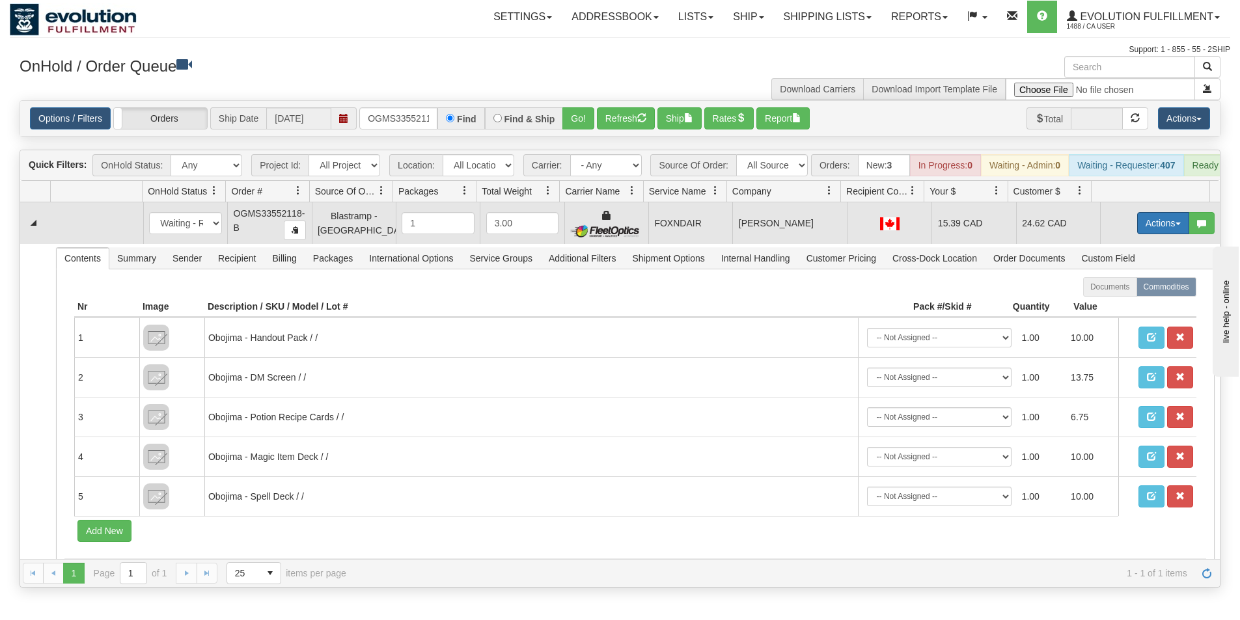
click at [1143, 229] on button "Actions" at bounding box center [1163, 223] width 52 height 22
click at [1108, 304] on span "Ship" at bounding box center [1111, 299] width 27 height 10
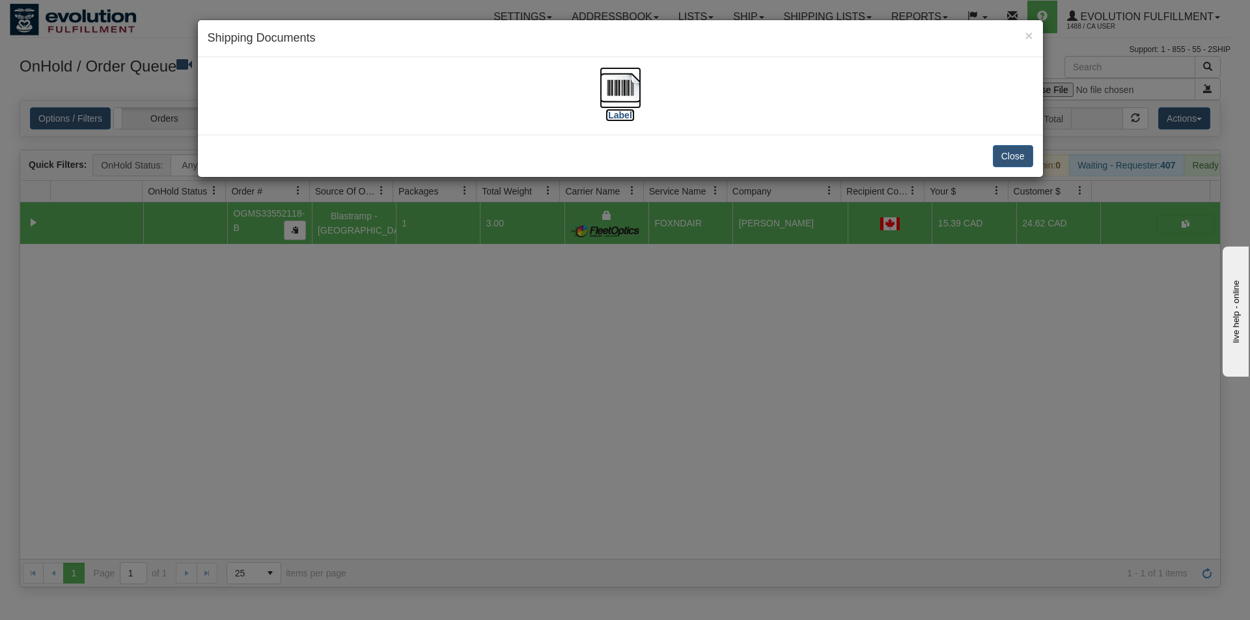
click at [617, 90] on img at bounding box center [621, 88] width 42 height 42
click at [529, 484] on div "× Shipping Documents [Label] Close" at bounding box center [625, 310] width 1250 height 620
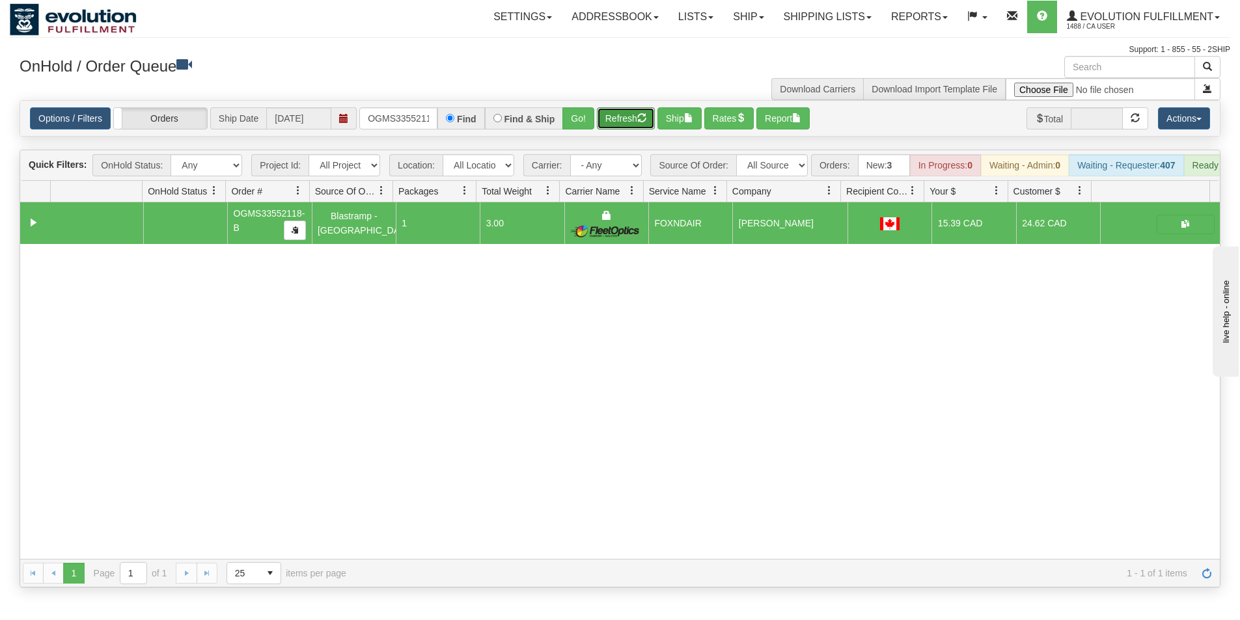
click at [616, 124] on button "Refresh" at bounding box center [626, 118] width 58 height 22
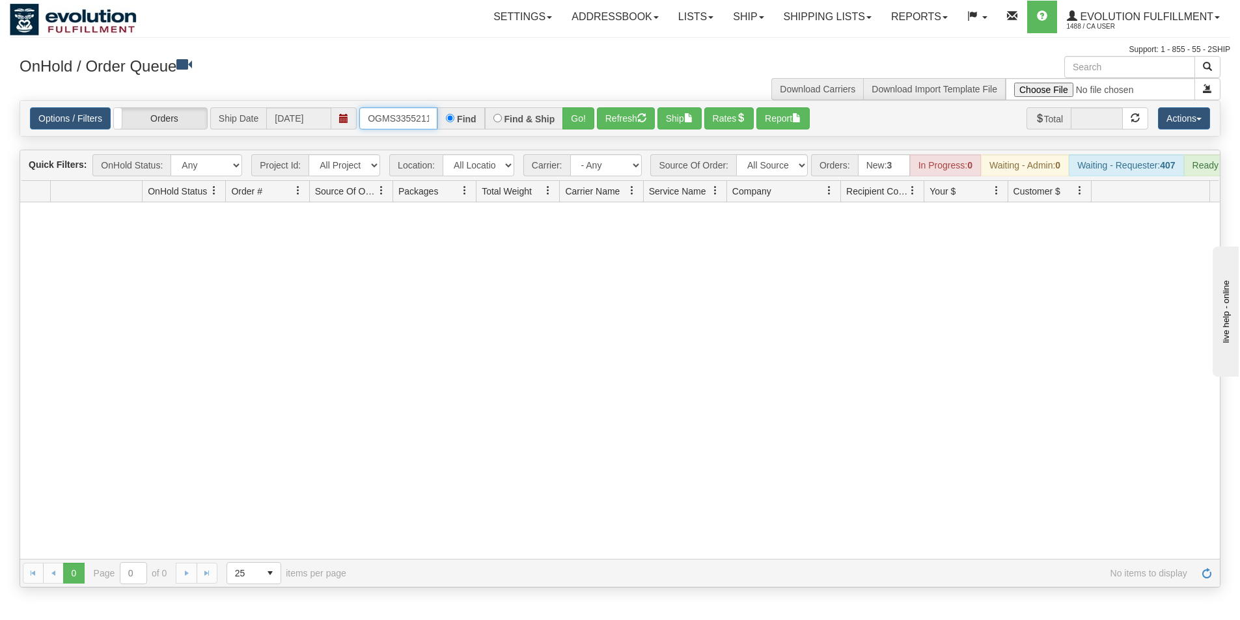
scroll to position [0, 16]
drag, startPoint x: 370, startPoint y: 123, endPoint x: 443, endPoint y: 120, distance: 73.6
click at [443, 120] on div "OGMS33552118-B Find Find & Ship Go!" at bounding box center [476, 118] width 235 height 22
click at [568, 117] on button "Go!" at bounding box center [578, 118] width 32 height 22
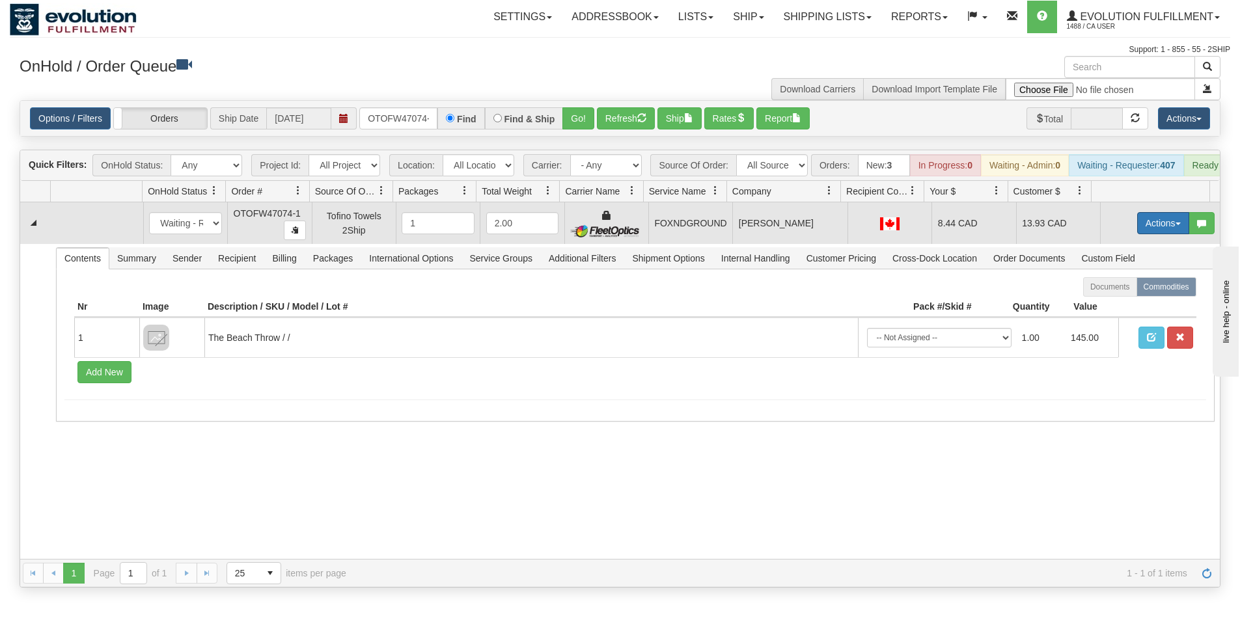
click at [1137, 234] on button "Actions" at bounding box center [1163, 223] width 52 height 22
click at [1106, 304] on span "Ship" at bounding box center [1111, 299] width 27 height 10
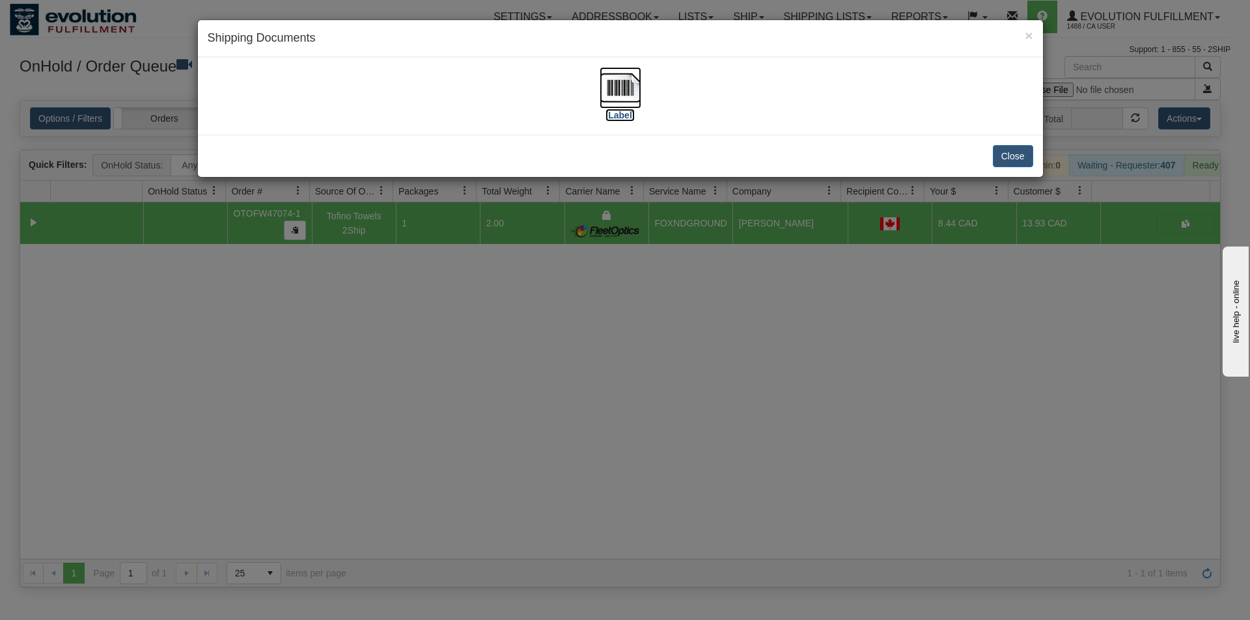
click at [624, 99] on img at bounding box center [621, 88] width 42 height 42
click at [616, 478] on div "× Shipping Documents [Label] Close" at bounding box center [625, 310] width 1250 height 620
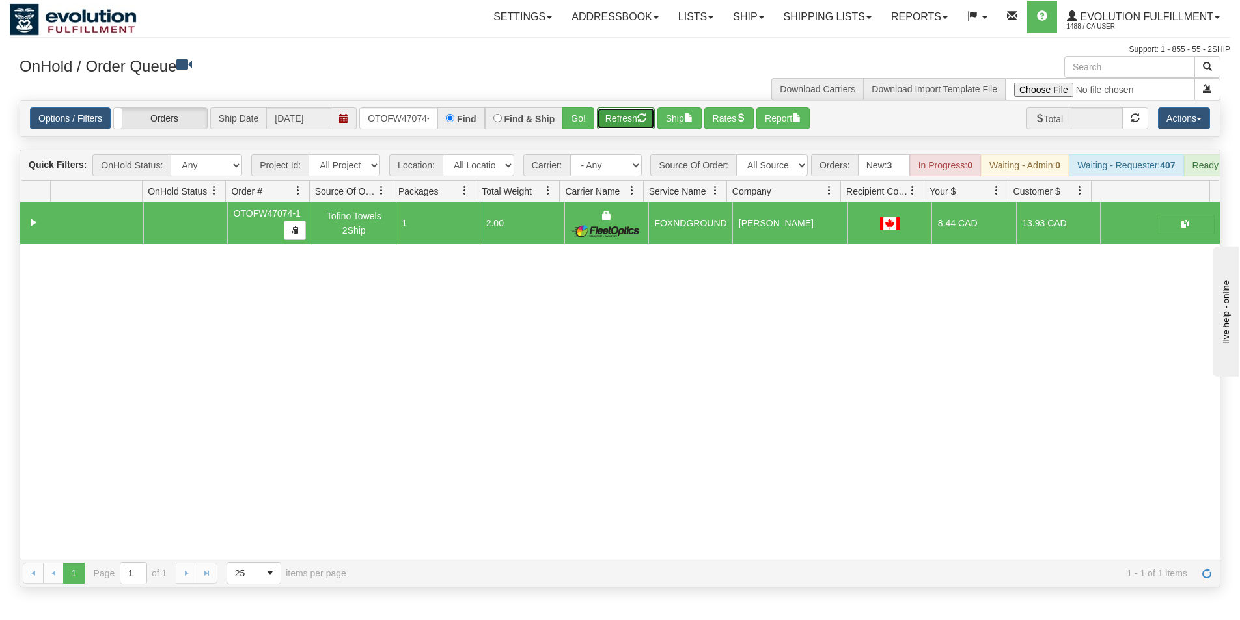
click at [614, 118] on button "Refresh" at bounding box center [626, 118] width 58 height 22
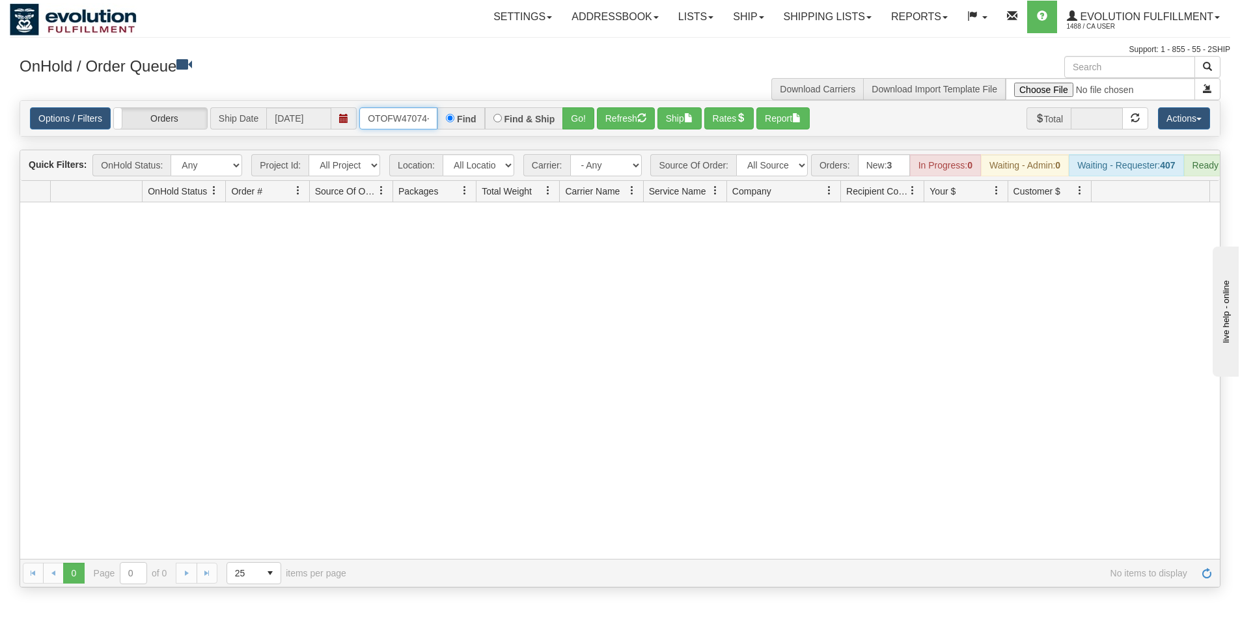
scroll to position [0, 6]
drag, startPoint x: 364, startPoint y: 119, endPoint x: 443, endPoint y: 123, distance: 78.9
click at [443, 123] on div "OTOFW47074-1 Find Find & Ship Go!" at bounding box center [476, 118] width 235 height 22
click at [569, 121] on button "Go!" at bounding box center [578, 118] width 32 height 22
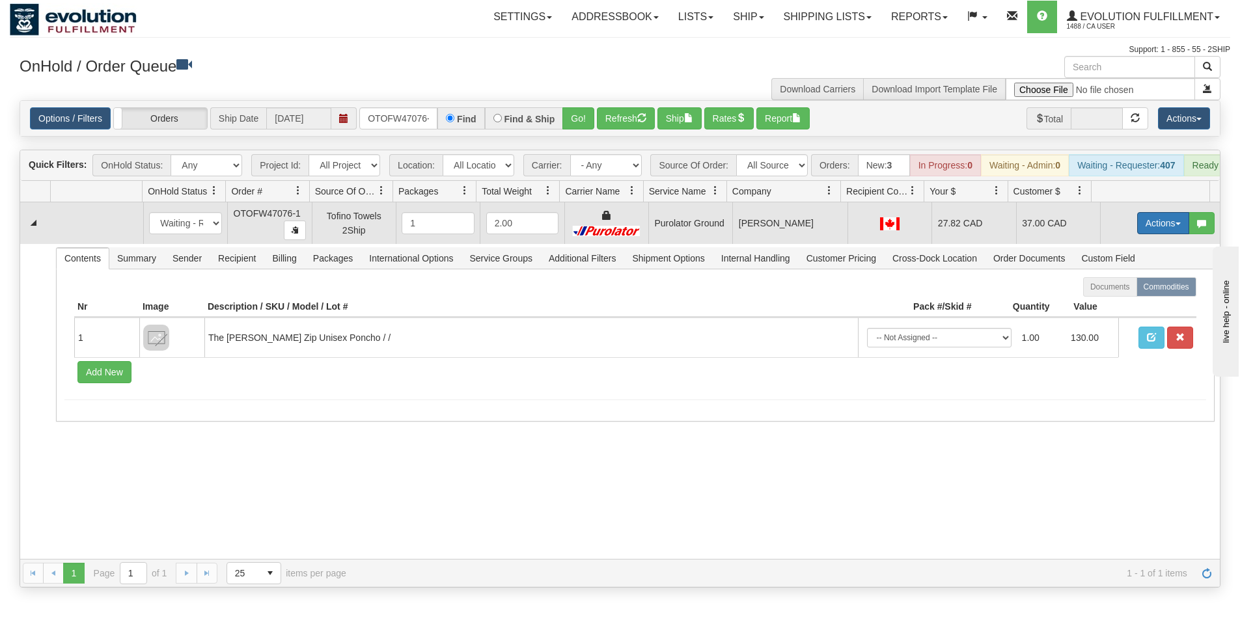
click at [1152, 234] on button "Actions" at bounding box center [1163, 223] width 52 height 22
click at [1120, 287] on span "Rate All Services" at bounding box center [1137, 282] width 78 height 10
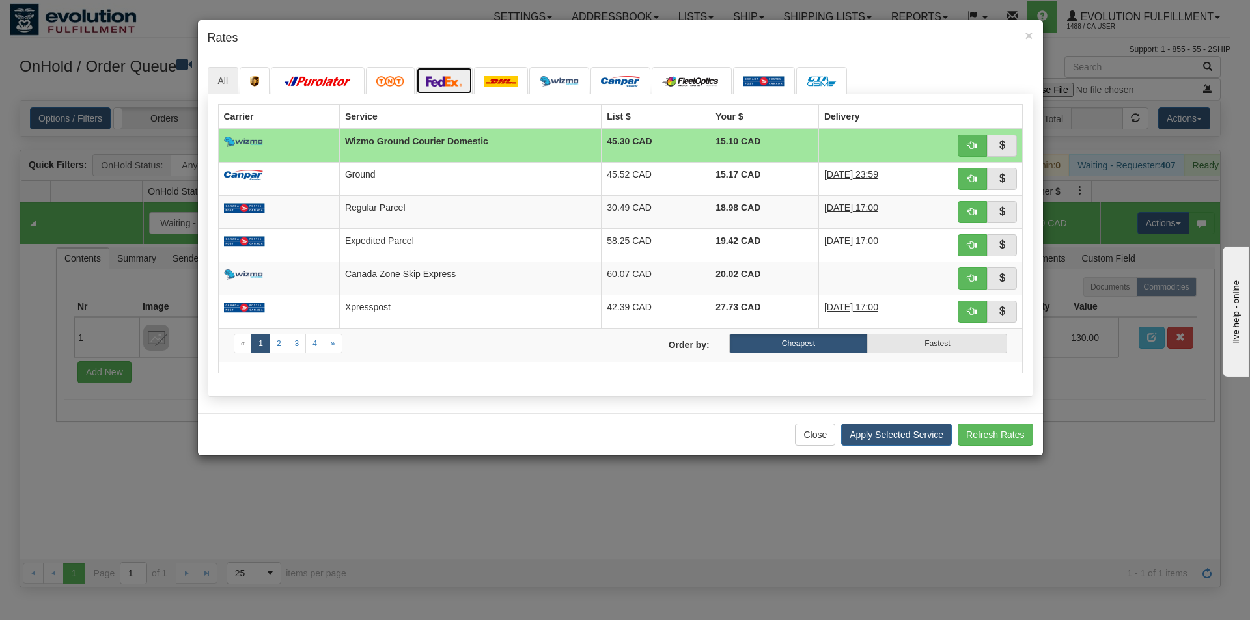
click at [445, 84] on img at bounding box center [444, 81] width 36 height 10
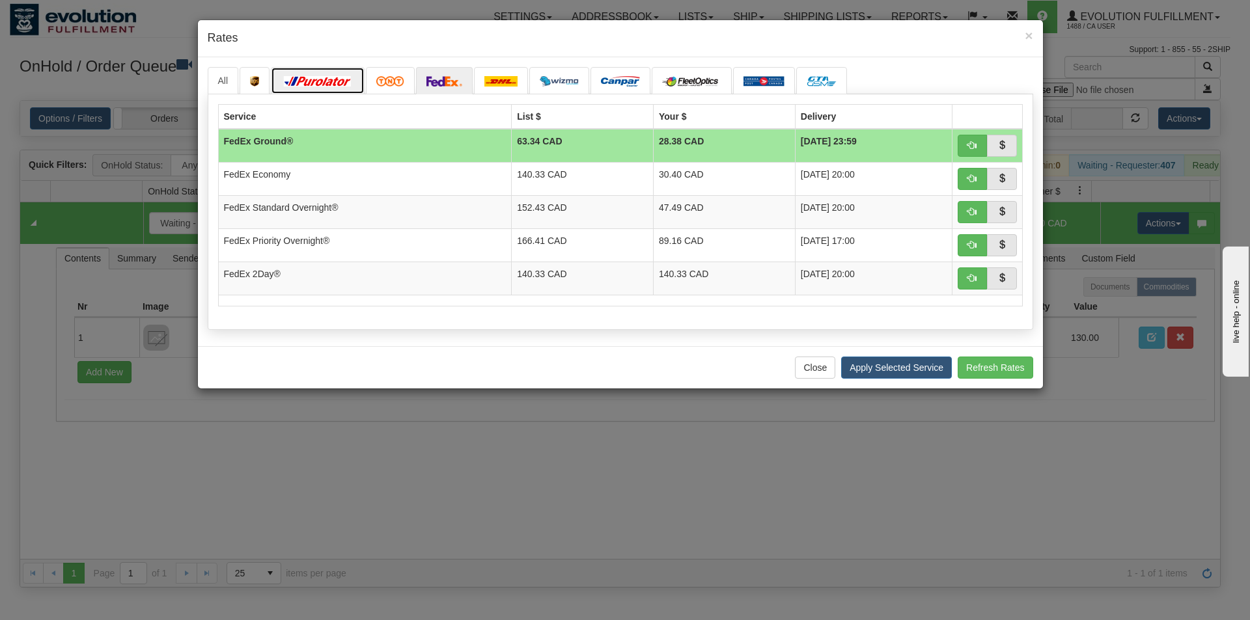
click at [313, 82] on img at bounding box center [317, 81] width 73 height 10
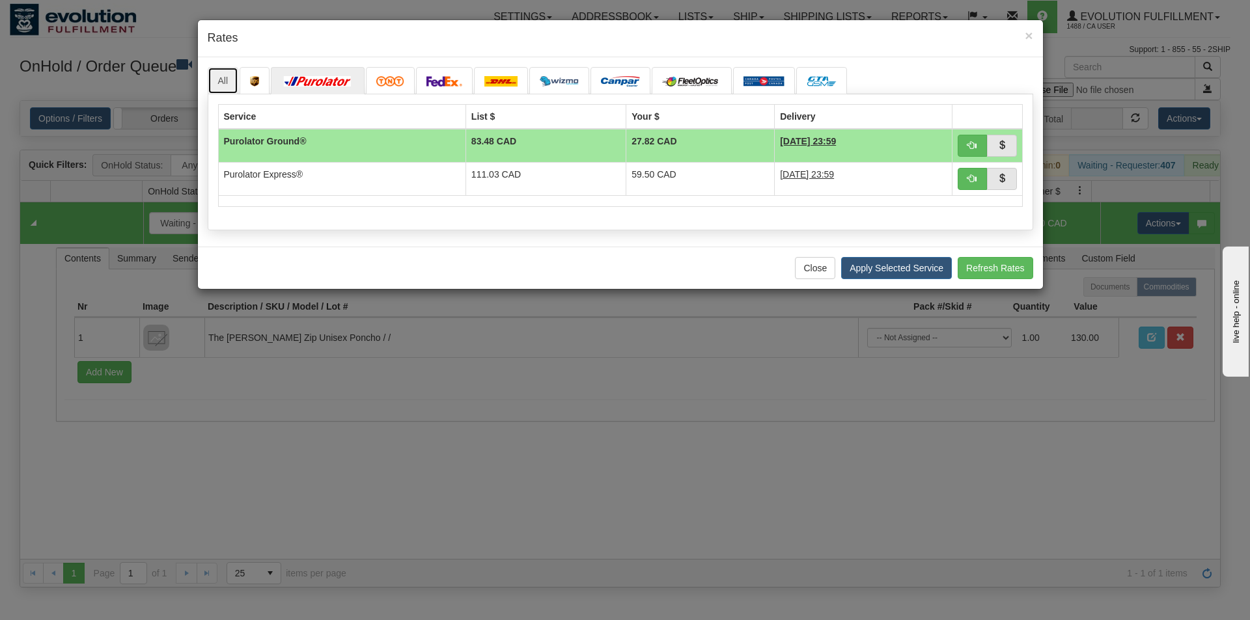
click at [224, 80] on link "All" at bounding box center [223, 80] width 31 height 27
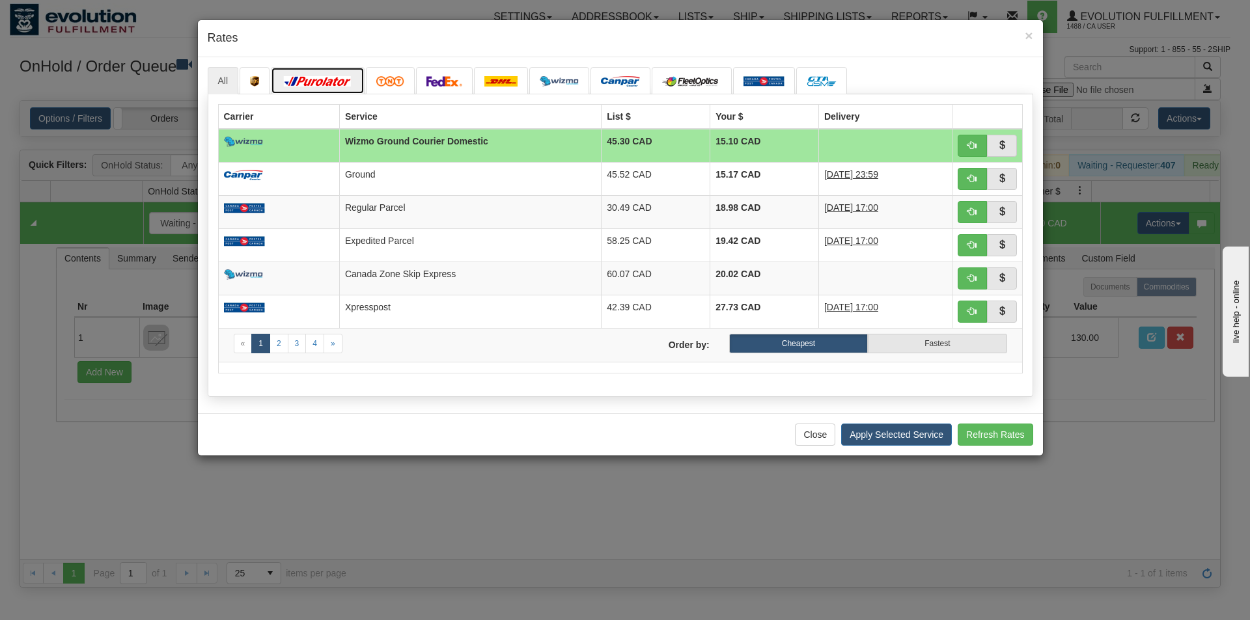
click at [321, 70] on link at bounding box center [318, 80] width 94 height 27
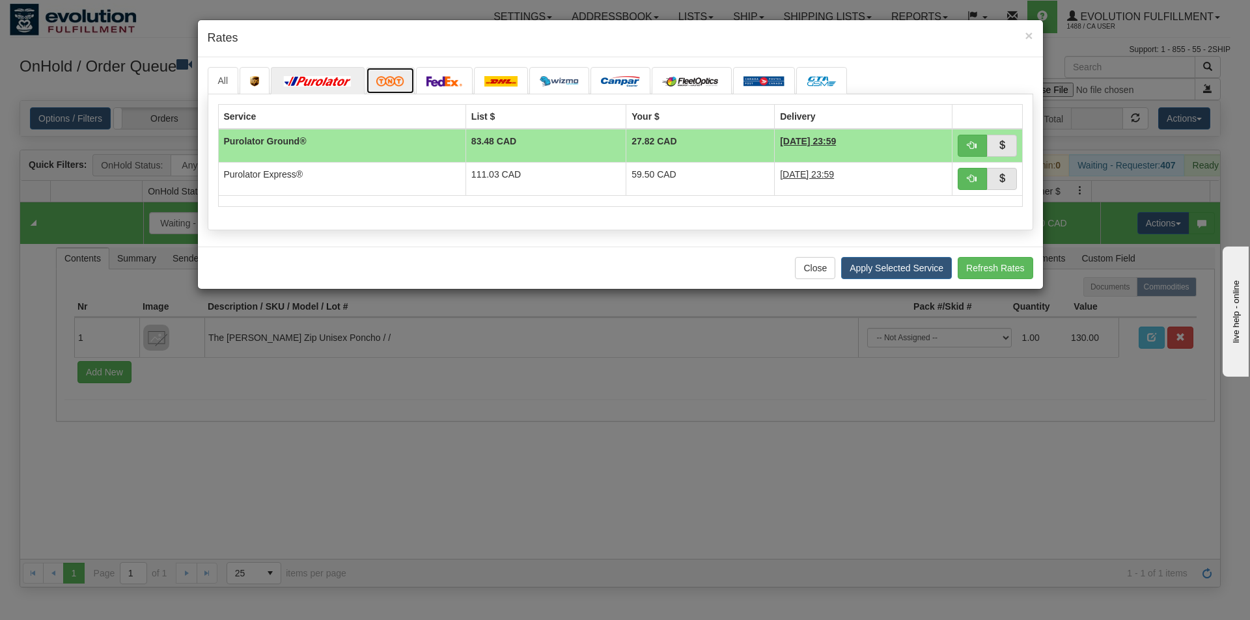
click at [380, 81] on img at bounding box center [390, 81] width 28 height 10
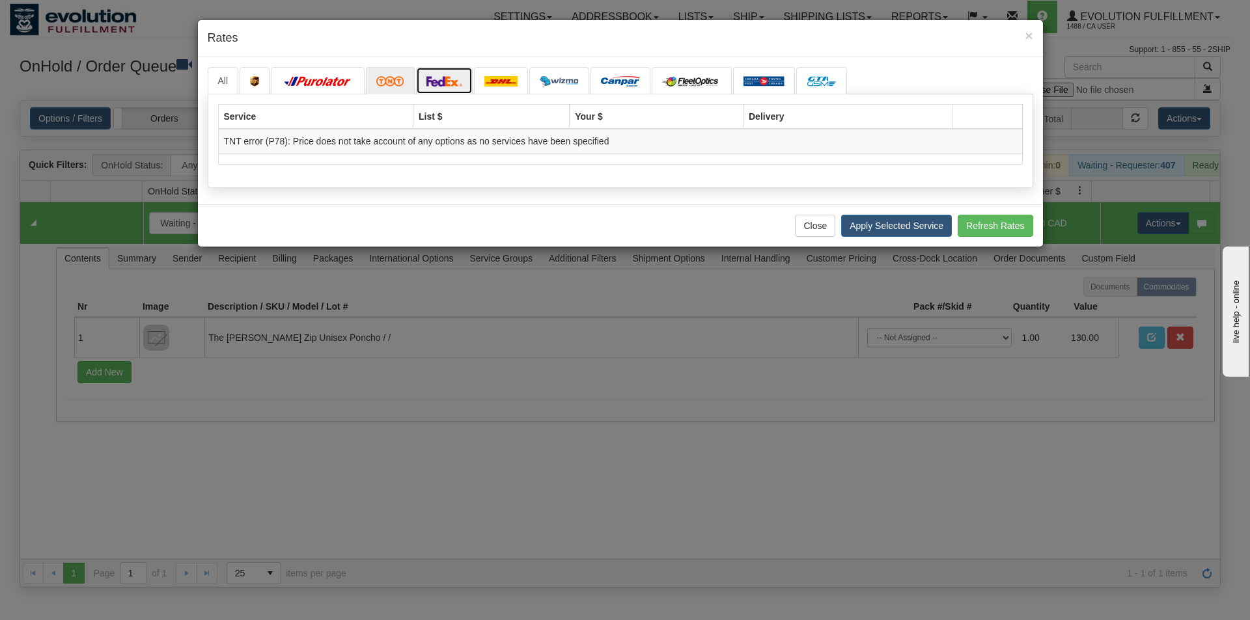
click at [440, 81] on img at bounding box center [444, 81] width 36 height 10
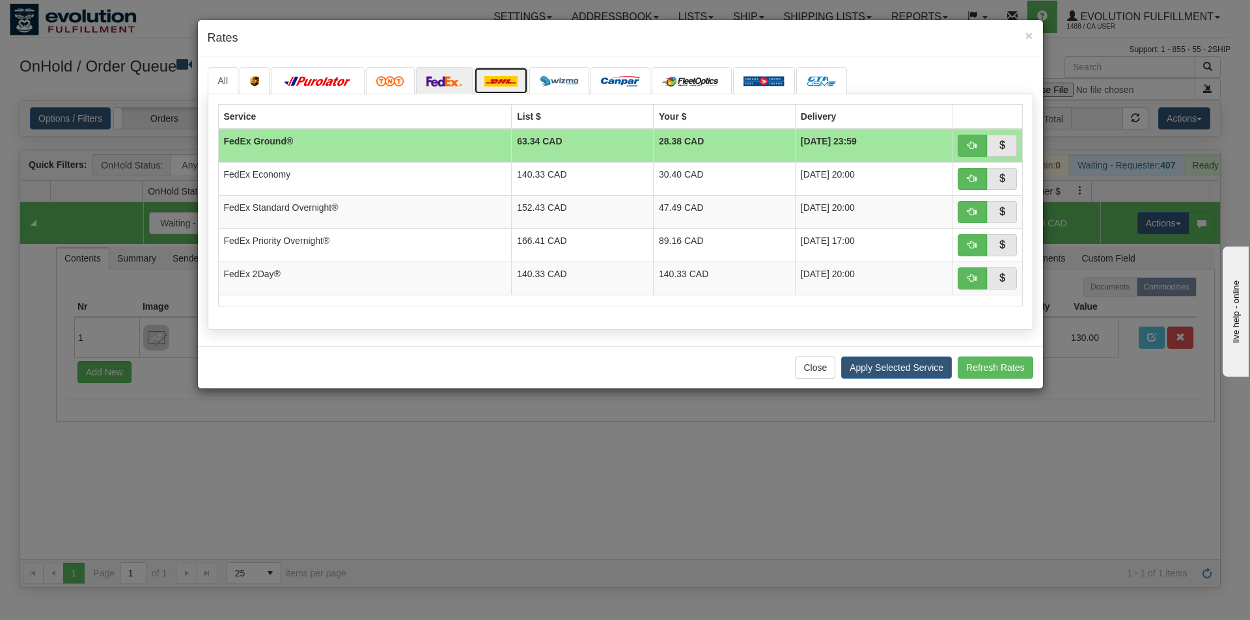
click at [498, 86] on img at bounding box center [500, 81] width 33 height 10
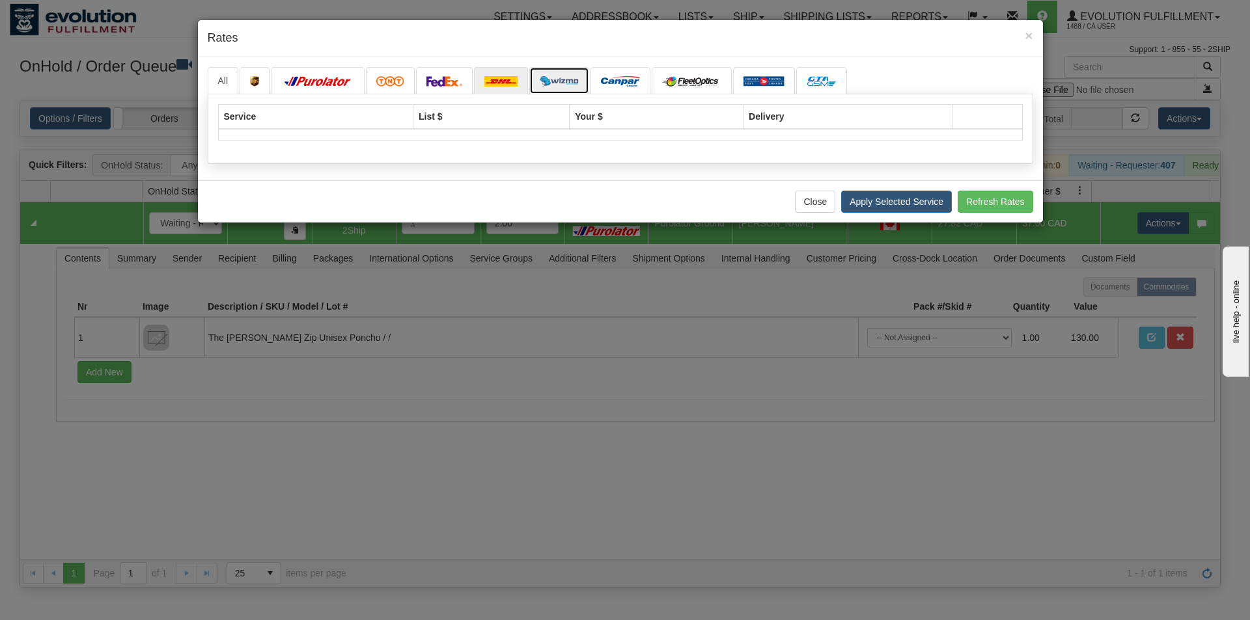
click at [554, 85] on img at bounding box center [559, 81] width 39 height 10
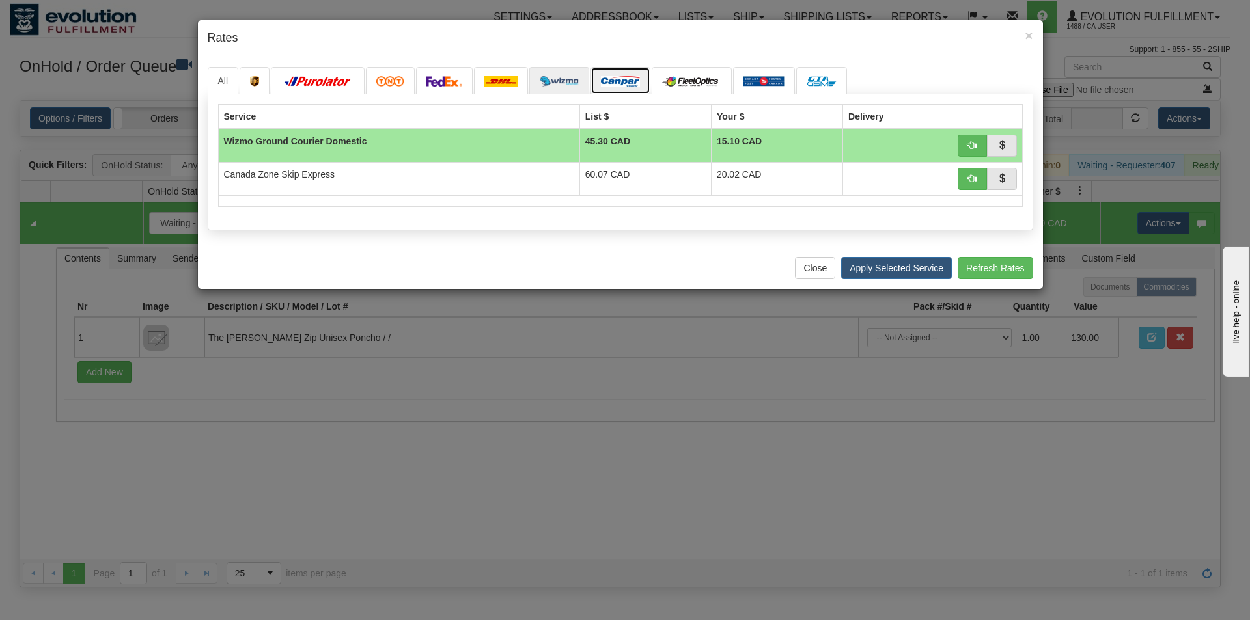
click at [614, 85] on img at bounding box center [620, 81] width 39 height 10
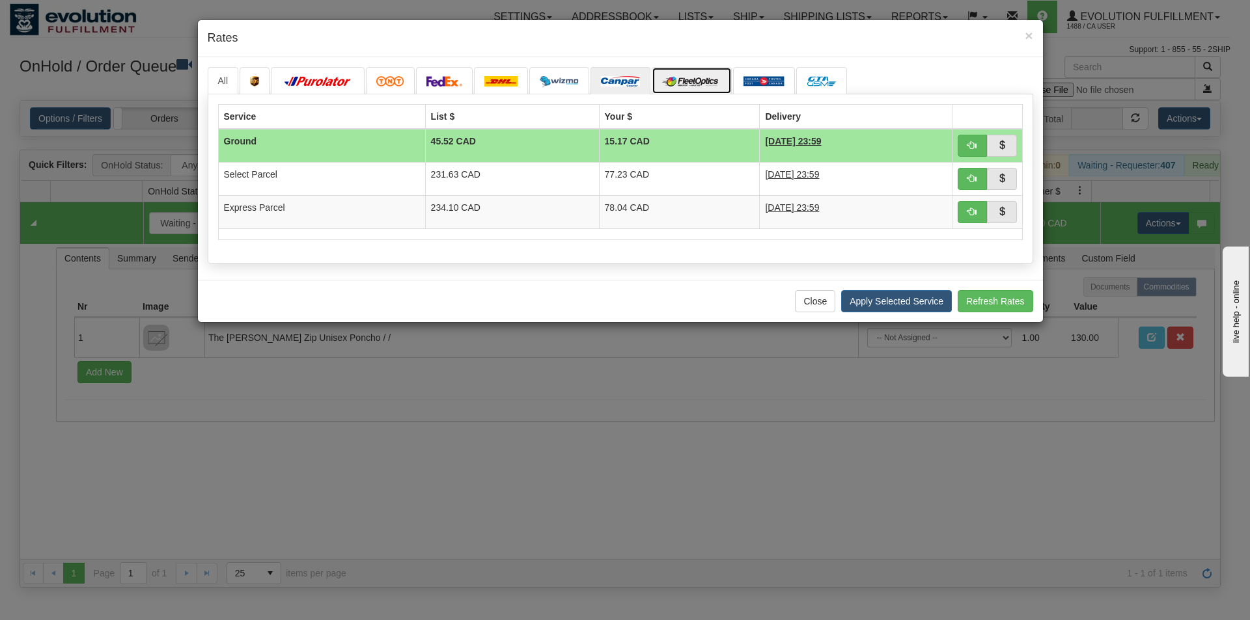
click at [697, 83] on img at bounding box center [691, 81] width 59 height 10
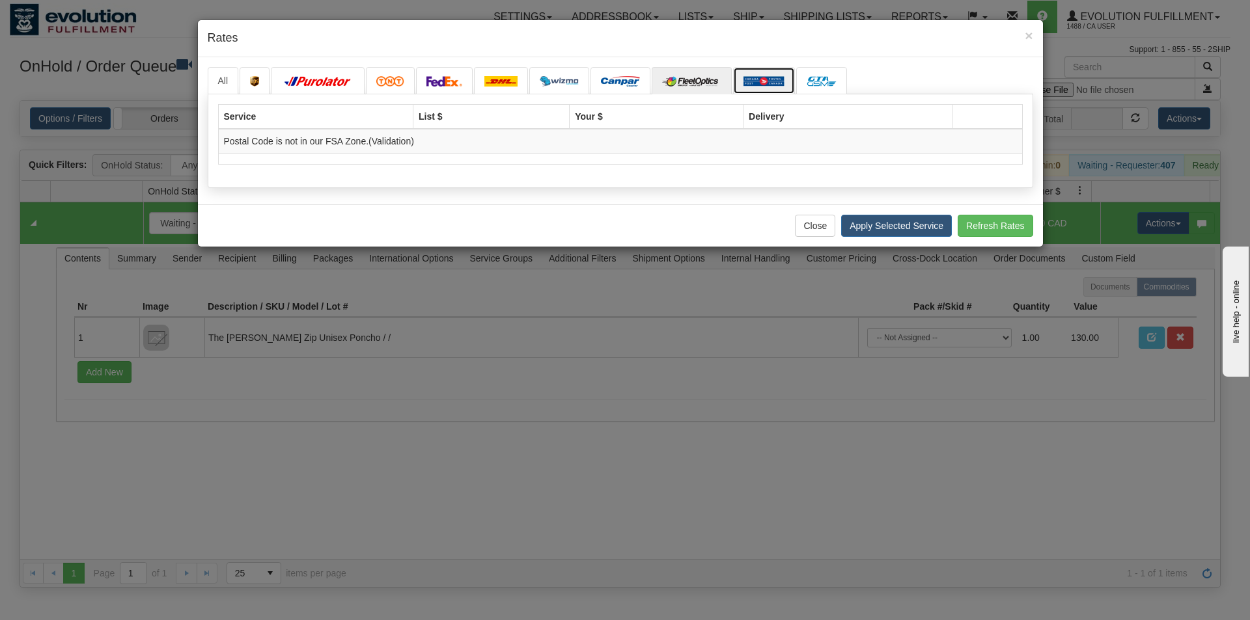
click at [751, 79] on img at bounding box center [763, 81] width 41 height 10
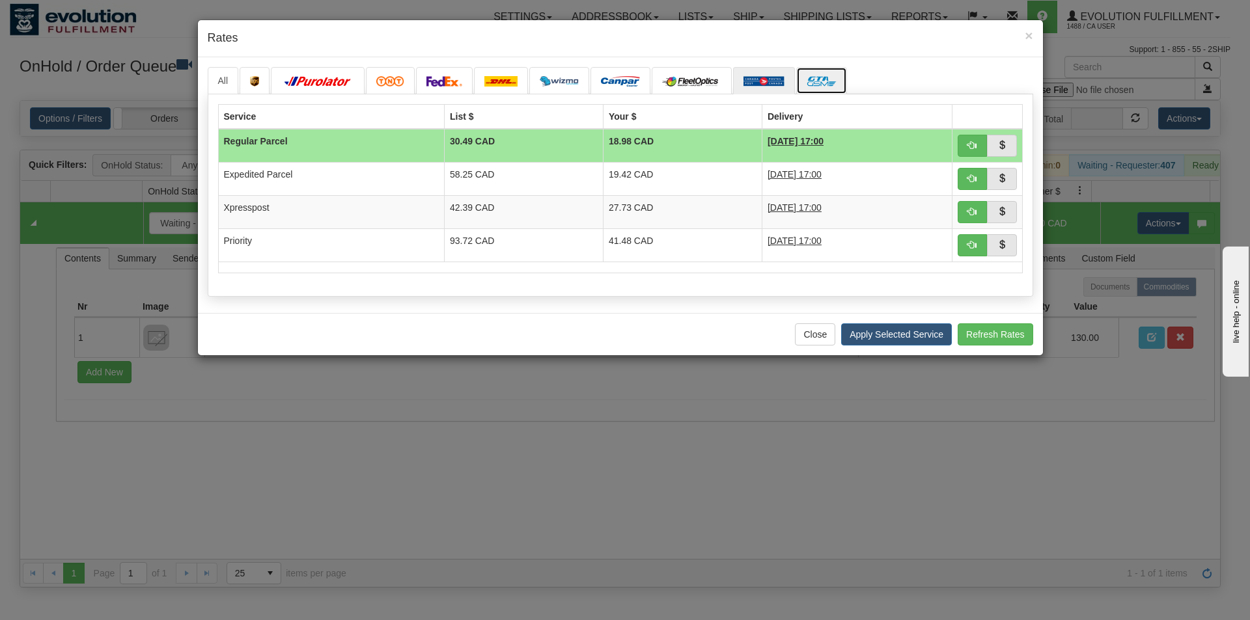
click at [819, 79] on img at bounding box center [822, 81] width 30 height 10
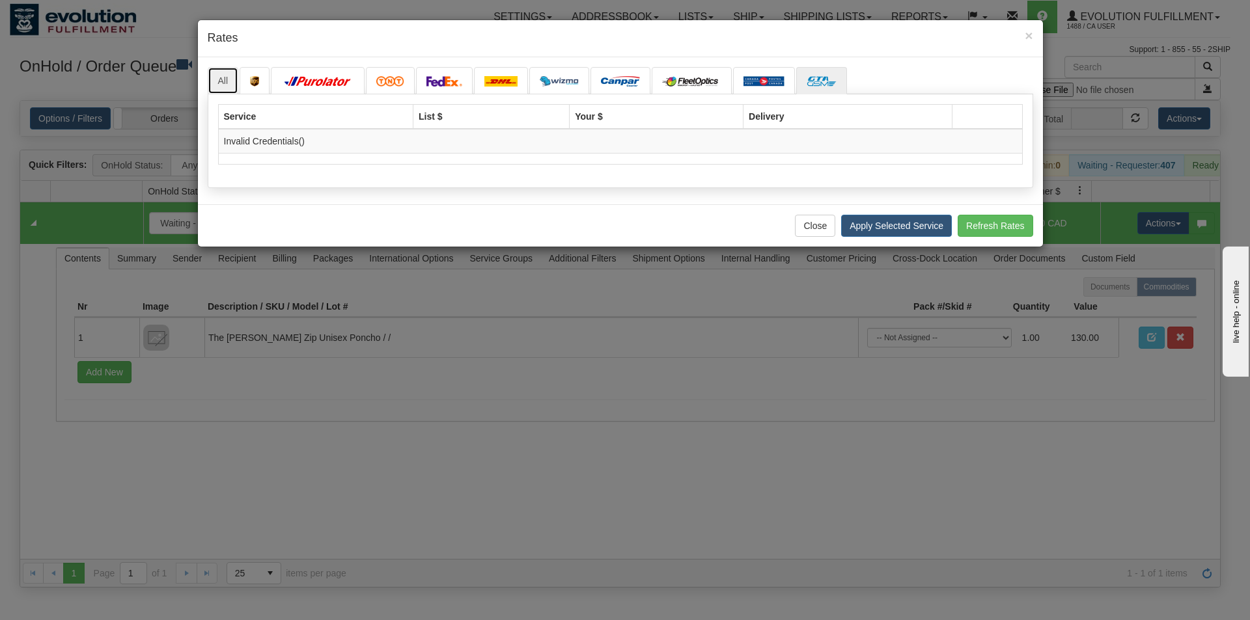
click at [214, 78] on link "All" at bounding box center [223, 80] width 31 height 27
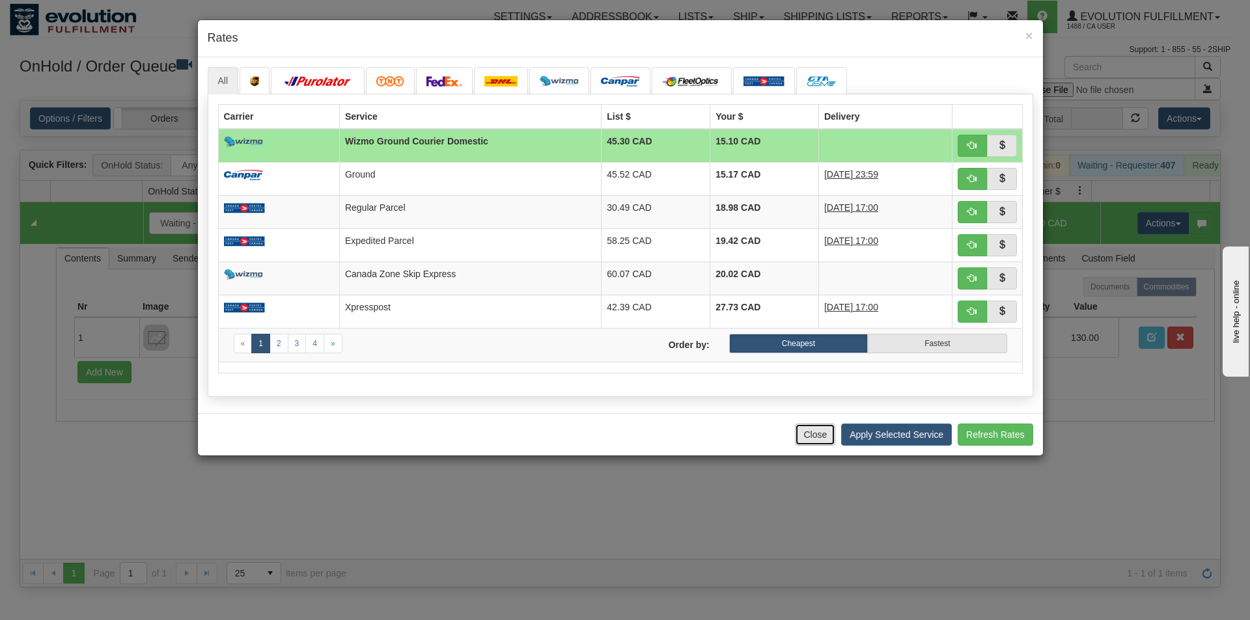
click at [809, 436] on button "Close" at bounding box center [815, 435] width 40 height 22
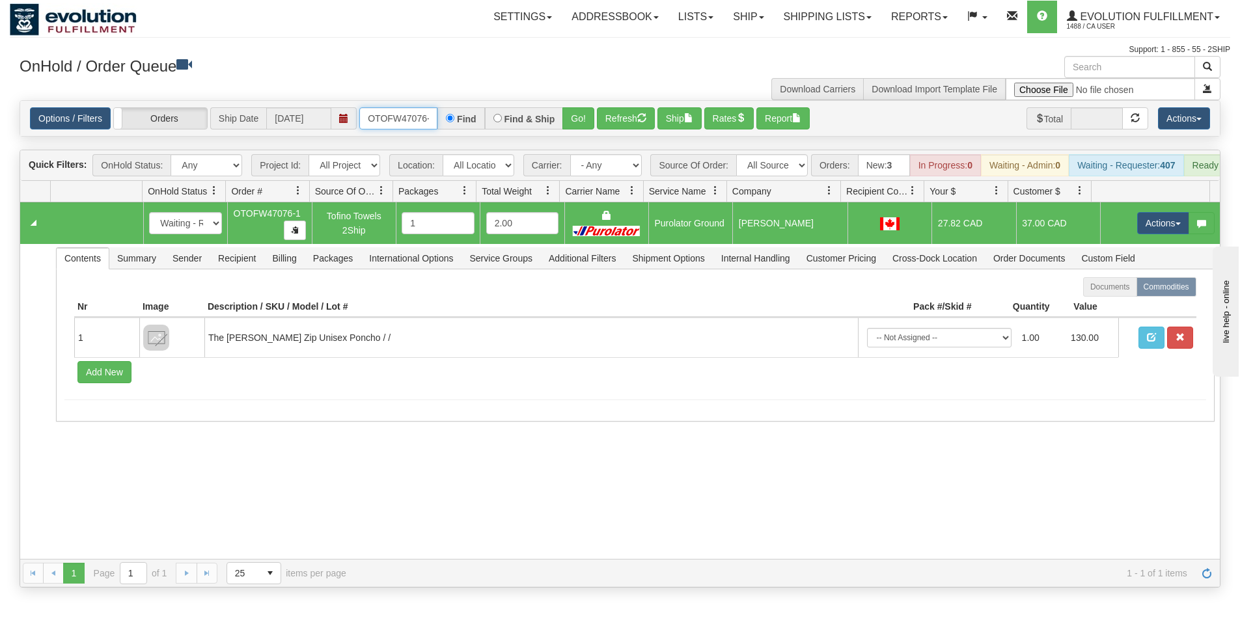
scroll to position [0, 6]
drag, startPoint x: 367, startPoint y: 120, endPoint x: 442, endPoint y: 115, distance: 75.7
click at [442, 115] on div "OTOFW47076-1 Find Find & Ship Go!" at bounding box center [476, 118] width 235 height 22
click at [567, 122] on button "Go!" at bounding box center [578, 118] width 32 height 22
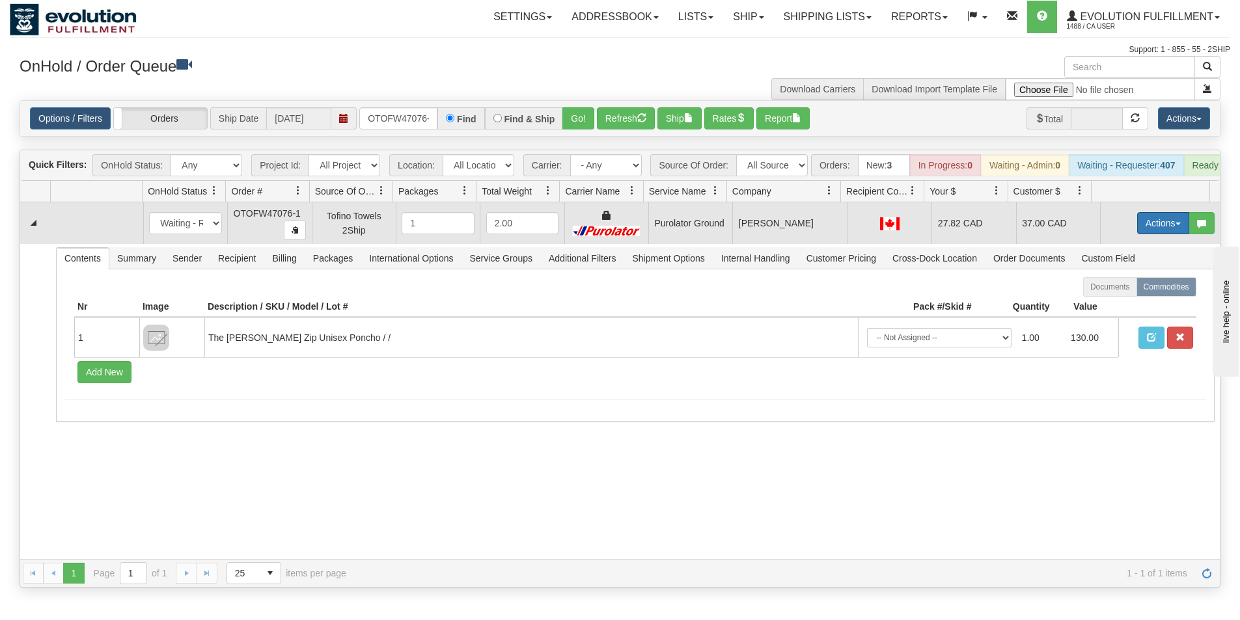
click at [1150, 232] on button "Actions" at bounding box center [1163, 223] width 52 height 22
click at [1130, 287] on span "Rate All Services" at bounding box center [1137, 282] width 78 height 10
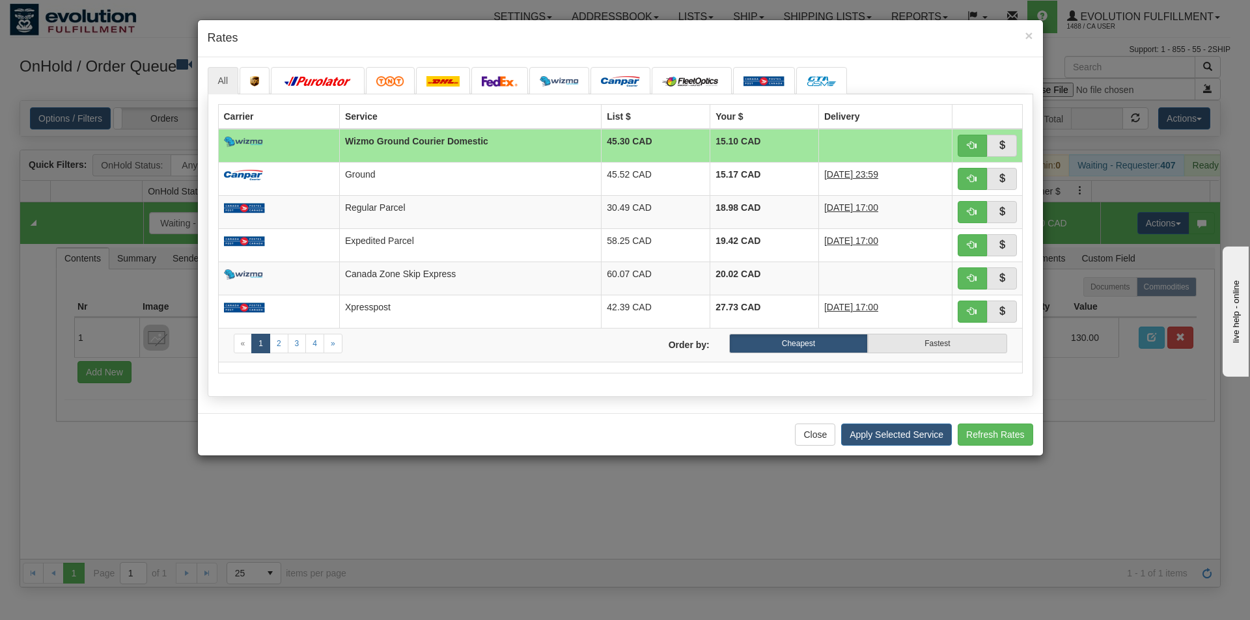
click at [491, 65] on div "All «" at bounding box center [620, 235] width 845 height 356
click at [331, 77] on img at bounding box center [317, 81] width 73 height 10
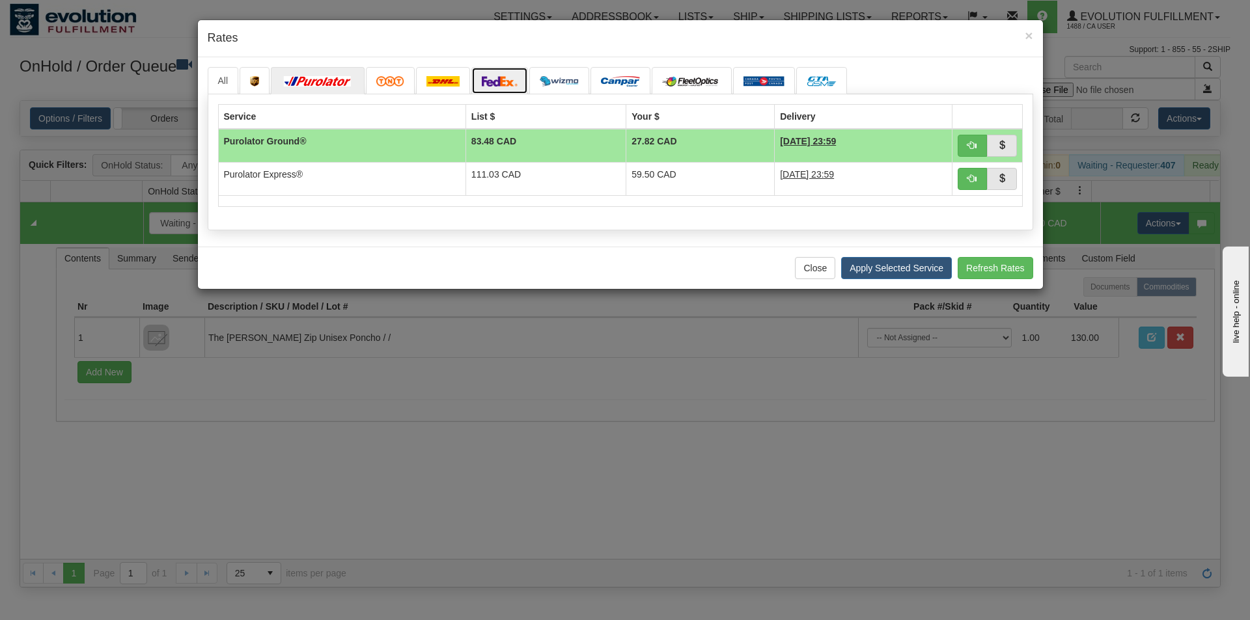
click at [511, 83] on img at bounding box center [500, 81] width 36 height 10
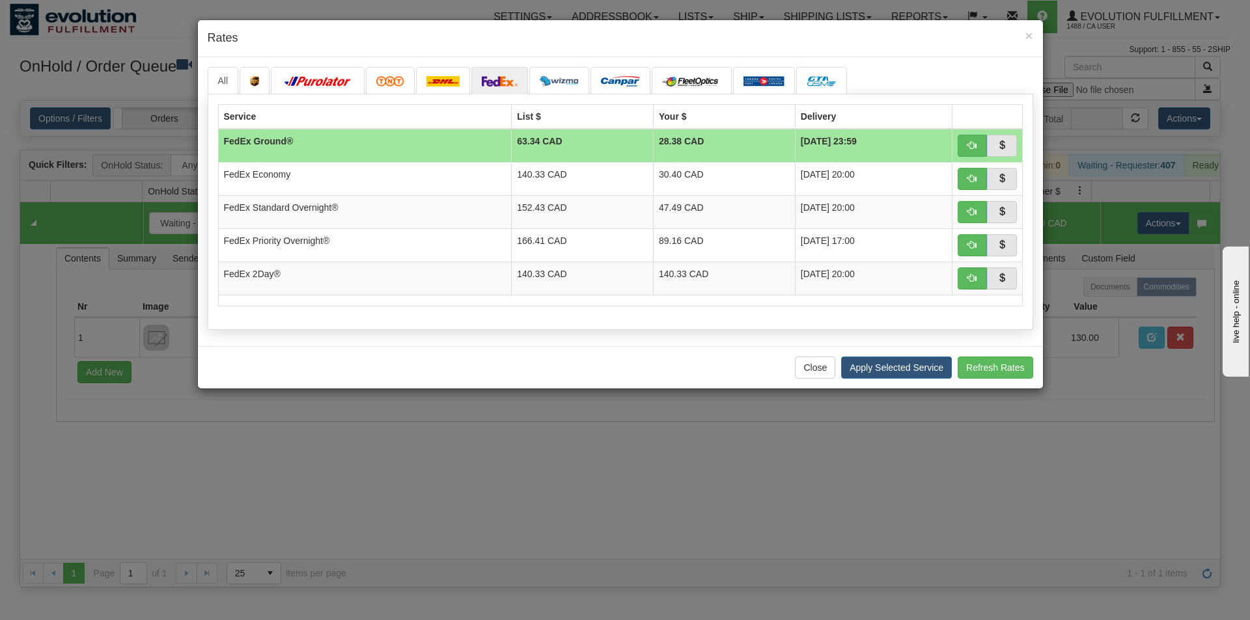
click at [811, 379] on div "Close Apply Selected Service Refresh Rates" at bounding box center [620, 367] width 845 height 42
click at [809, 373] on button "Close" at bounding box center [815, 368] width 40 height 22
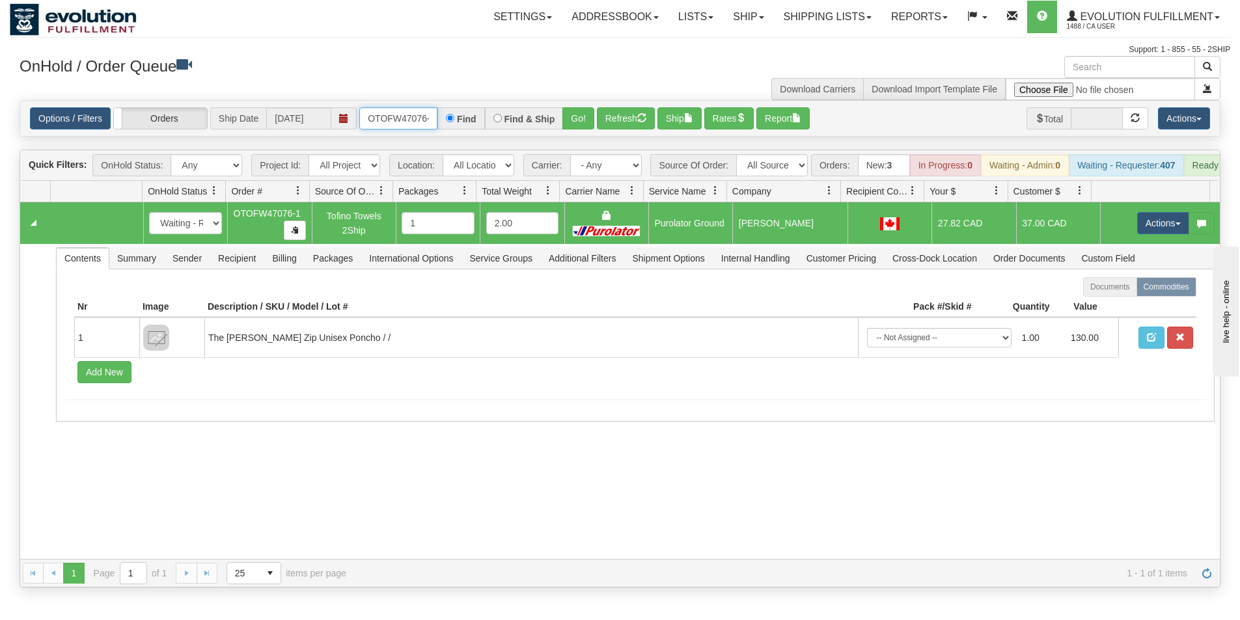
scroll to position [0, 6]
drag, startPoint x: 367, startPoint y: 117, endPoint x: 438, endPoint y: 120, distance: 71.7
click at [438, 120] on div "OTOFW47076-1 Find Find & Ship Go!" at bounding box center [476, 118] width 235 height 22
click at [566, 121] on button "Go!" at bounding box center [578, 118] width 32 height 22
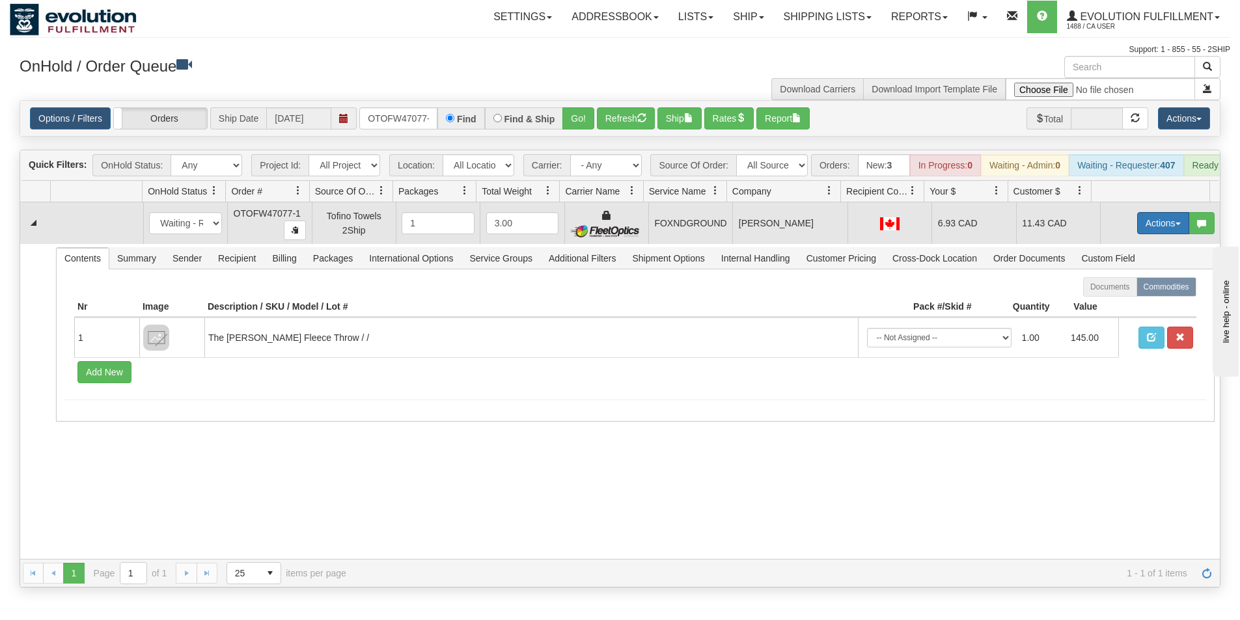
click at [1148, 233] on button "Actions" at bounding box center [1163, 223] width 52 height 22
click at [1115, 307] on link "Ship" at bounding box center [1137, 298] width 104 height 17
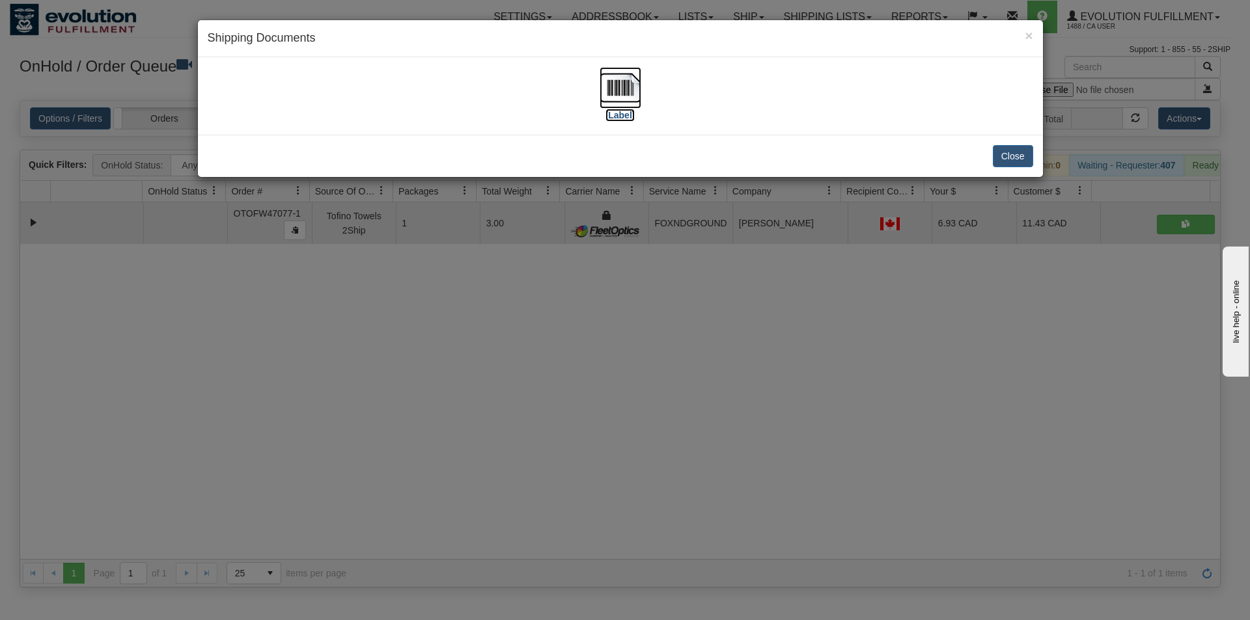
click at [633, 84] on img at bounding box center [621, 88] width 42 height 42
click at [753, 392] on div "× Shipping Documents [Label] Close" at bounding box center [625, 310] width 1250 height 620
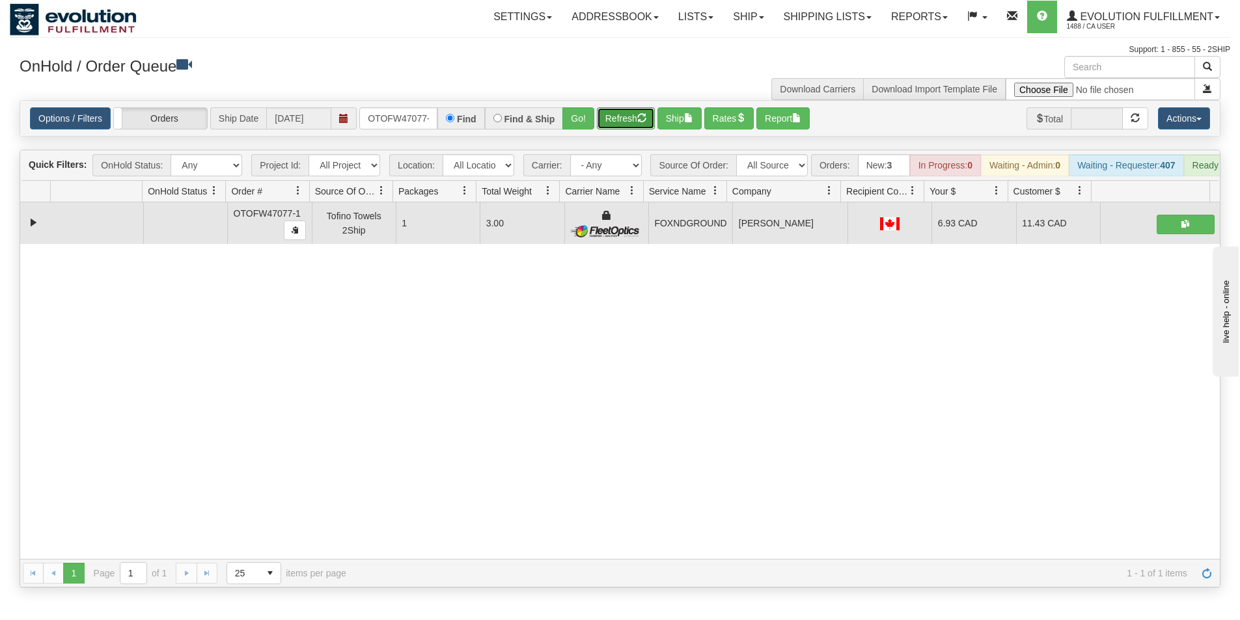
click at [615, 111] on button "Refresh" at bounding box center [626, 118] width 58 height 22
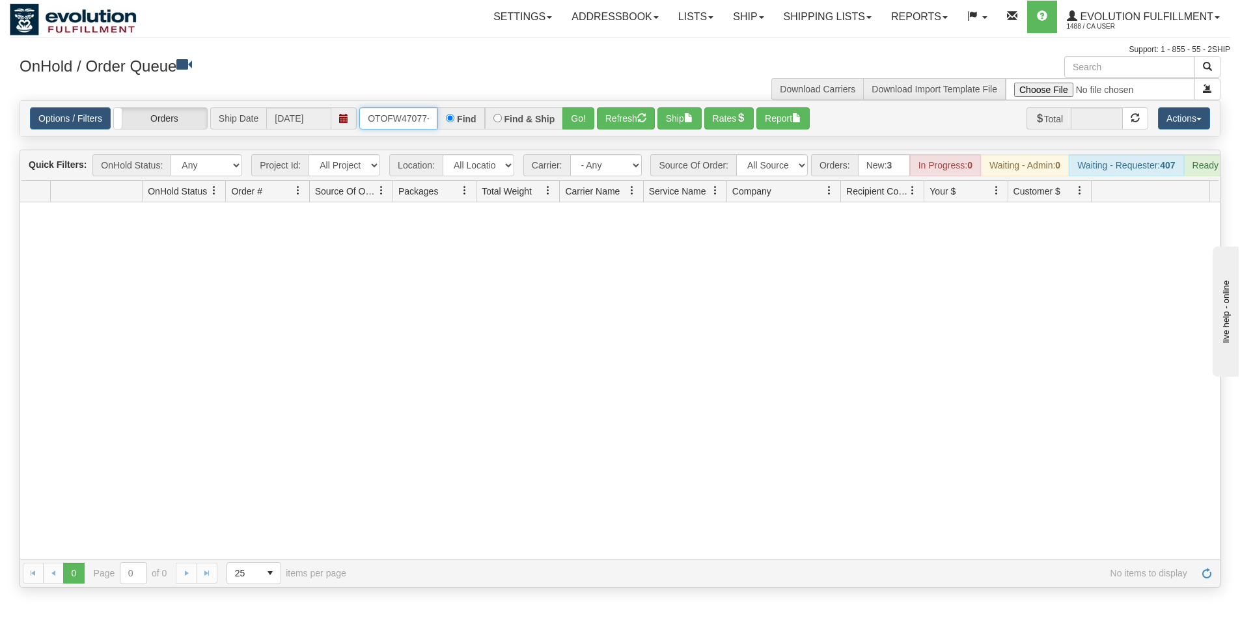
scroll to position [0, 6]
drag, startPoint x: 367, startPoint y: 122, endPoint x: 454, endPoint y: 128, distance: 88.1
click at [454, 128] on div "OTOFW47077-1 Find Find & Ship Go!" at bounding box center [476, 118] width 235 height 22
type input "OTOFRE1250-1"
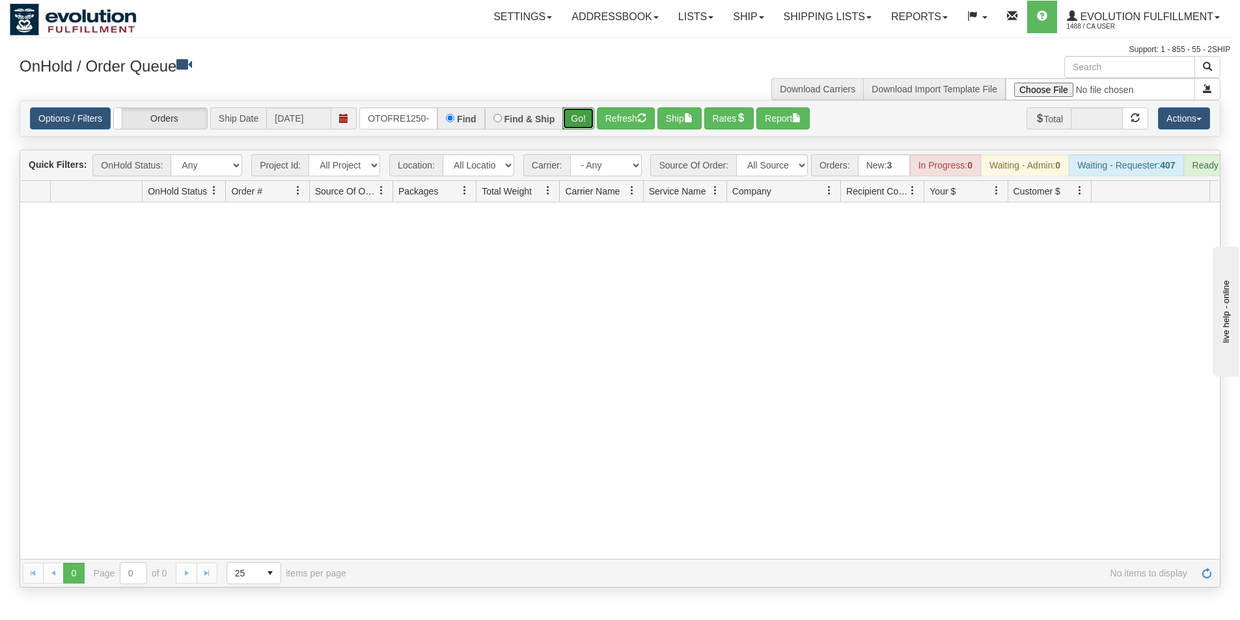
click at [574, 115] on button "Go!" at bounding box center [578, 118] width 32 height 22
click at [582, 126] on button "Go!" at bounding box center [578, 118] width 32 height 22
click at [1152, 28] on span "1488 / CA User" at bounding box center [1116, 26] width 98 height 13
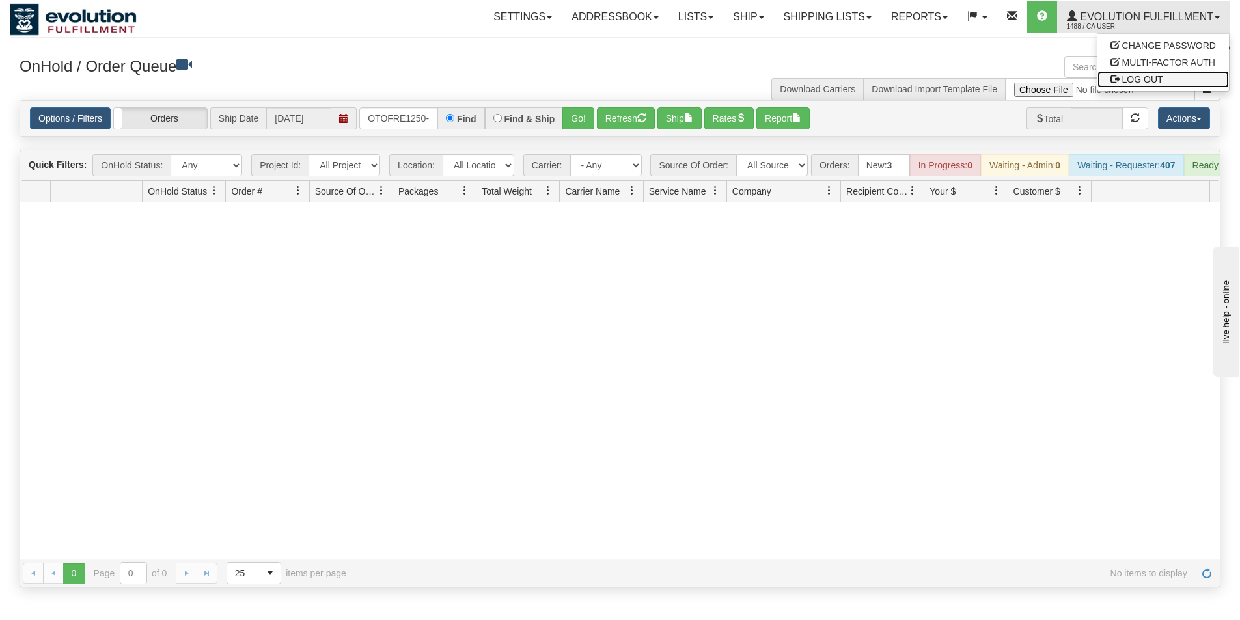
click at [1138, 79] on span "LOG OUT" at bounding box center [1142, 79] width 41 height 10
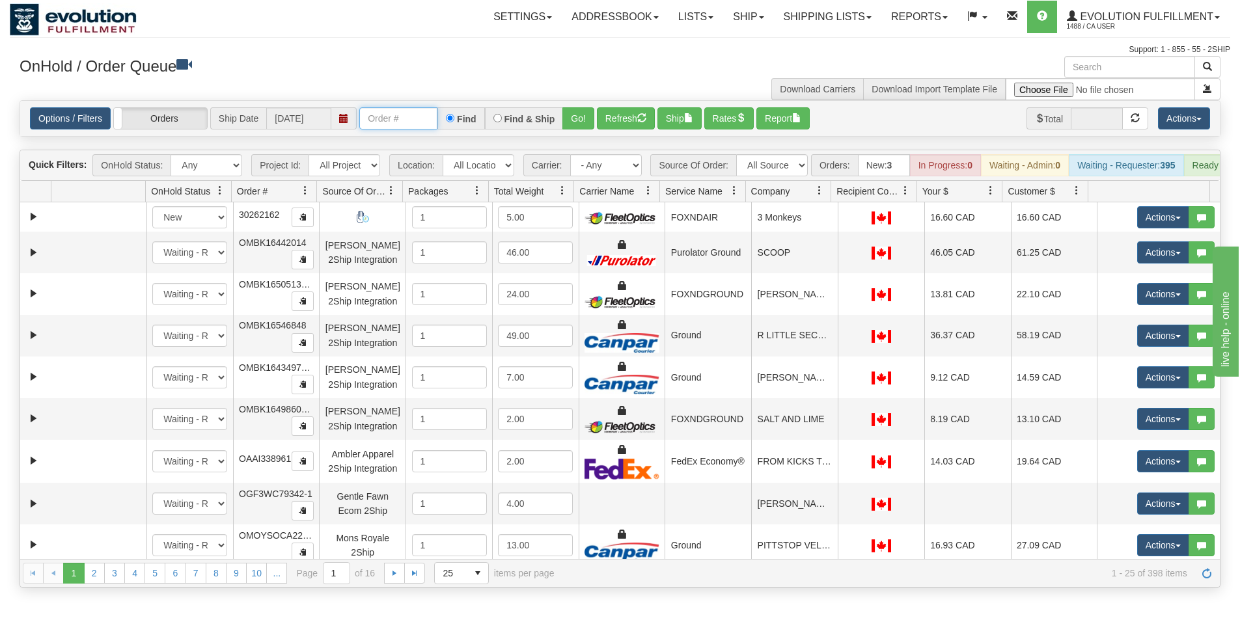
click at [409, 119] on input "text" at bounding box center [398, 118] width 78 height 22
click at [572, 113] on button "Go!" at bounding box center [578, 118] width 32 height 22
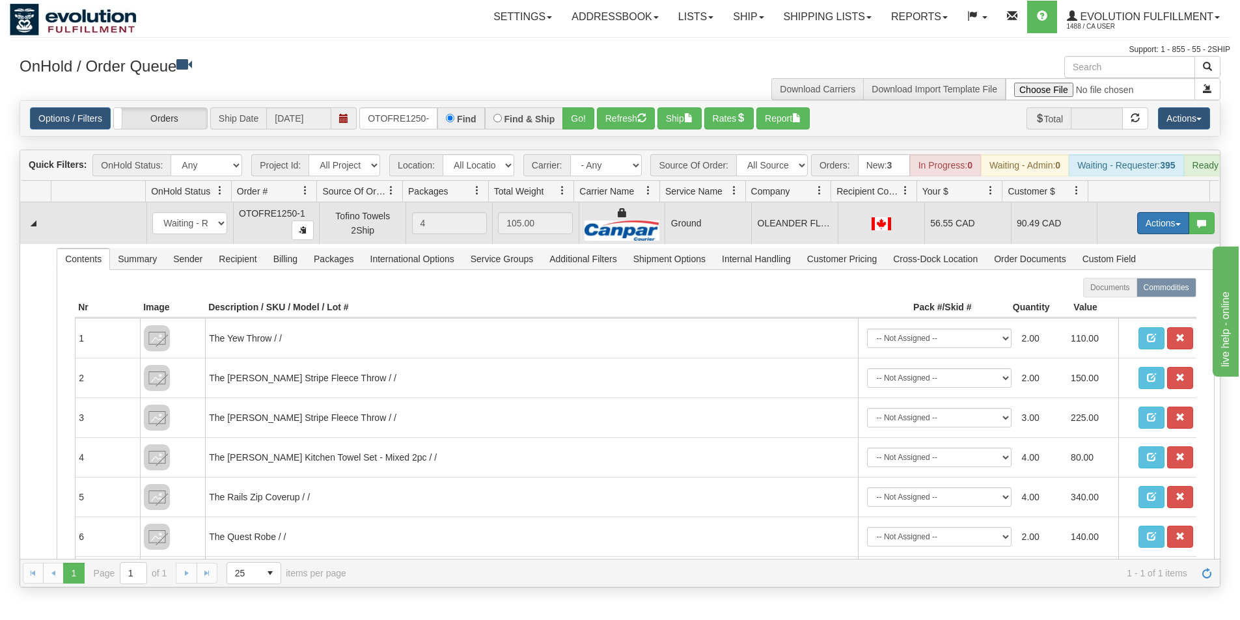
click at [1145, 234] on button "Actions" at bounding box center [1163, 223] width 52 height 22
click at [1107, 304] on span "Ship" at bounding box center [1111, 299] width 27 height 10
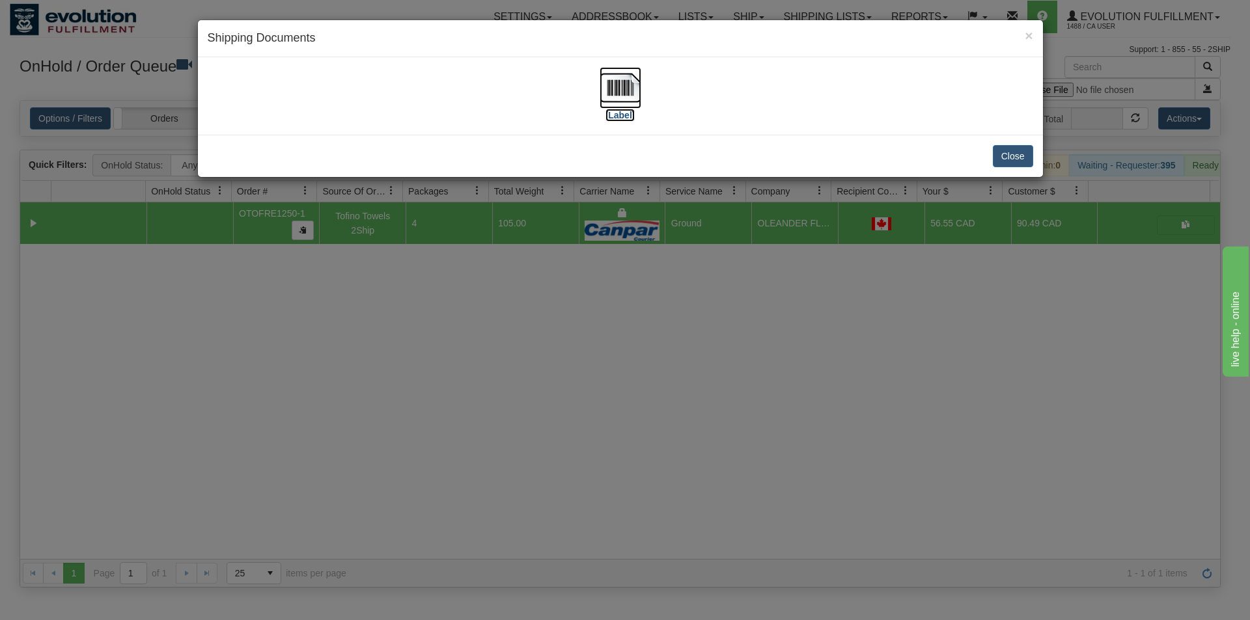
click at [609, 100] on img at bounding box center [621, 88] width 42 height 42
click at [618, 359] on div "× Shipping Documents [Label] Close" at bounding box center [625, 310] width 1250 height 620
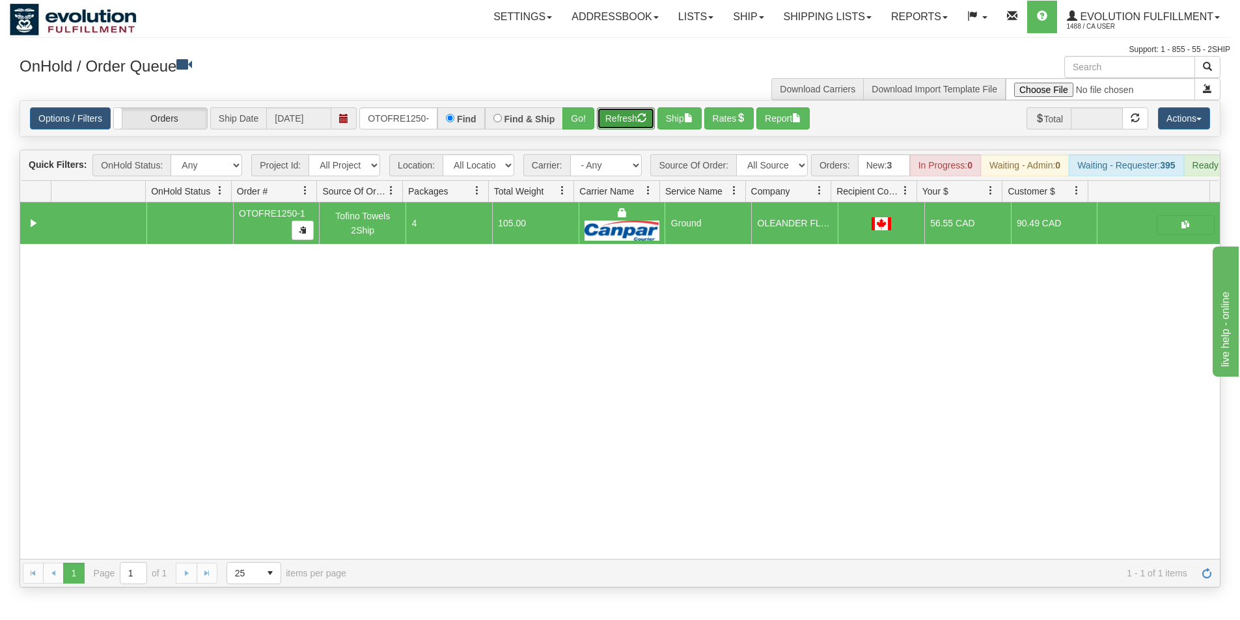
click at [624, 114] on button "Refresh" at bounding box center [626, 118] width 58 height 22
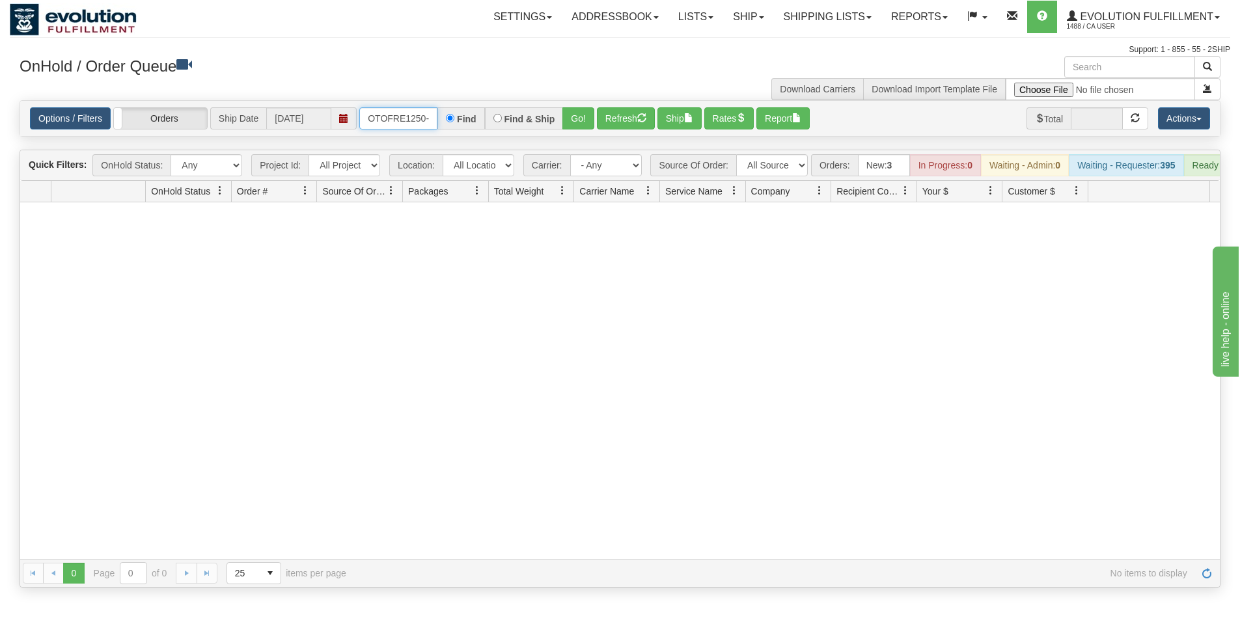
scroll to position [0, 5]
drag, startPoint x: 363, startPoint y: 118, endPoint x: 440, endPoint y: 119, distance: 77.5
click at [440, 119] on div "OTOFRE1250-1 Find Find & Ship Go!" at bounding box center [476, 118] width 235 height 22
click at [615, 125] on button "Refresh" at bounding box center [626, 118] width 58 height 22
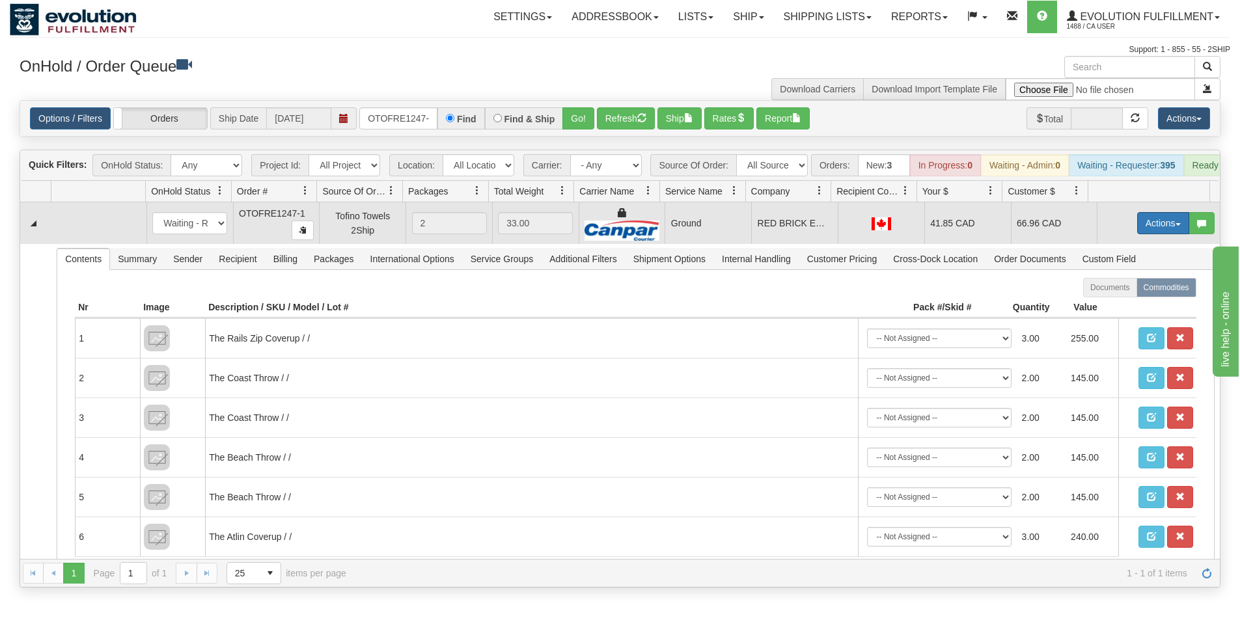
click at [1139, 234] on button "Actions" at bounding box center [1163, 223] width 52 height 22
click at [1102, 304] on span "Ship" at bounding box center [1111, 299] width 27 height 10
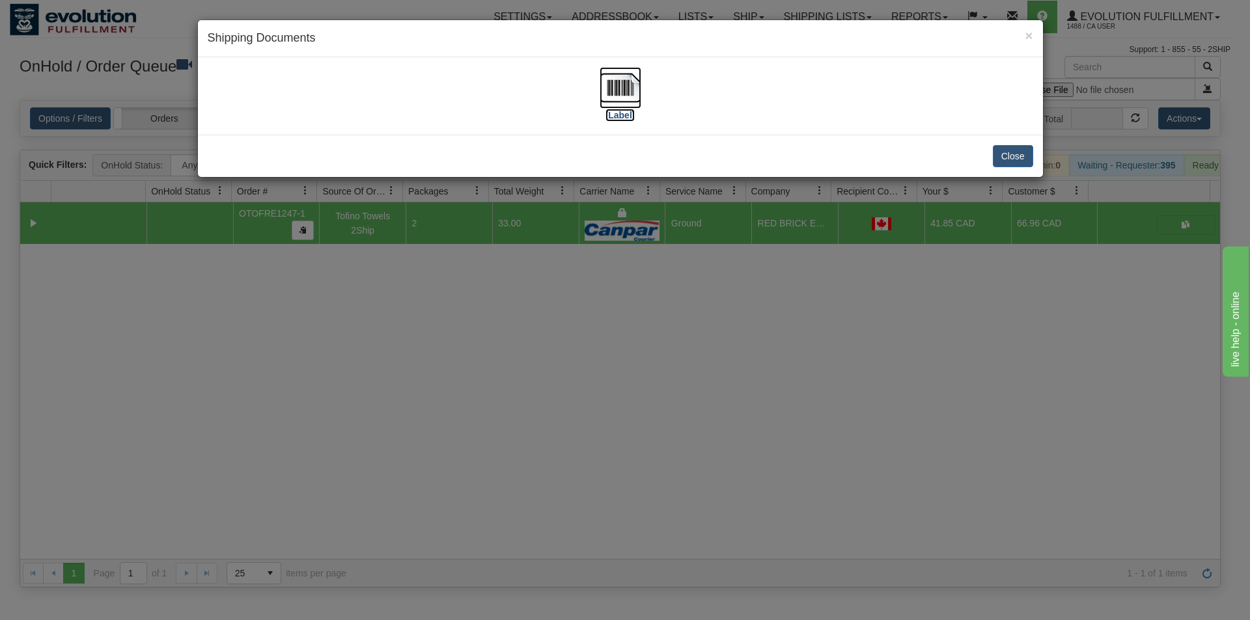
click at [618, 109] on label "[Label]" at bounding box center [620, 115] width 30 height 13
click at [670, 350] on div "× Shipping Documents [Label] Close" at bounding box center [625, 310] width 1250 height 620
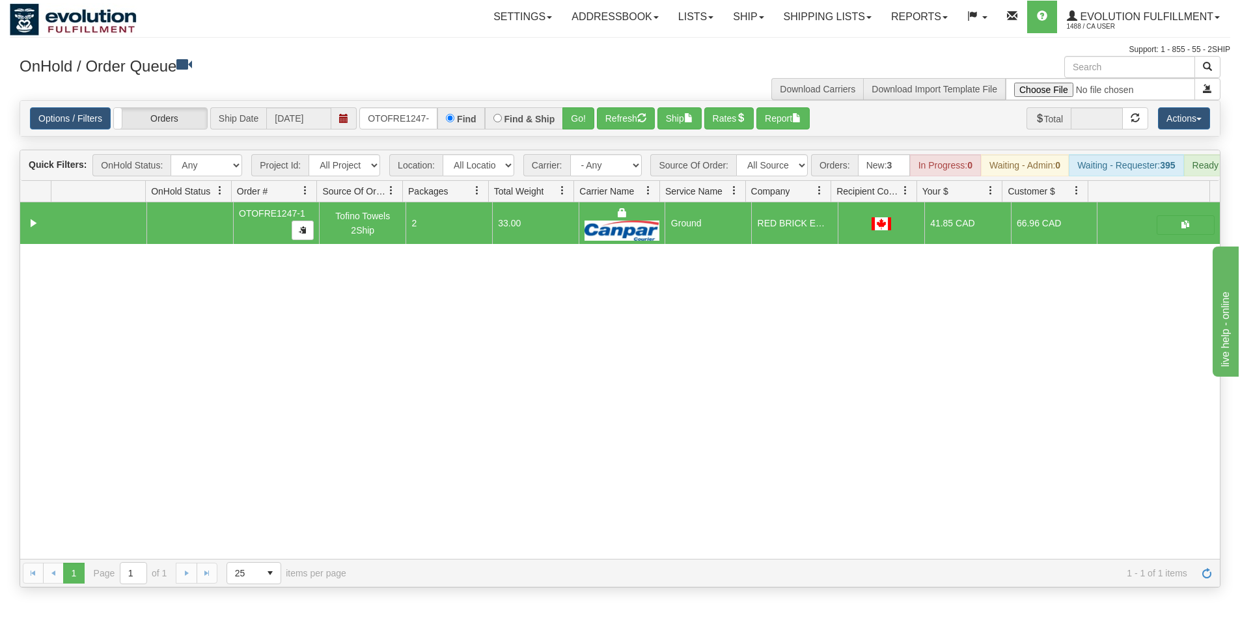
click at [624, 106] on div "Options / Filters Group Shipments Orders Ship Date 09/26/2025 OTOFRE1247-1 Find…" at bounding box center [620, 118] width 1200 height 35
click at [624, 111] on button "Refresh" at bounding box center [626, 118] width 58 height 22
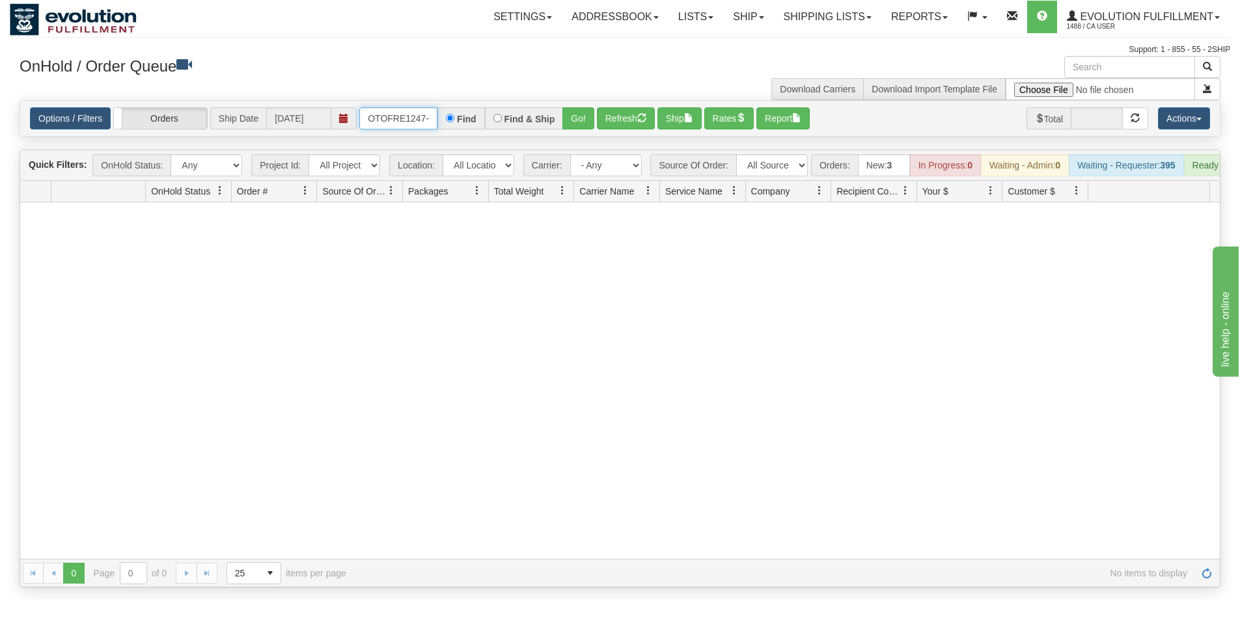
scroll to position [0, 5]
drag, startPoint x: 367, startPoint y: 120, endPoint x: 456, endPoint y: 124, distance: 88.6
click at [456, 124] on div "OTOFRE1247-1 Find Find & Ship Go!" at bounding box center [476, 118] width 235 height 22
type input "OTOFRE1243-1"
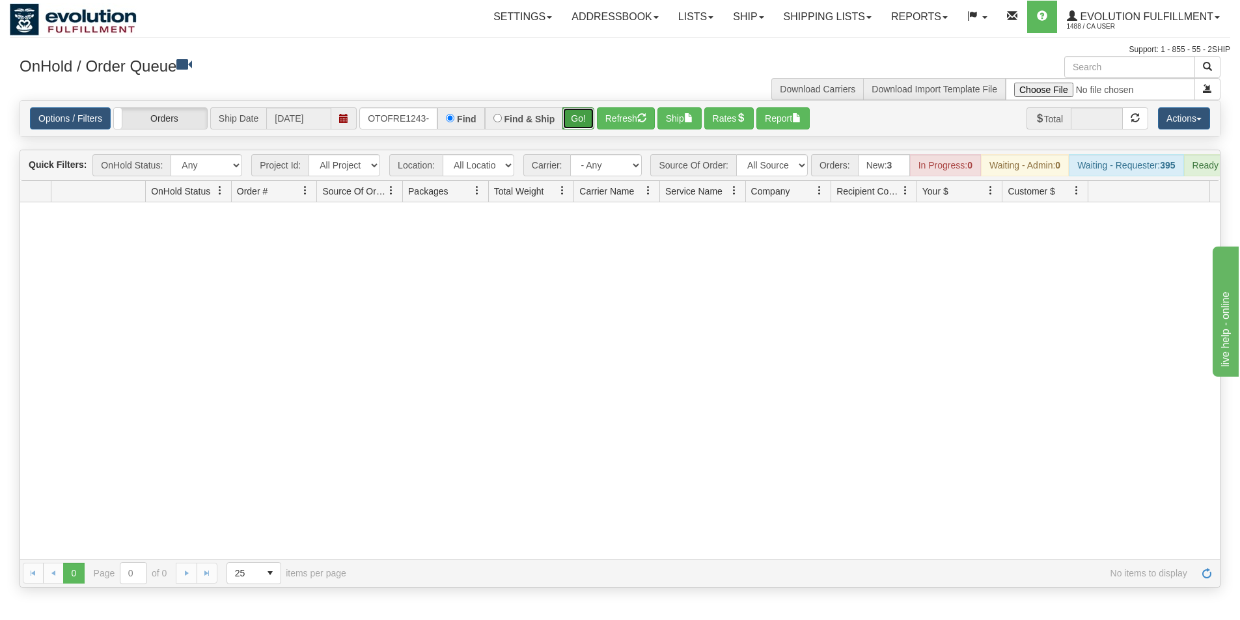
click at [572, 124] on button "Go!" at bounding box center [578, 118] width 32 height 22
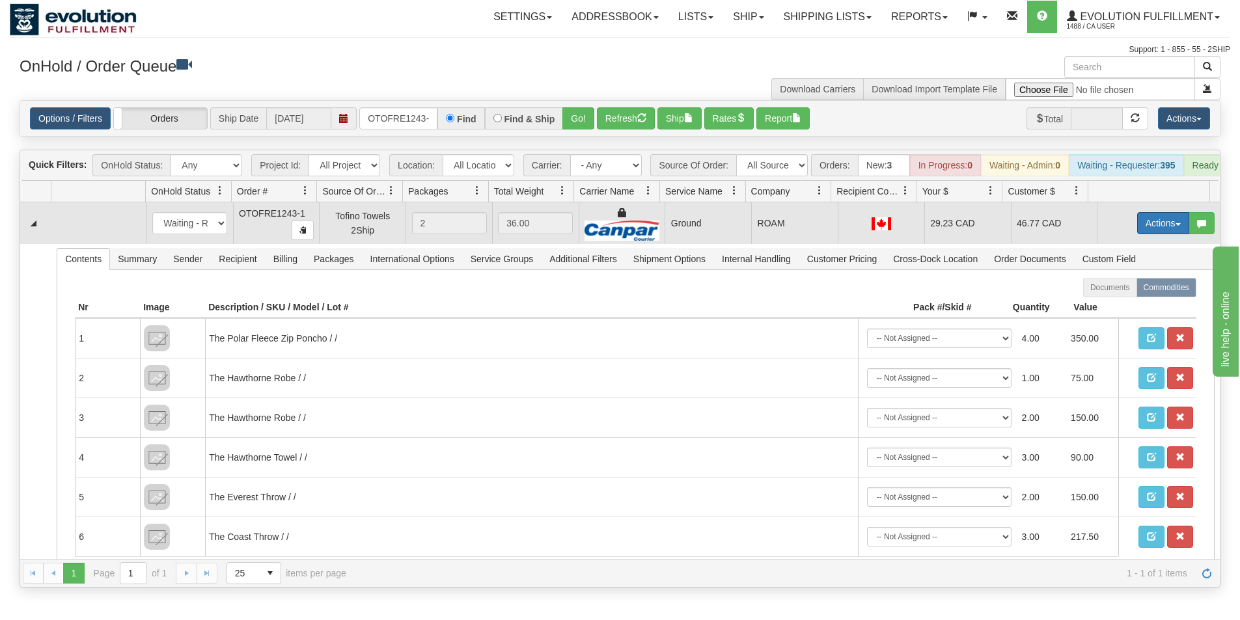
click at [1144, 234] on button "Actions" at bounding box center [1163, 223] width 52 height 22
click at [1104, 304] on span "Ship" at bounding box center [1111, 299] width 27 height 10
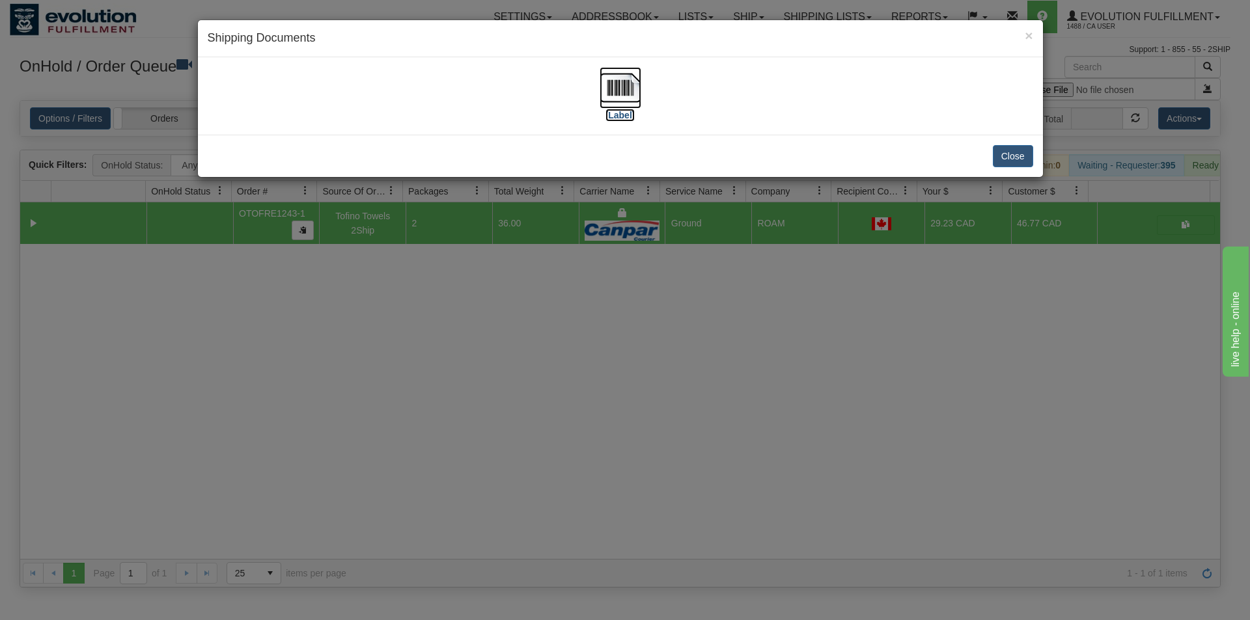
click at [633, 90] on img at bounding box center [621, 88] width 42 height 42
click at [630, 416] on div "× Shipping Documents [Label] Close" at bounding box center [625, 310] width 1250 height 620
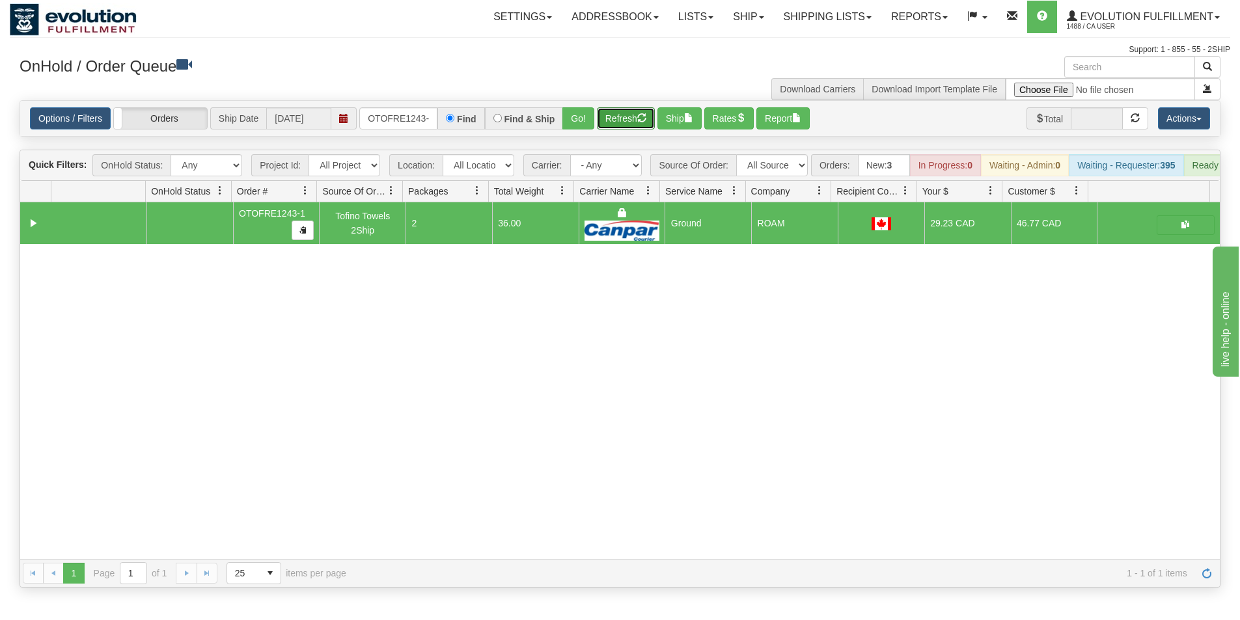
click at [627, 118] on button "Refresh" at bounding box center [626, 118] width 58 height 22
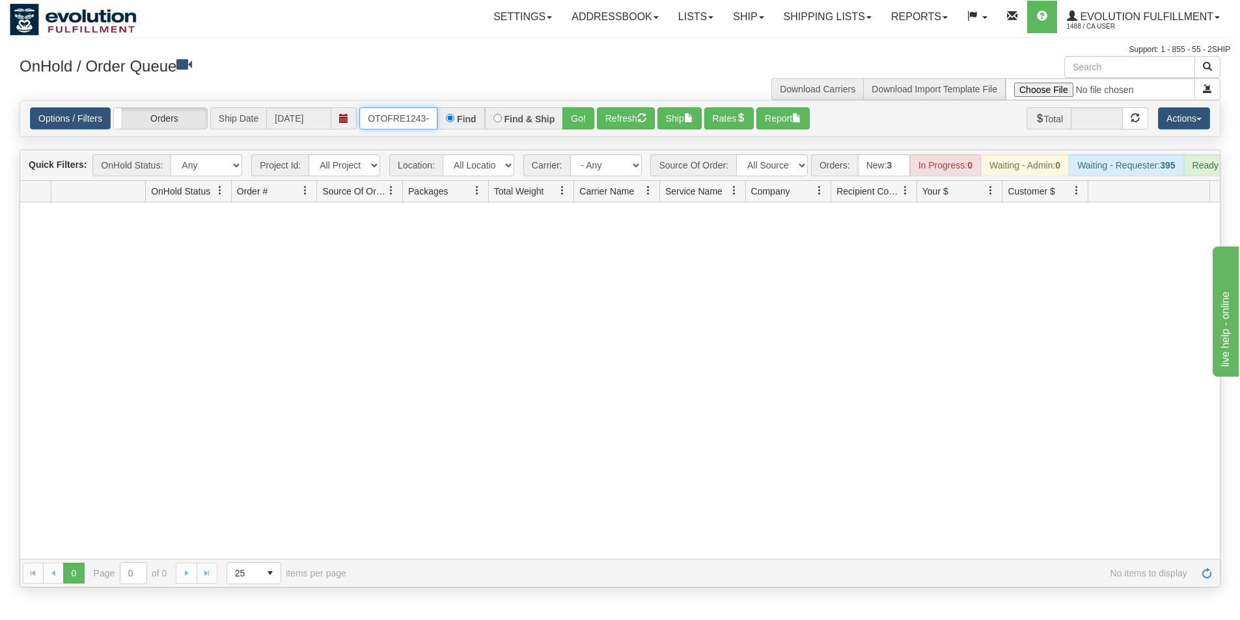
scroll to position [0, 5]
drag, startPoint x: 370, startPoint y: 114, endPoint x: 482, endPoint y: 126, distance: 112.6
click at [482, 126] on div "OTOFRE1243-1 Find Find & Ship Go!" at bounding box center [476, 118] width 235 height 22
click at [393, 119] on input "text" at bounding box center [398, 118] width 78 height 22
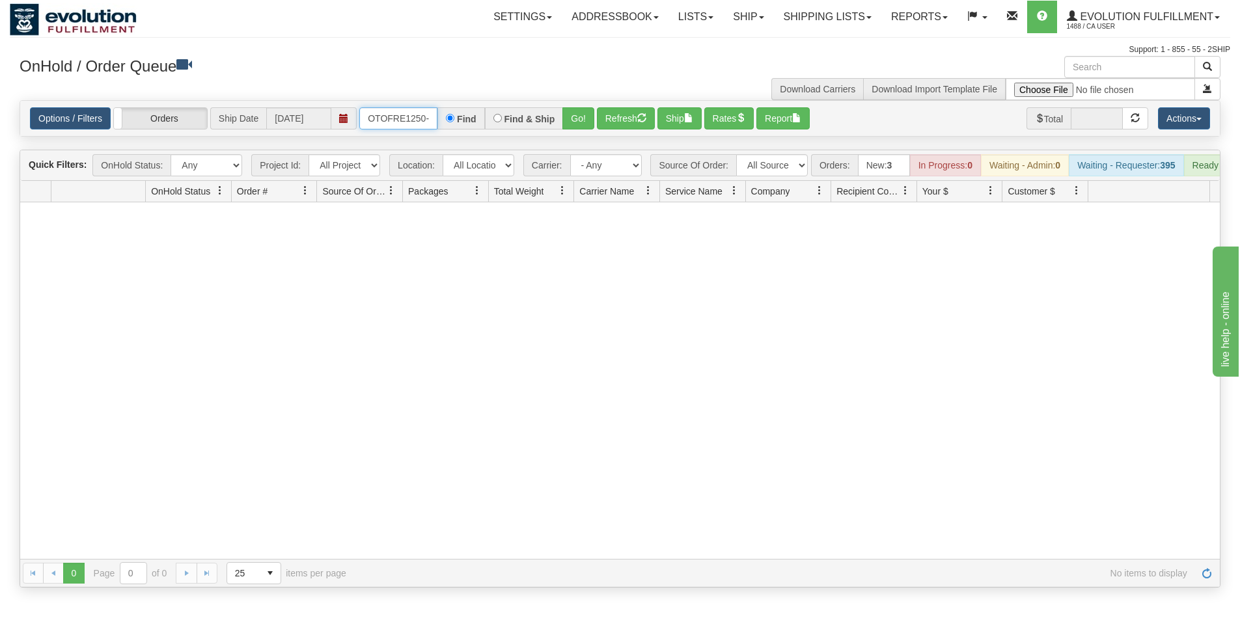
scroll to position [0, 5]
drag, startPoint x: 366, startPoint y: 118, endPoint x: 453, endPoint y: 130, distance: 88.0
click at [453, 130] on div "OTOFRE1250-1 Find Find & Ship Go!" at bounding box center [476, 118] width 235 height 22
click at [576, 115] on button "Go!" at bounding box center [578, 118] width 32 height 22
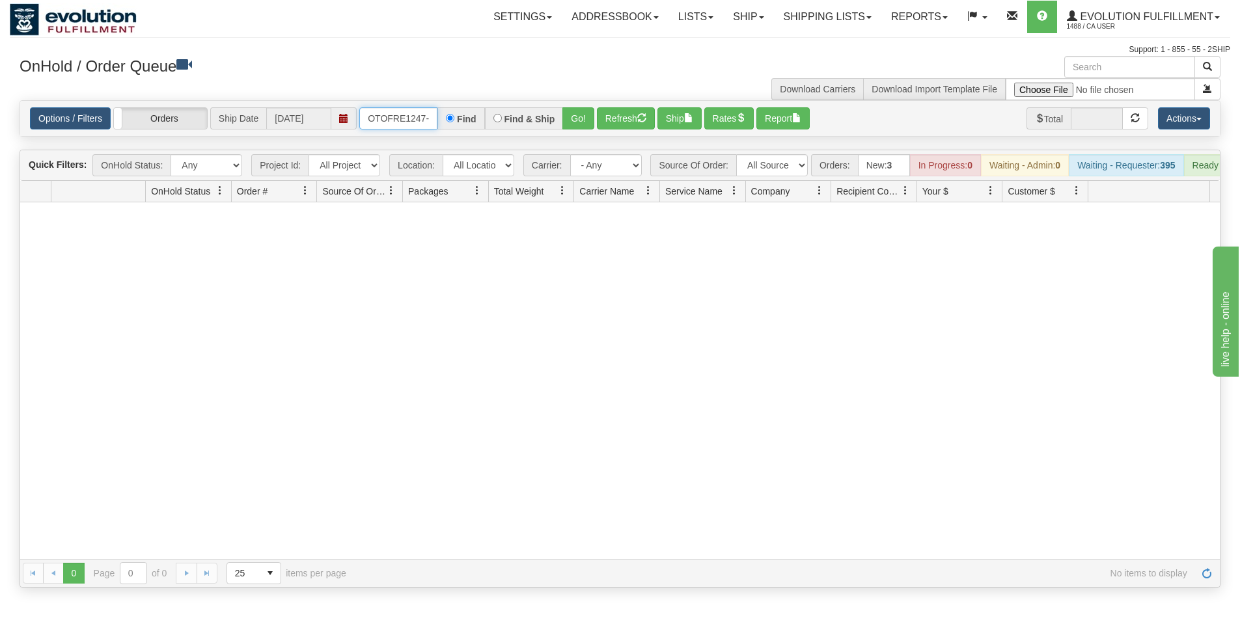
scroll to position [0, 5]
drag, startPoint x: 368, startPoint y: 121, endPoint x: 436, endPoint y: 116, distance: 68.6
click at [436, 116] on input "OTOFRE1247-1" at bounding box center [398, 118] width 78 height 22
click at [568, 114] on button "Go!" at bounding box center [578, 118] width 32 height 22
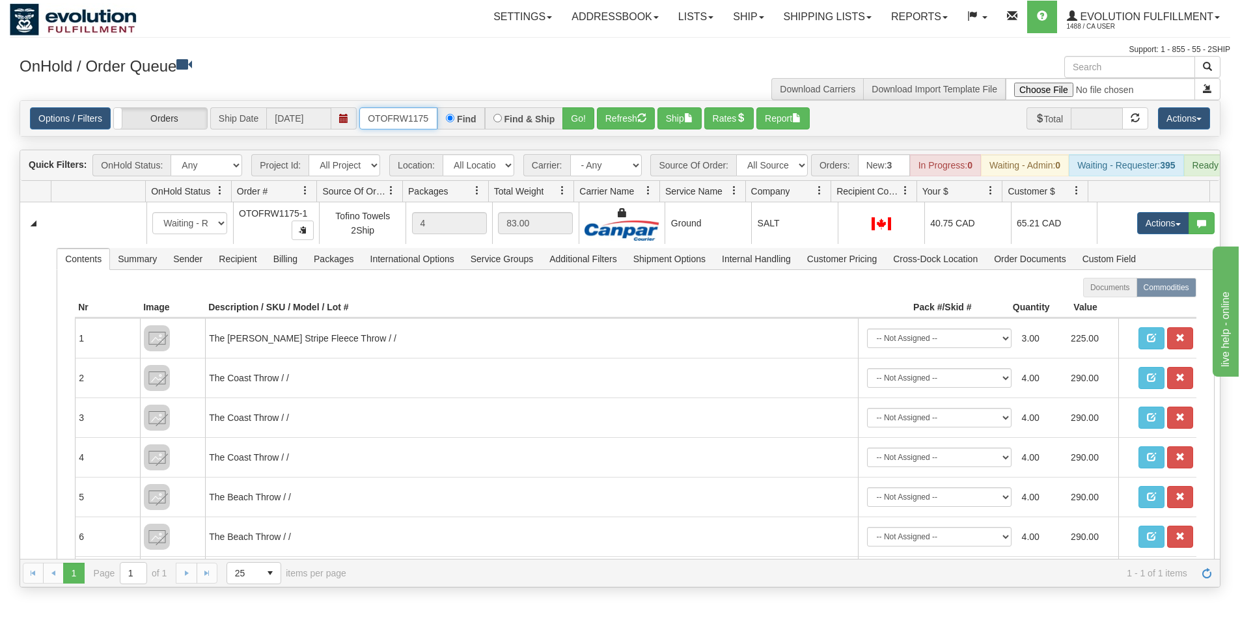
scroll to position [0, 7]
drag, startPoint x: 367, startPoint y: 119, endPoint x: 448, endPoint y: 128, distance: 81.8
click at [447, 128] on div "OTOFRW1175-1 Find Find & Ship Go!" at bounding box center [476, 118] width 235 height 22
click at [582, 124] on button "Go!" at bounding box center [578, 118] width 32 height 22
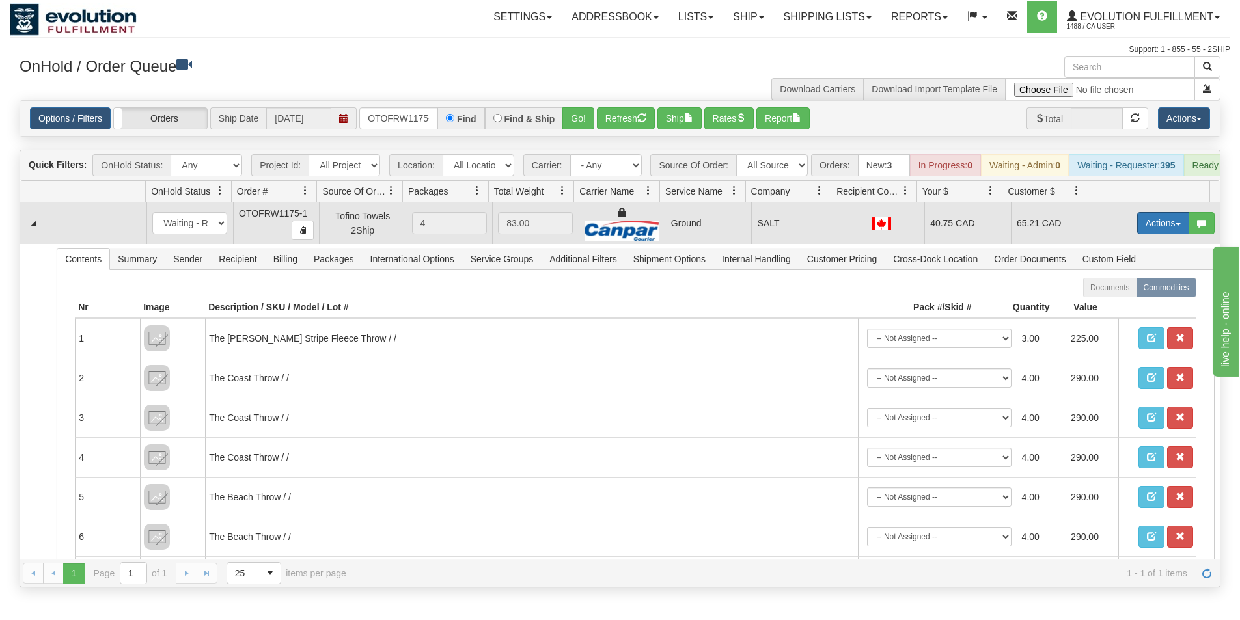
click at [1158, 231] on button "Actions" at bounding box center [1163, 223] width 52 height 22
click at [1098, 304] on span "Ship" at bounding box center [1111, 299] width 27 height 10
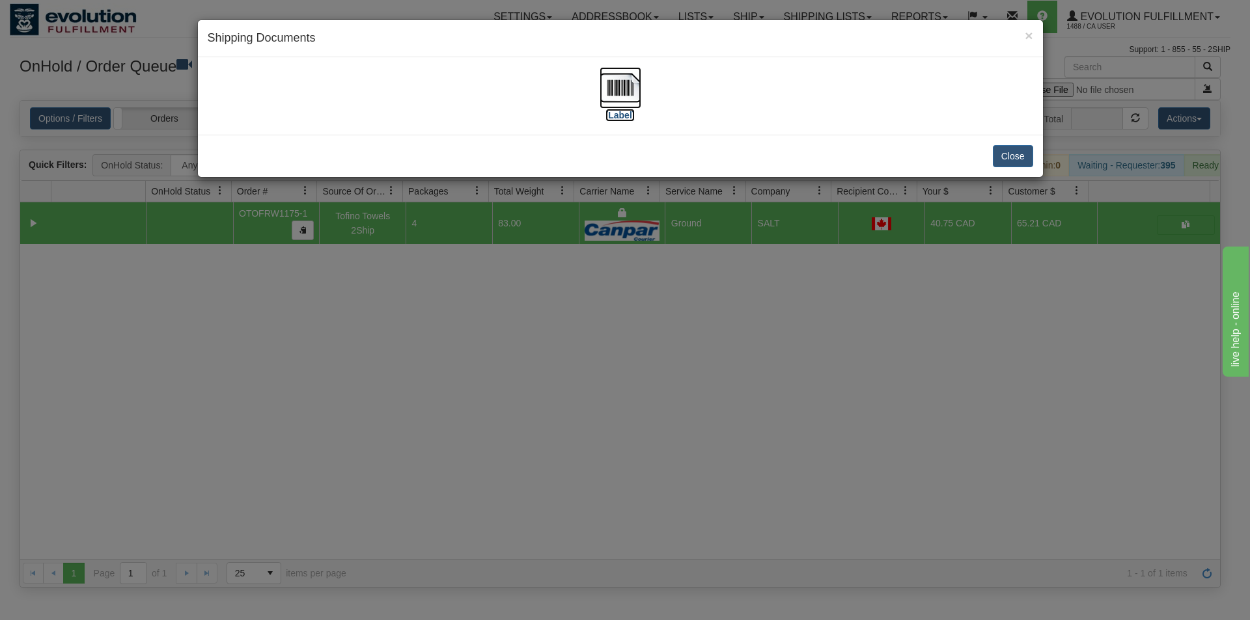
click at [624, 77] on img at bounding box center [621, 88] width 42 height 42
click at [590, 398] on div "× Shipping Documents [Label] Close" at bounding box center [625, 310] width 1250 height 620
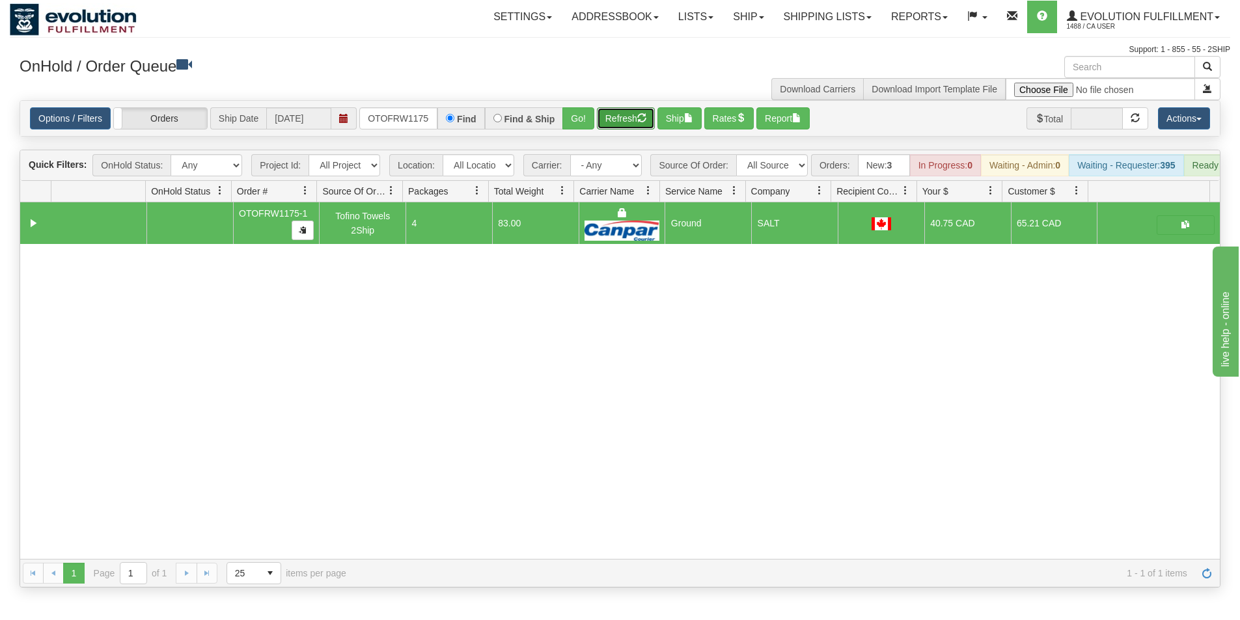
click at [630, 120] on button "Refresh" at bounding box center [626, 118] width 58 height 22
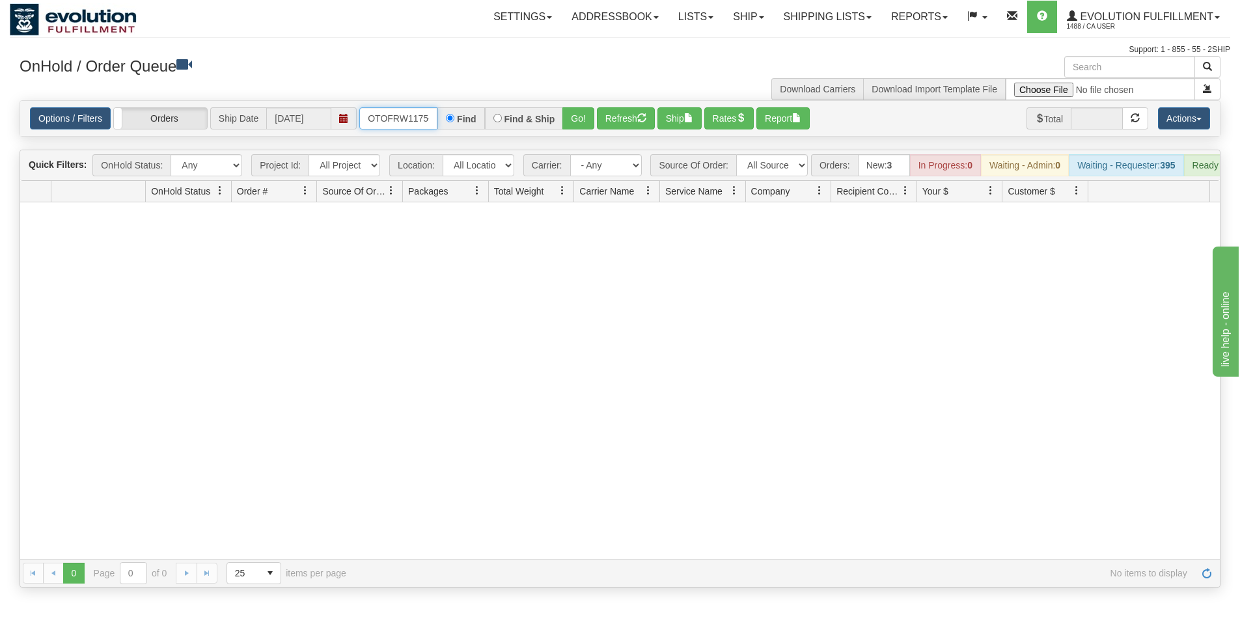
scroll to position [0, 7]
drag, startPoint x: 368, startPoint y: 117, endPoint x: 455, endPoint y: 116, distance: 87.2
click at [455, 116] on div "OTOFRW1175-1 Find Find & Ship Go!" at bounding box center [476, 118] width 235 height 22
click at [583, 118] on button "Go!" at bounding box center [578, 118] width 32 height 22
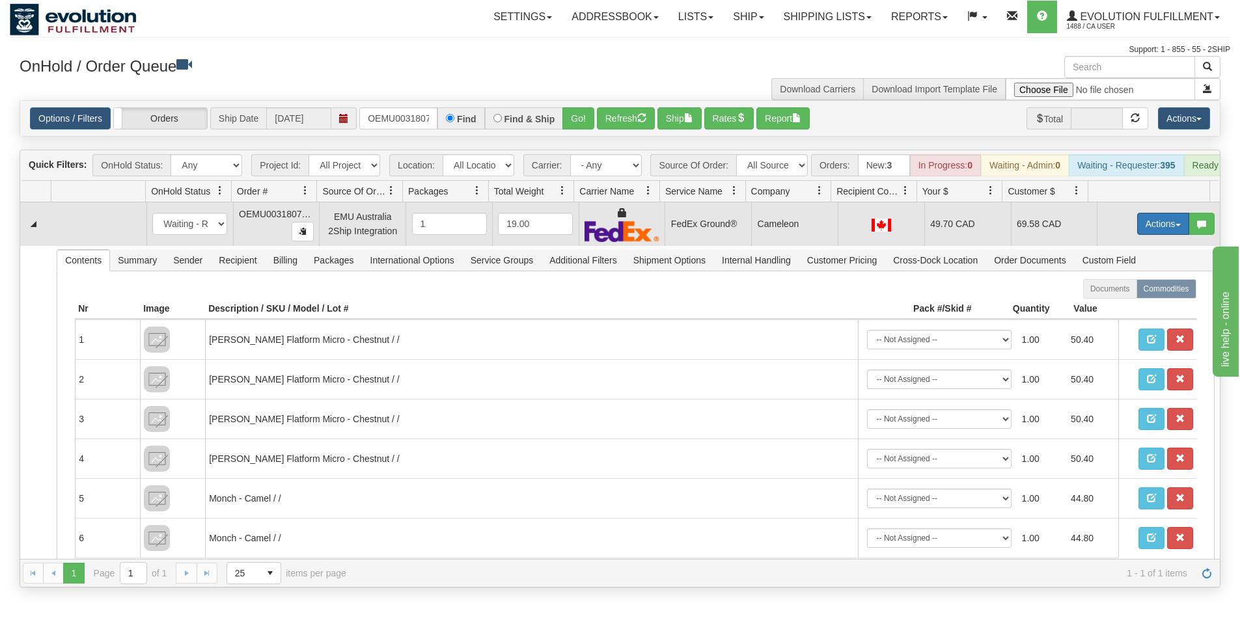
click at [1148, 231] on button "Actions" at bounding box center [1163, 224] width 52 height 22
click at [1114, 308] on link "Ship" at bounding box center [1137, 299] width 104 height 17
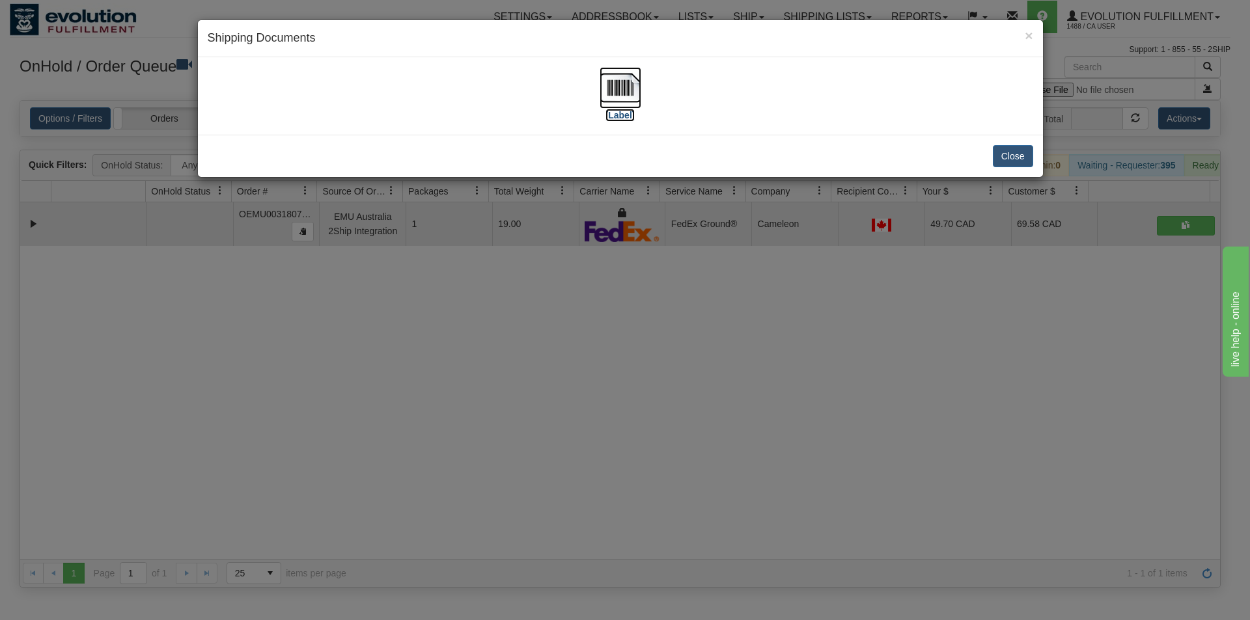
click at [626, 90] on img at bounding box center [621, 88] width 42 height 42
drag, startPoint x: 574, startPoint y: 378, endPoint x: 577, endPoint y: 362, distance: 15.8
click at [575, 376] on div "× Shipping Documents [Label] Close" at bounding box center [625, 310] width 1250 height 620
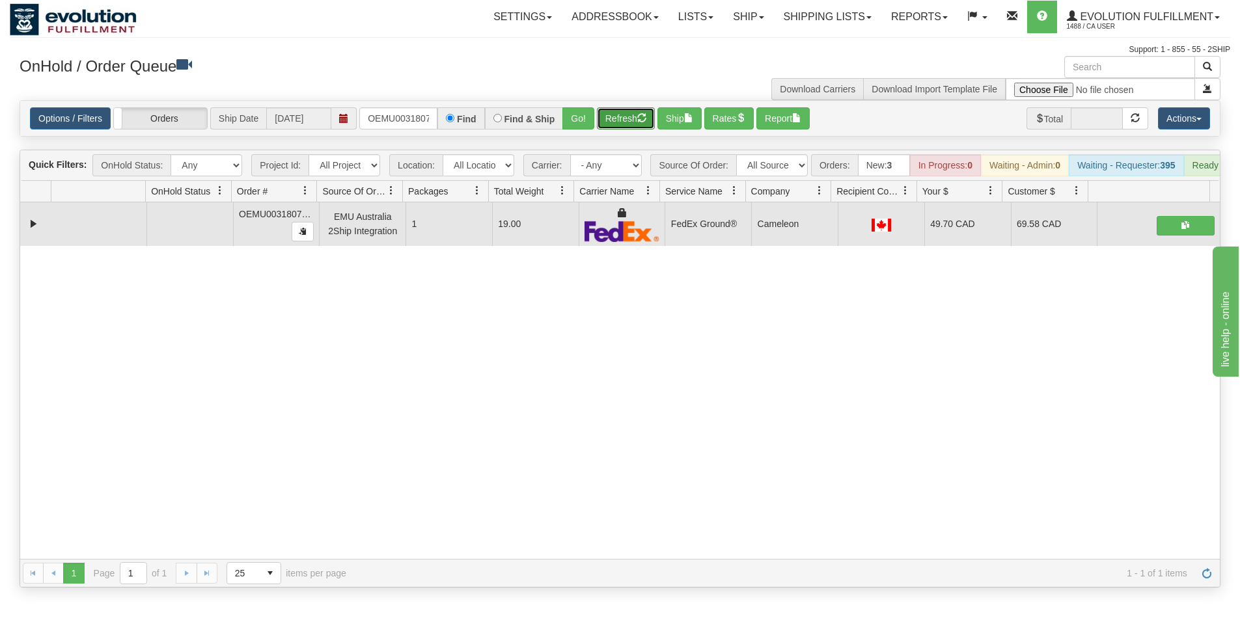
click at [608, 118] on button "Refresh" at bounding box center [626, 118] width 58 height 22
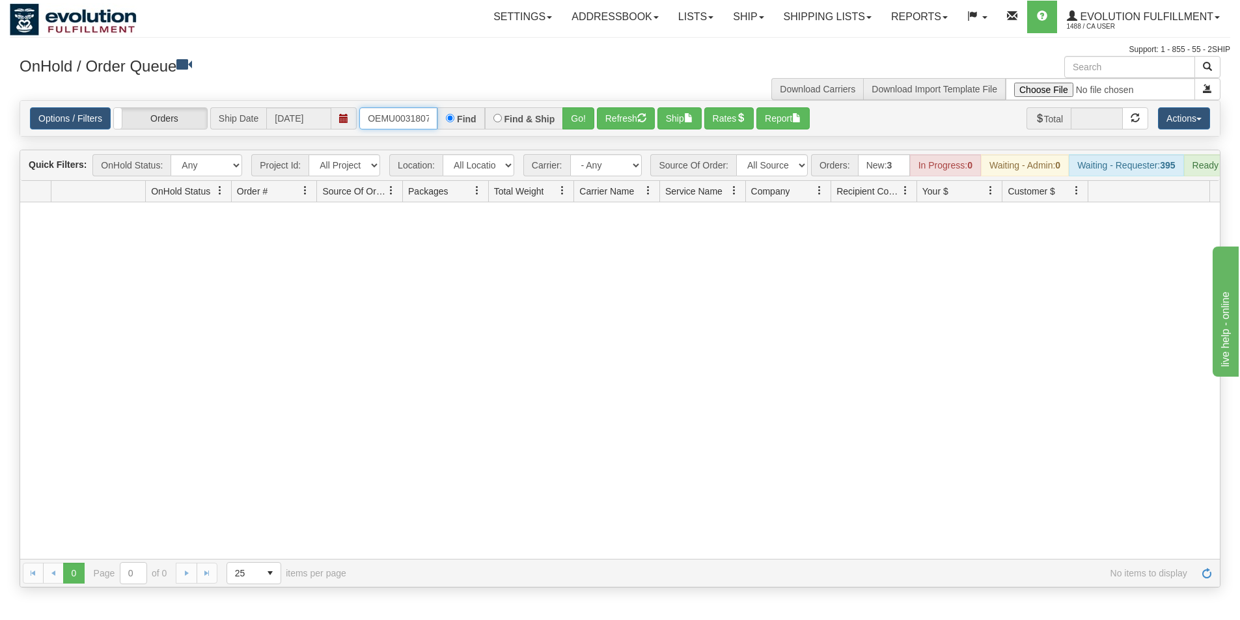
scroll to position [0, 17]
drag, startPoint x: 367, startPoint y: 118, endPoint x: 440, endPoint y: 120, distance: 72.9
click at [440, 120] on div "OEMU0031807001 Find Find & Ship Go!" at bounding box center [476, 118] width 235 height 22
click at [579, 124] on button "Go!" at bounding box center [578, 118] width 32 height 22
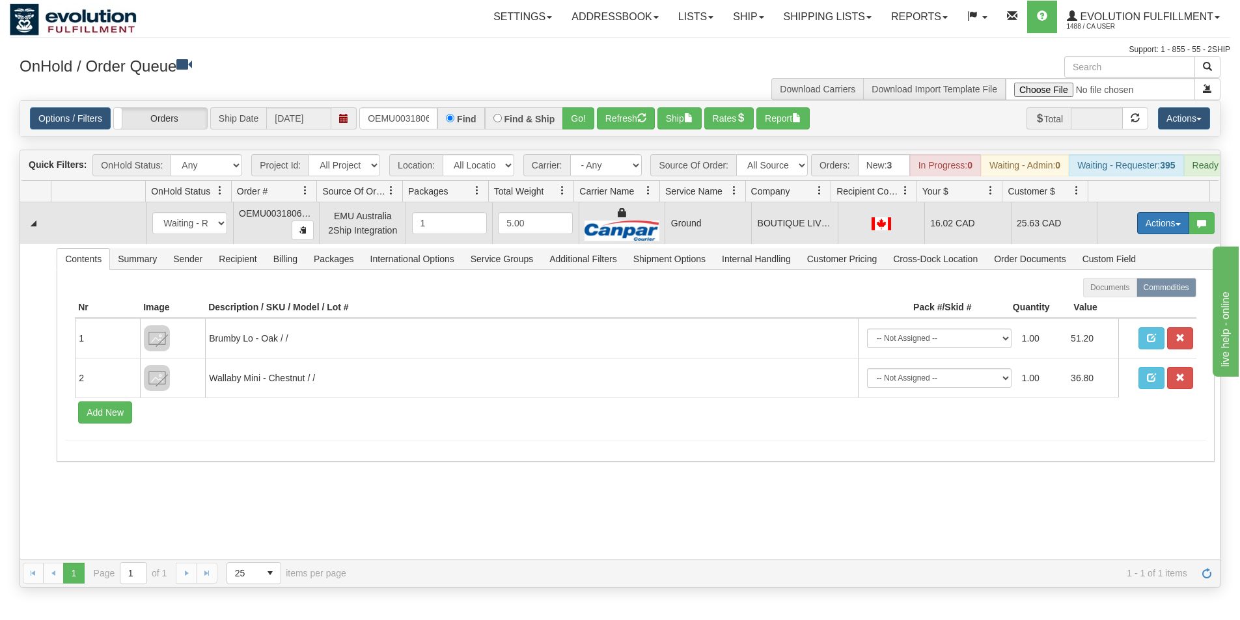
click at [1144, 234] on button "Actions" at bounding box center [1163, 223] width 52 height 22
click at [1137, 287] on span "Rate All Services" at bounding box center [1137, 282] width 78 height 10
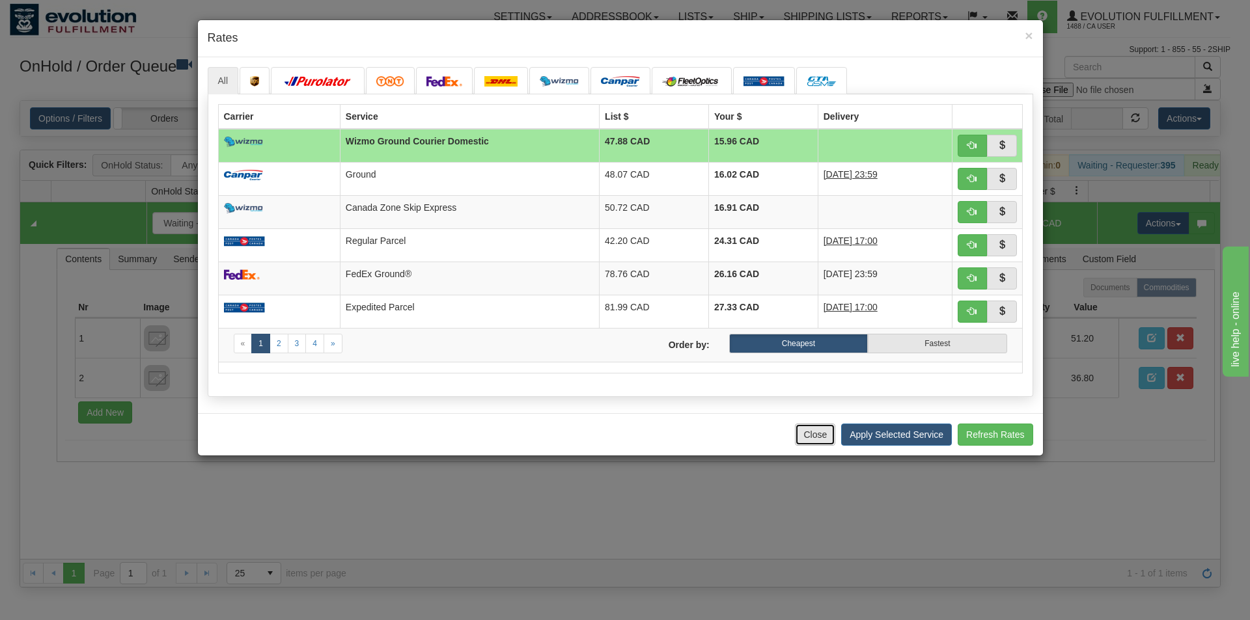
click at [818, 434] on button "Close" at bounding box center [815, 435] width 40 height 22
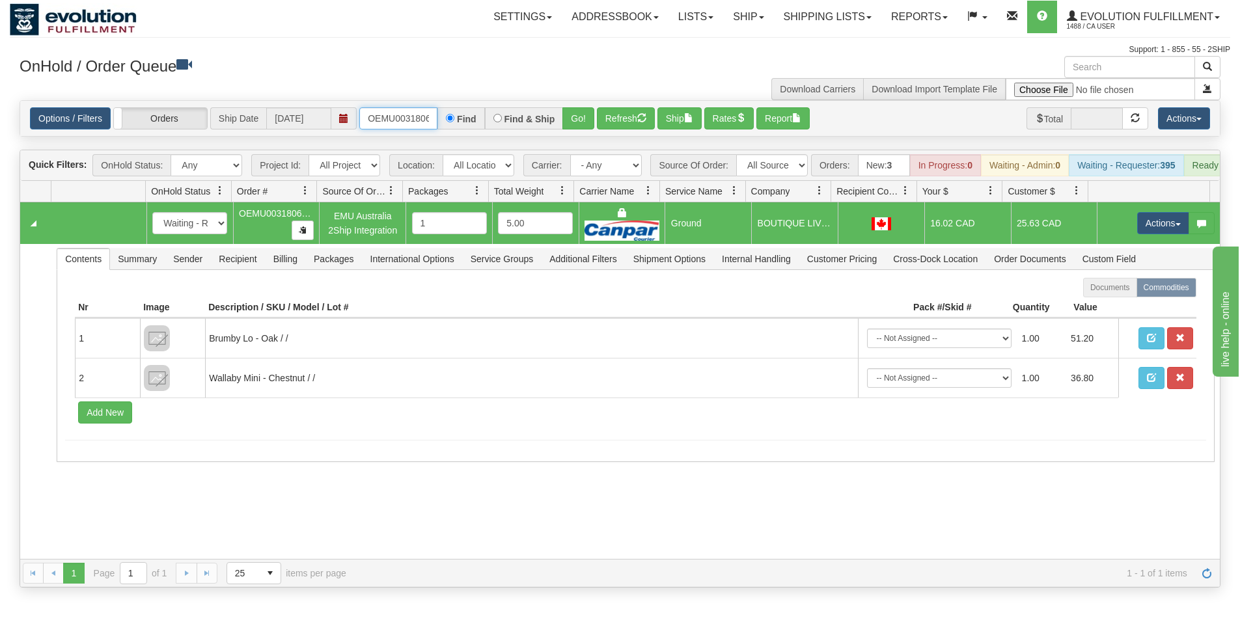
scroll to position [0, 17]
drag, startPoint x: 365, startPoint y: 120, endPoint x: 461, endPoint y: 127, distance: 96.6
click at [461, 127] on div "OEMU0031806001 Find Find & Ship Go!" at bounding box center [476, 118] width 235 height 22
click at [577, 121] on button "Go!" at bounding box center [578, 118] width 32 height 22
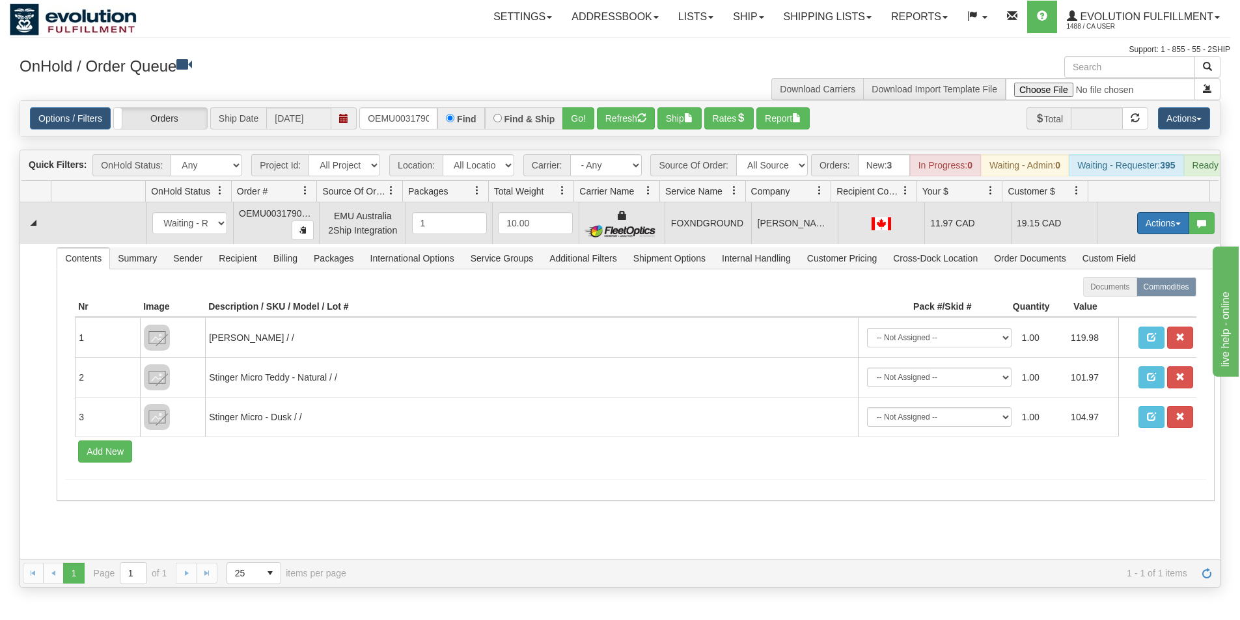
click at [1146, 233] on button "Actions" at bounding box center [1163, 223] width 52 height 22
click at [1106, 304] on span "Ship" at bounding box center [1111, 299] width 27 height 10
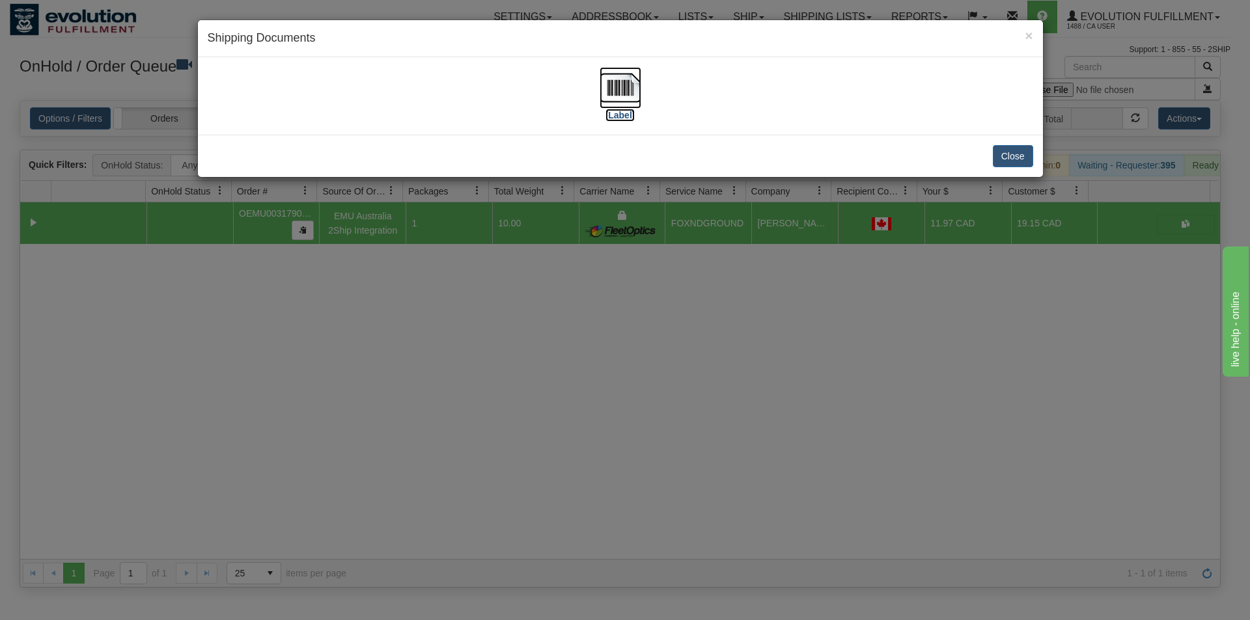
click at [626, 94] on img at bounding box center [621, 88] width 42 height 42
click at [571, 328] on div "× Shipping Documents [Label] Close" at bounding box center [625, 310] width 1250 height 620
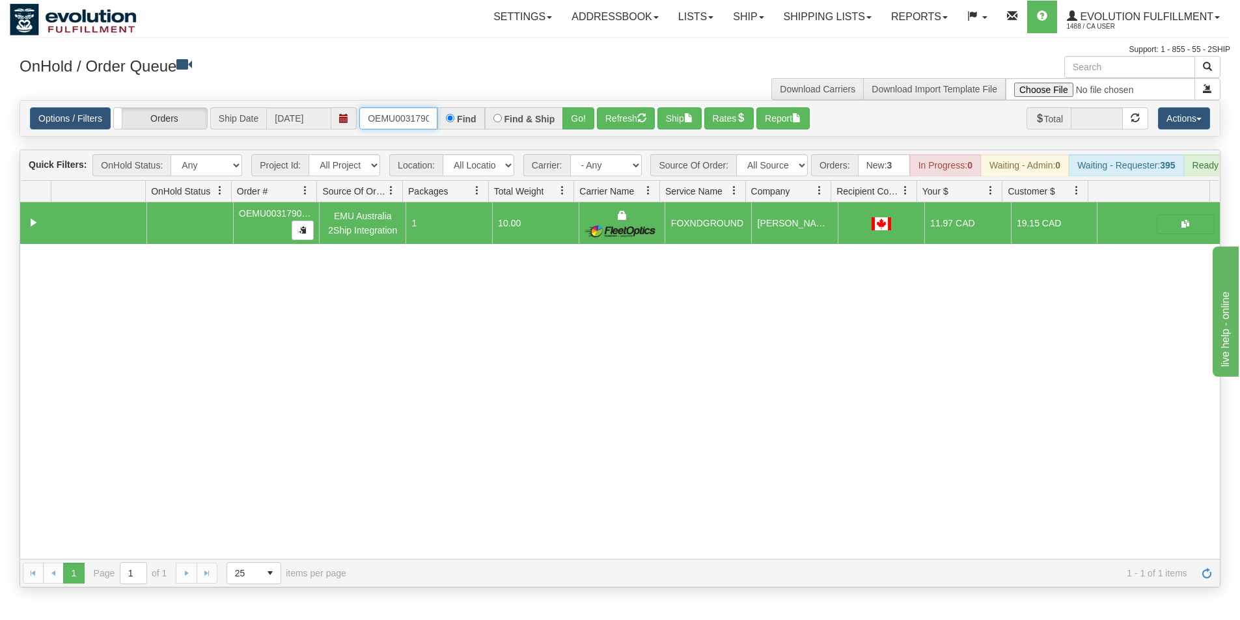
click at [369, 122] on input "OEMU0031790001" at bounding box center [398, 118] width 78 height 22
click at [612, 121] on button "Refresh" at bounding box center [626, 118] width 58 height 22
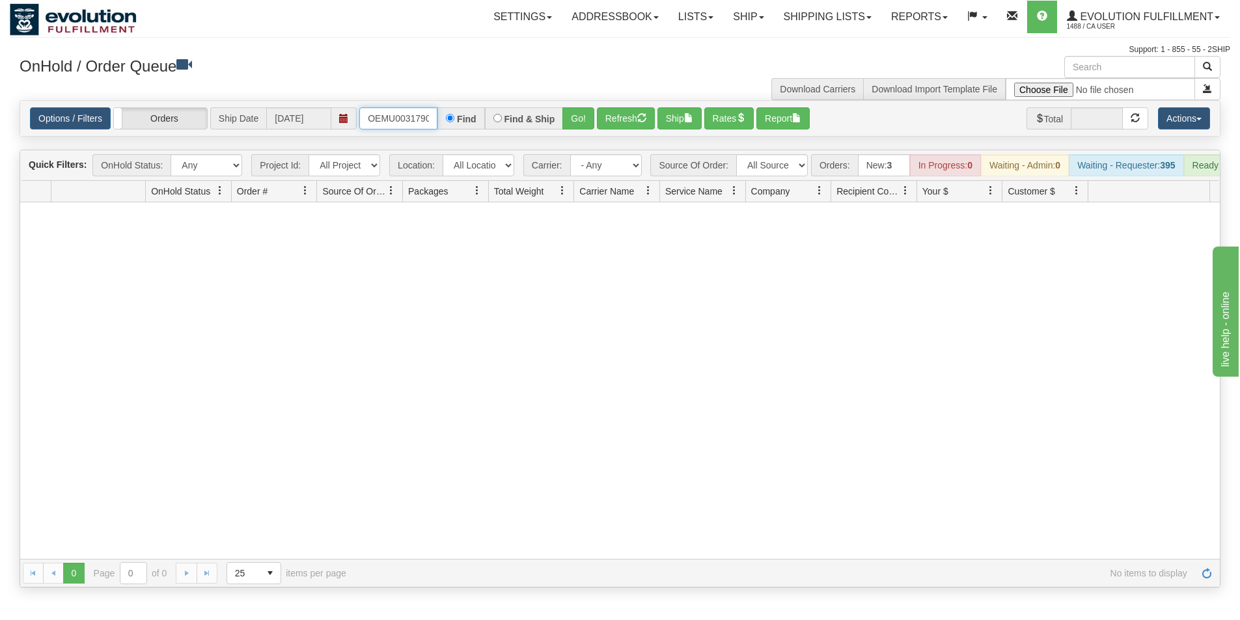
scroll to position [0, 17]
drag, startPoint x: 366, startPoint y: 119, endPoint x: 449, endPoint y: 123, distance: 82.8
click at [449, 123] on div "OEMU0031790001 Find Find & Ship Go!" at bounding box center [476, 118] width 235 height 22
type input "OEMU0031806001"
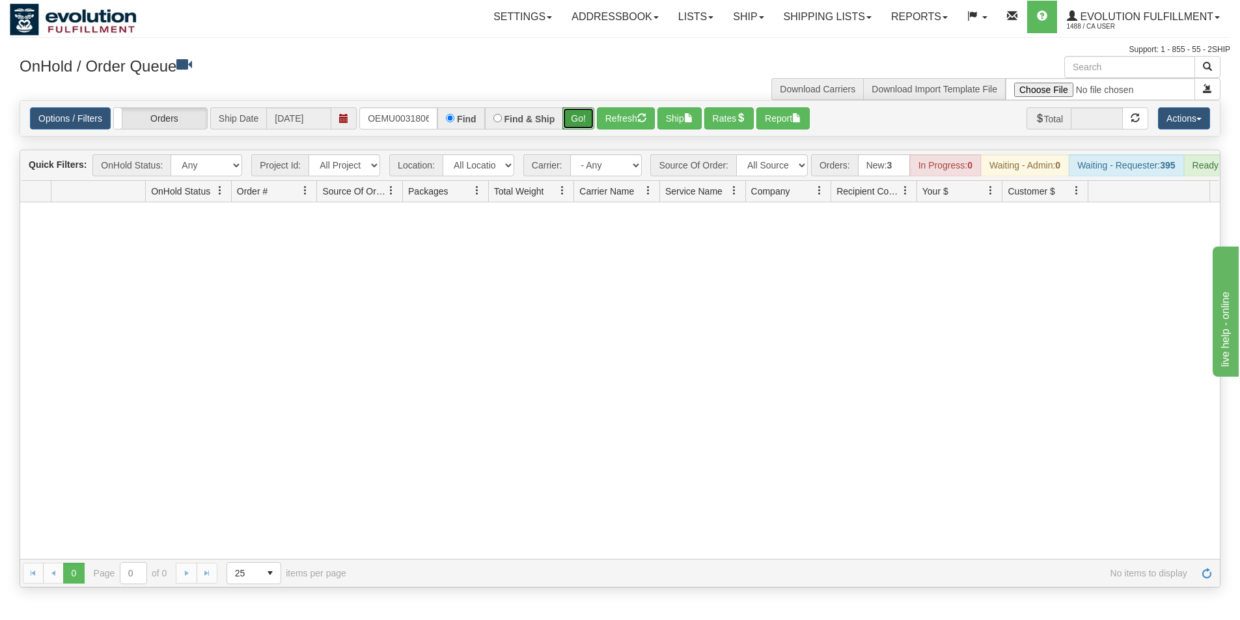
click at [574, 113] on button "Go!" at bounding box center [578, 118] width 32 height 22
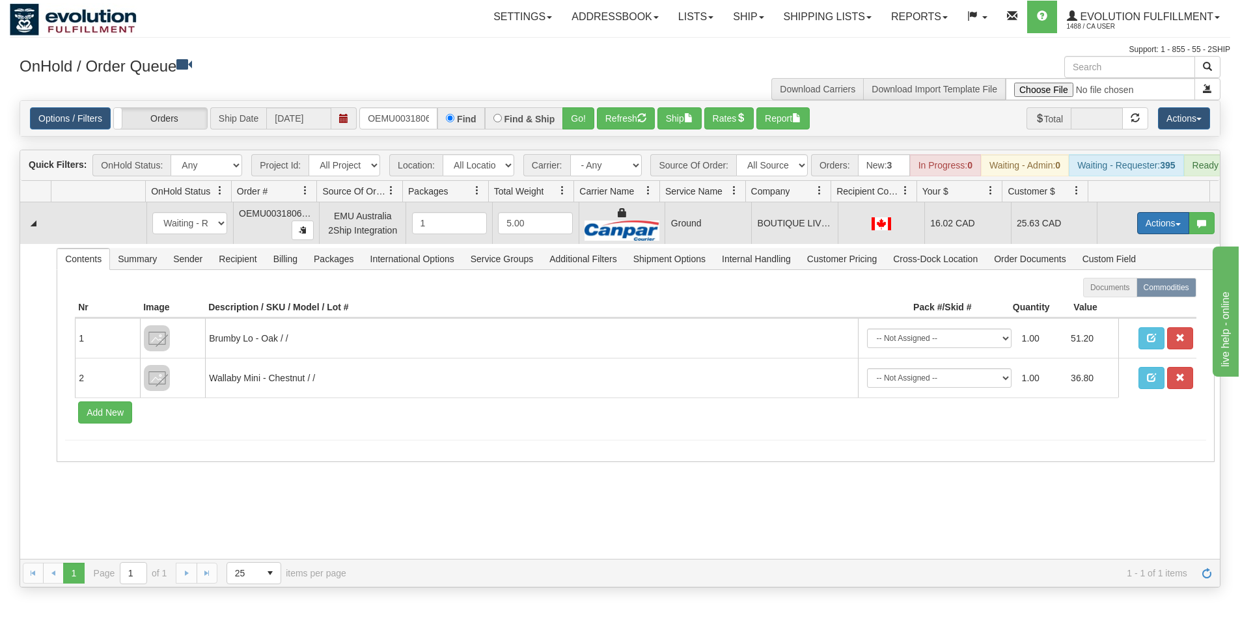
click at [1148, 232] on button "Actions" at bounding box center [1163, 223] width 52 height 22
click at [1112, 304] on span "Ship" at bounding box center [1111, 299] width 27 height 10
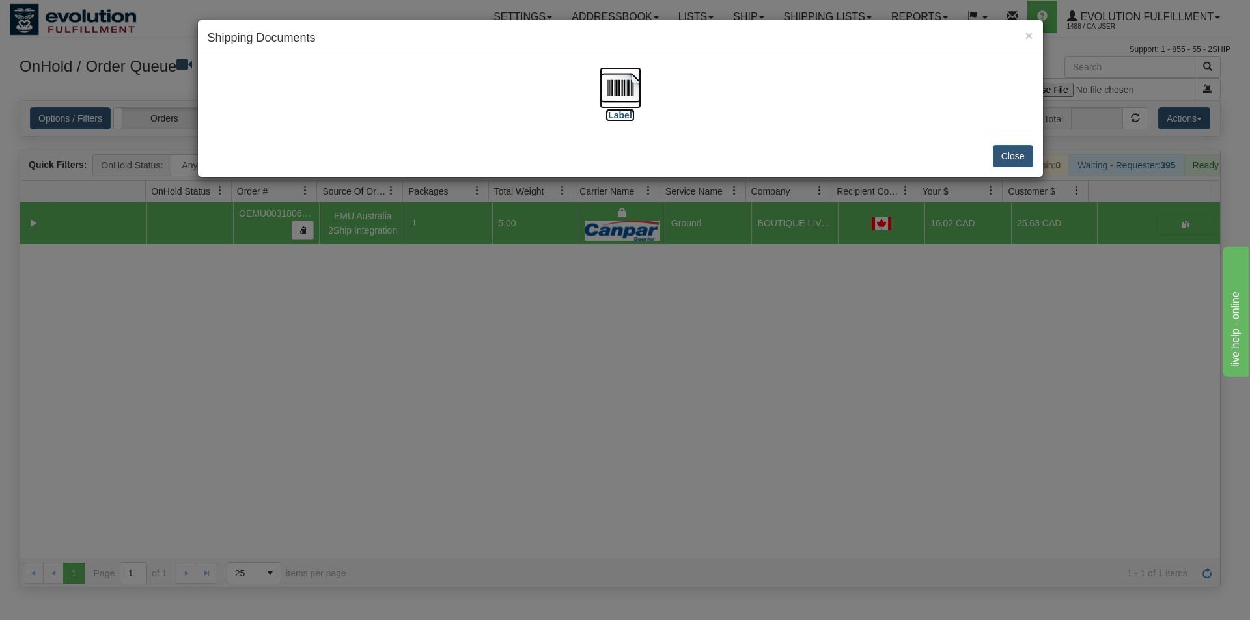
click at [619, 68] on img at bounding box center [621, 88] width 42 height 42
click at [672, 450] on div "× Shipping Documents [Label] Close" at bounding box center [625, 310] width 1250 height 620
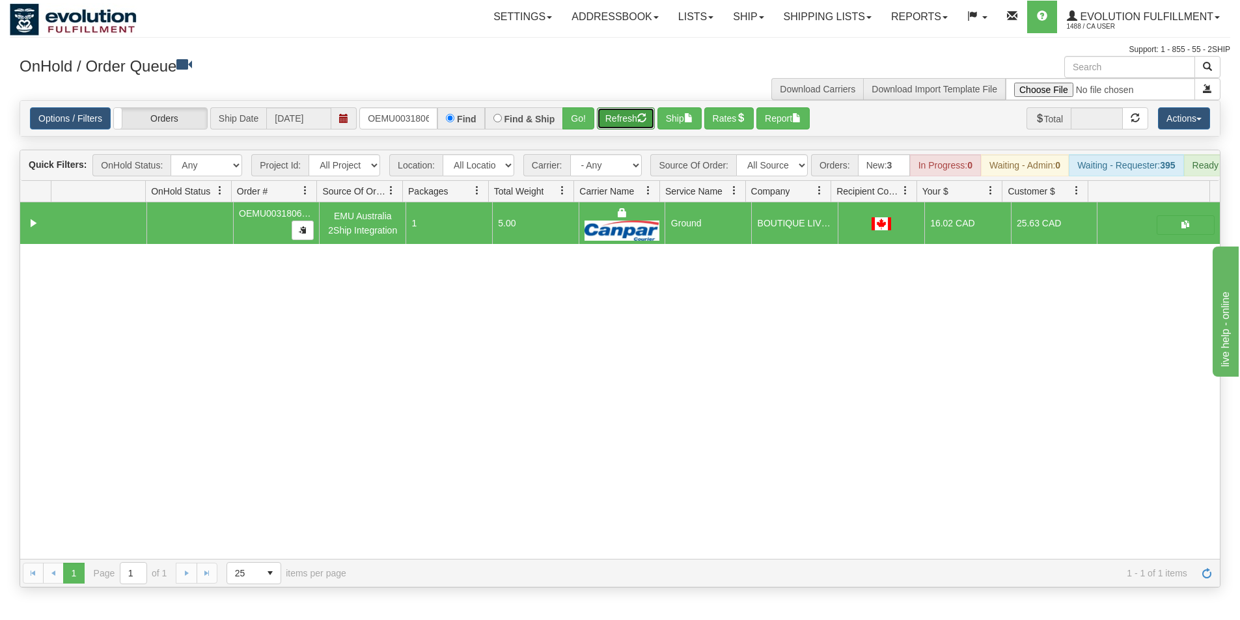
click at [636, 113] on button "Refresh" at bounding box center [626, 118] width 58 height 22
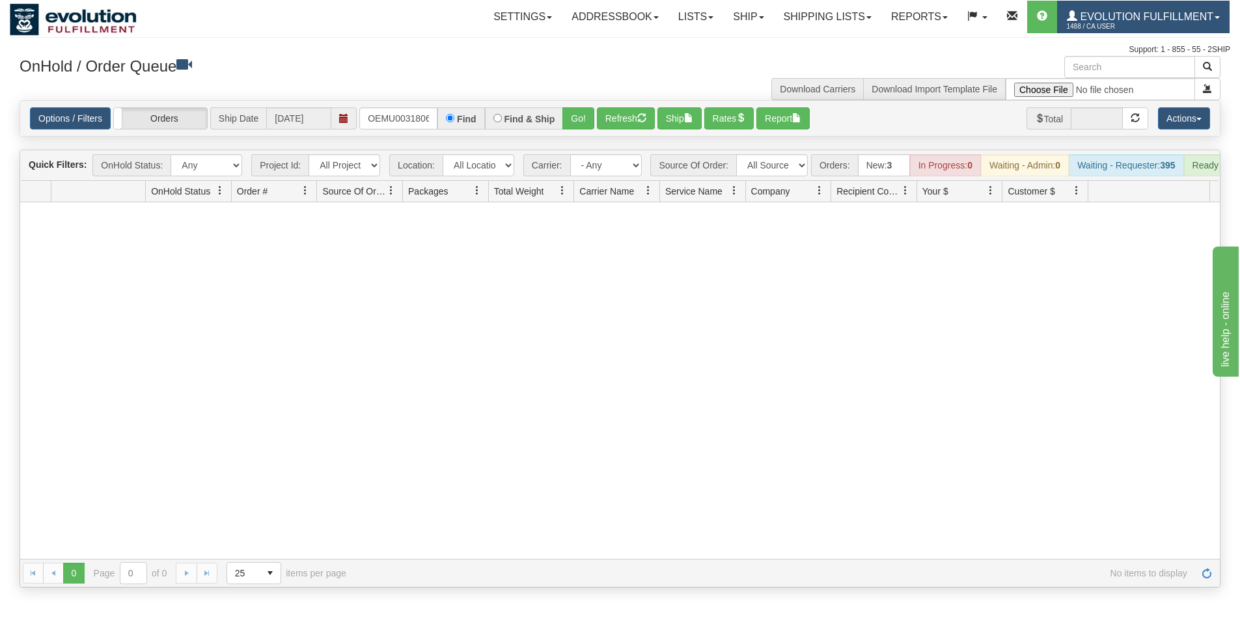
click at [1141, 21] on span "1488 / CA User" at bounding box center [1116, 26] width 98 height 13
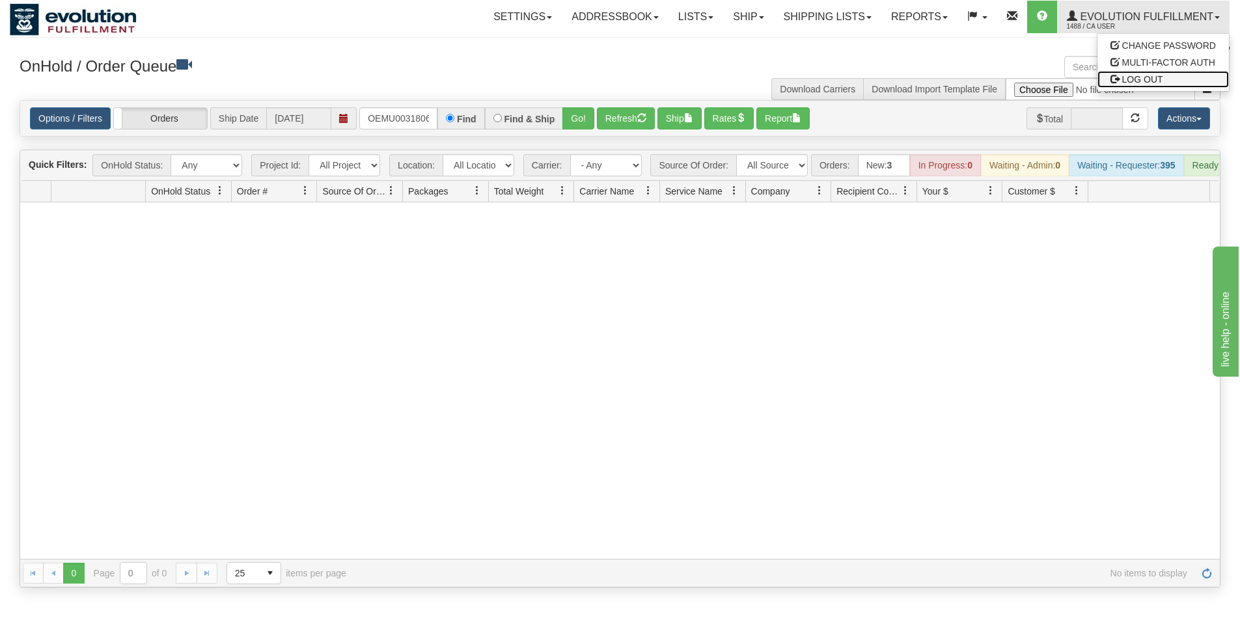
click at [1138, 77] on span "LOG OUT" at bounding box center [1142, 79] width 41 height 10
